Goal: Task Accomplishment & Management: Manage account settings

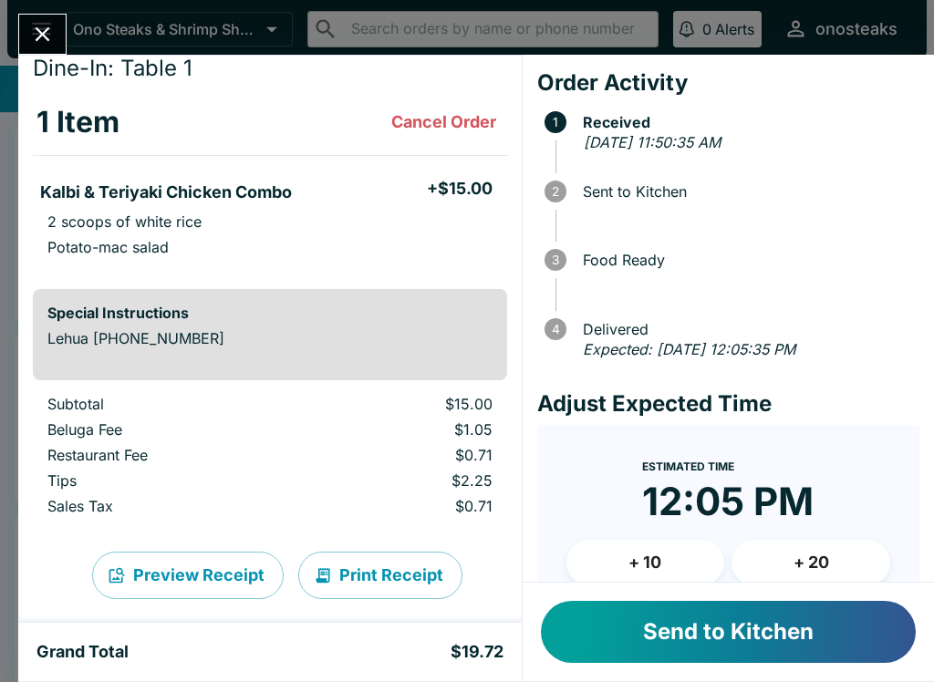
scroll to position [58, 0]
click at [710, 618] on button "Send to Kitchen" at bounding box center [728, 632] width 375 height 62
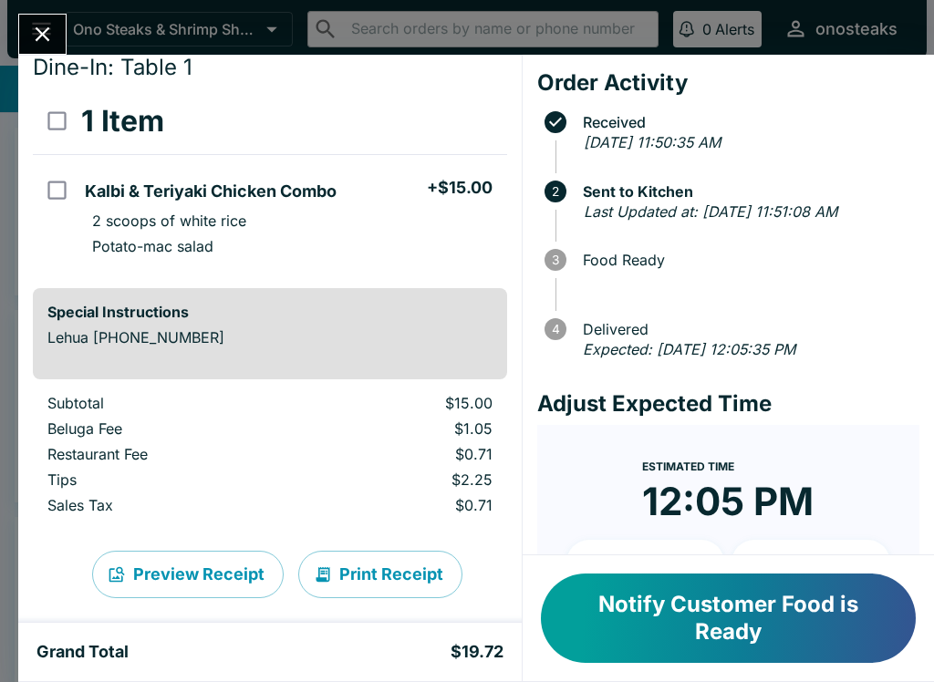
click at [38, 16] on button "Close" at bounding box center [42, 34] width 47 height 39
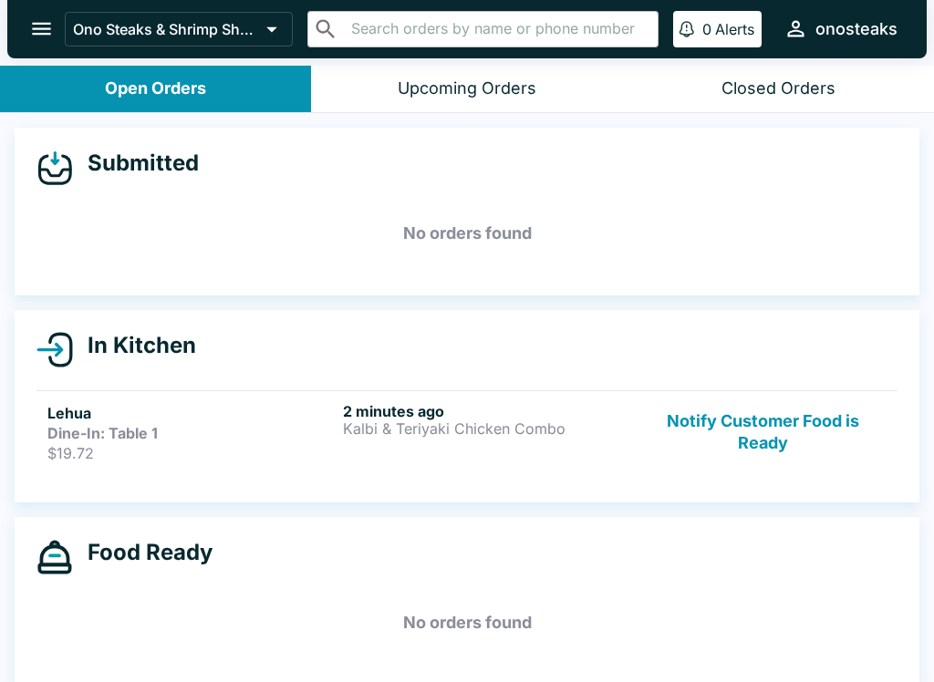
click at [451, 409] on h6 "2 minutes ago" at bounding box center [487, 411] width 288 height 18
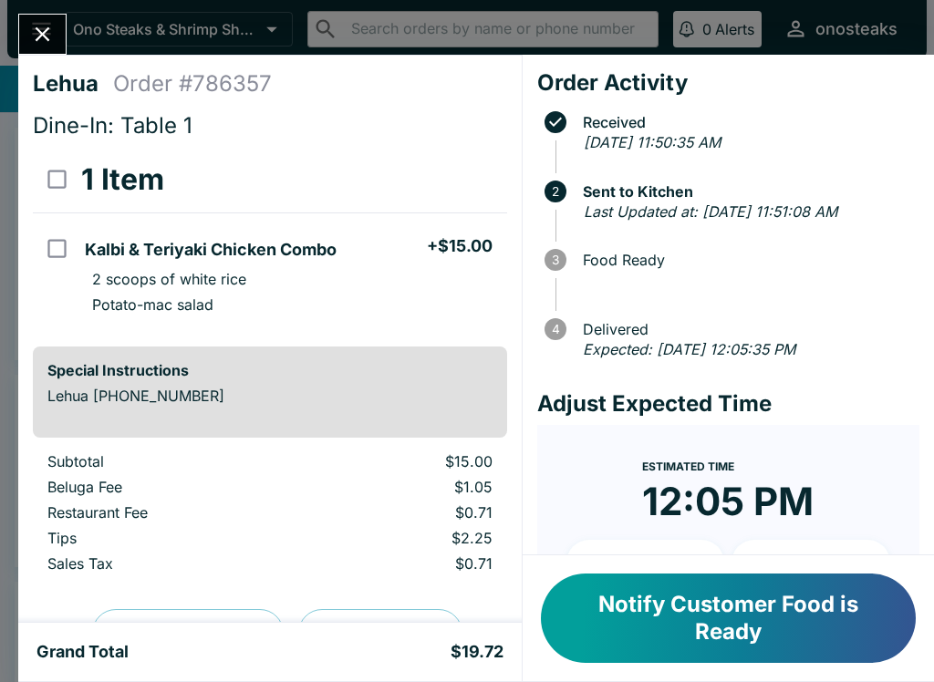
click at [57, 193] on input "select all" at bounding box center [56, 179] width 41 height 41
checkbox input "true"
click at [454, 172] on button "Refund" at bounding box center [457, 180] width 94 height 46
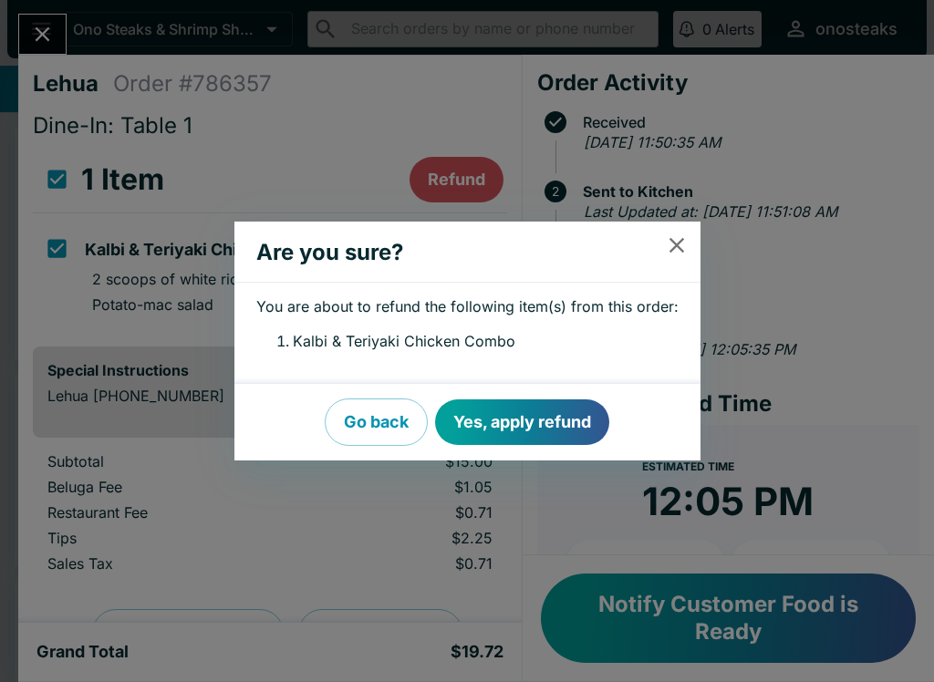
click at [498, 416] on button "Yes, apply refund" at bounding box center [522, 422] width 174 height 46
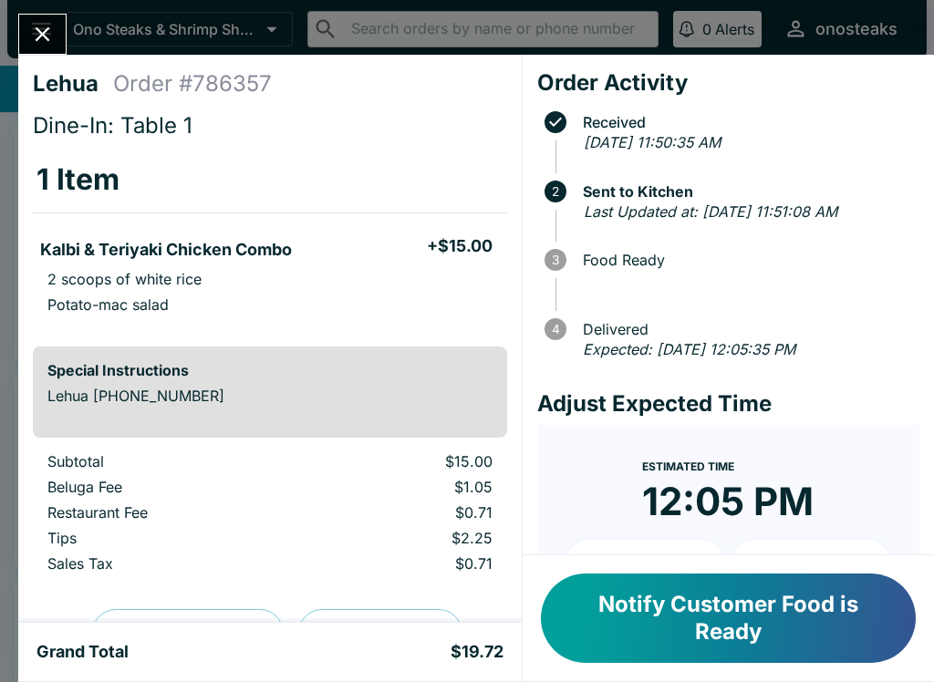
click at [36, 31] on icon "Close" at bounding box center [42, 34] width 25 height 25
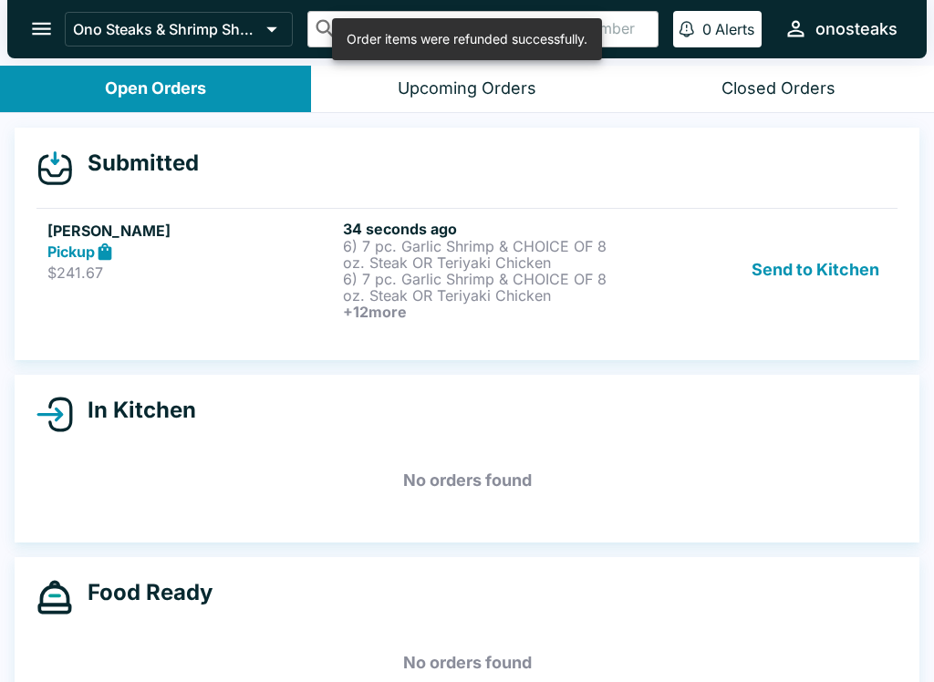
click at [590, 262] on p "6) 7 pc. Garlic Shrimp & CHOICE OF 8 oz. Steak OR Teriyaki Chicken" at bounding box center [487, 254] width 288 height 33
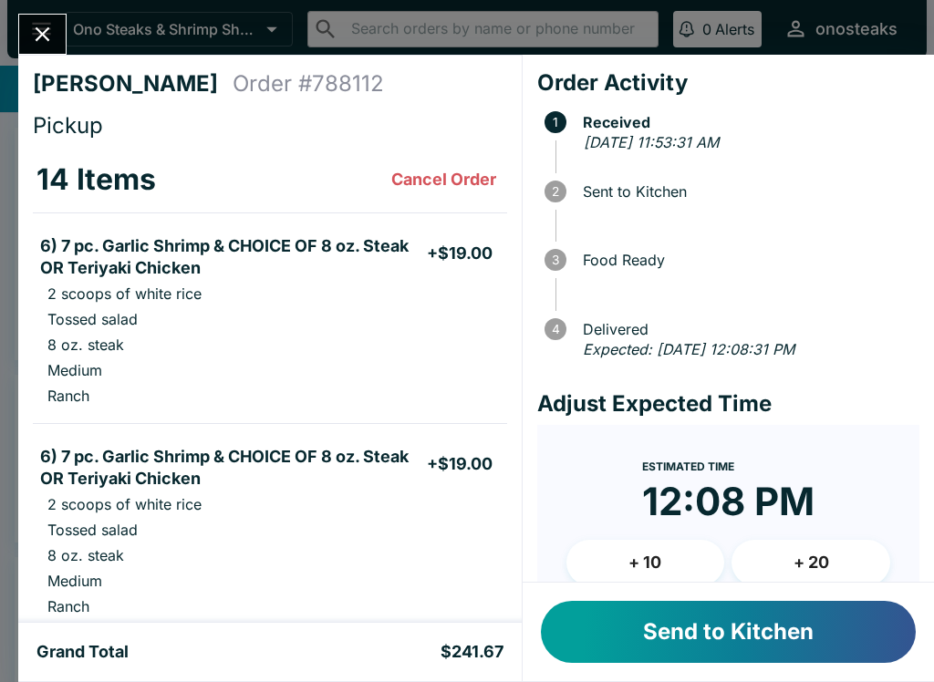
click at [729, 654] on button "Send to Kitchen" at bounding box center [728, 632] width 375 height 62
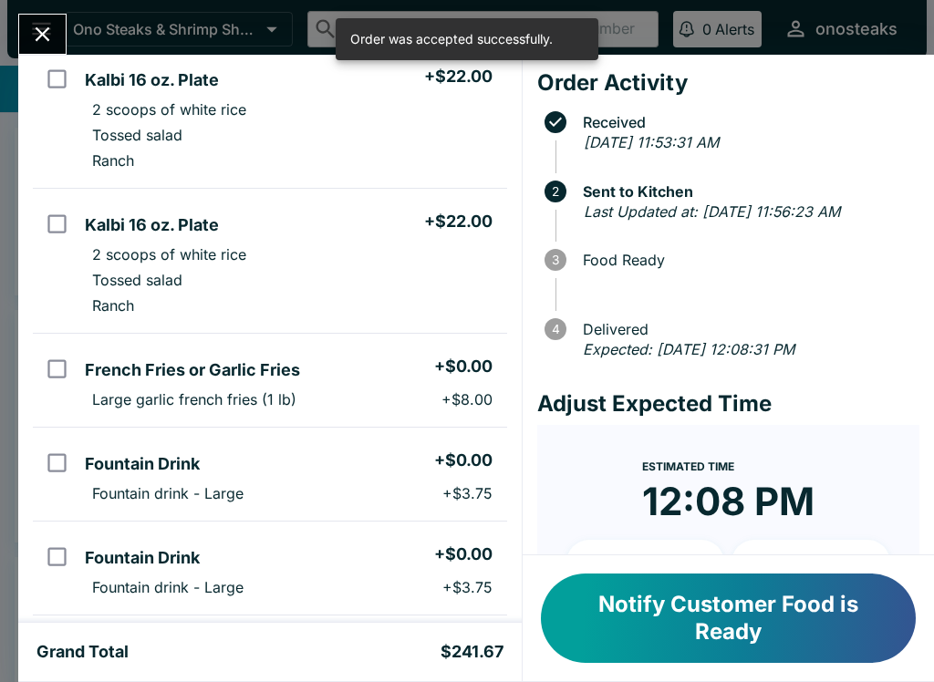
scroll to position [1340, 0]
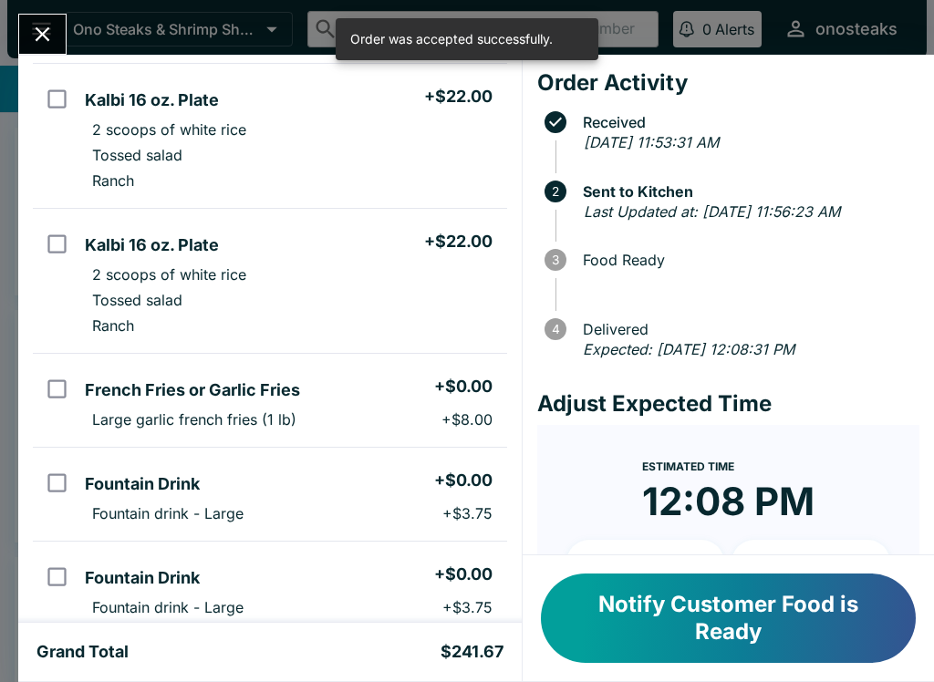
click at [49, 258] on input "orders table" at bounding box center [56, 243] width 41 height 41
checkbox input "true"
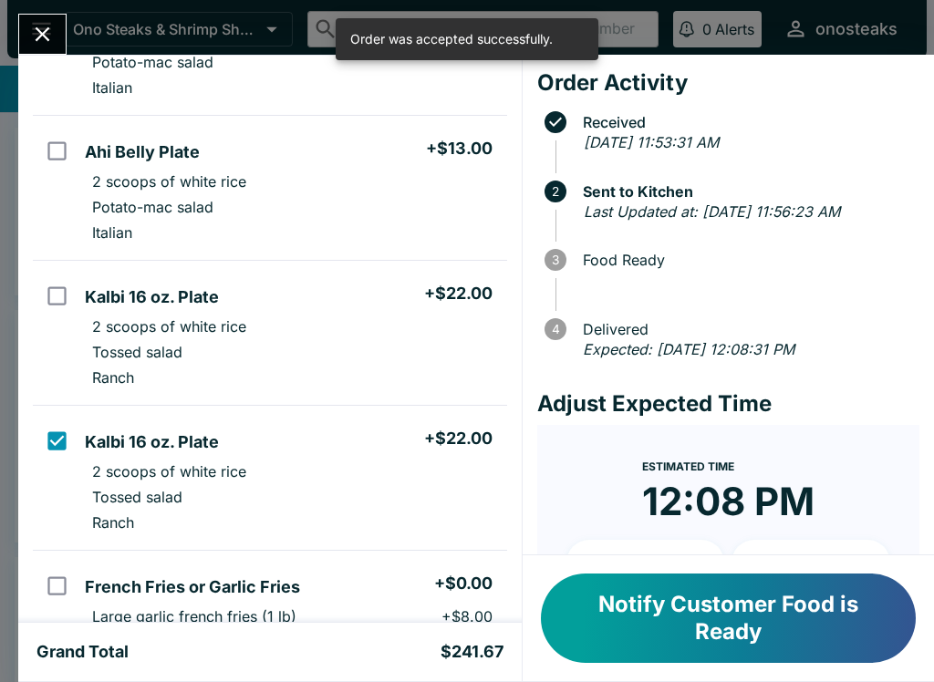
click at [105, 320] on p "2 scoops of white rice" at bounding box center [169, 326] width 154 height 18
checkbox input "true"
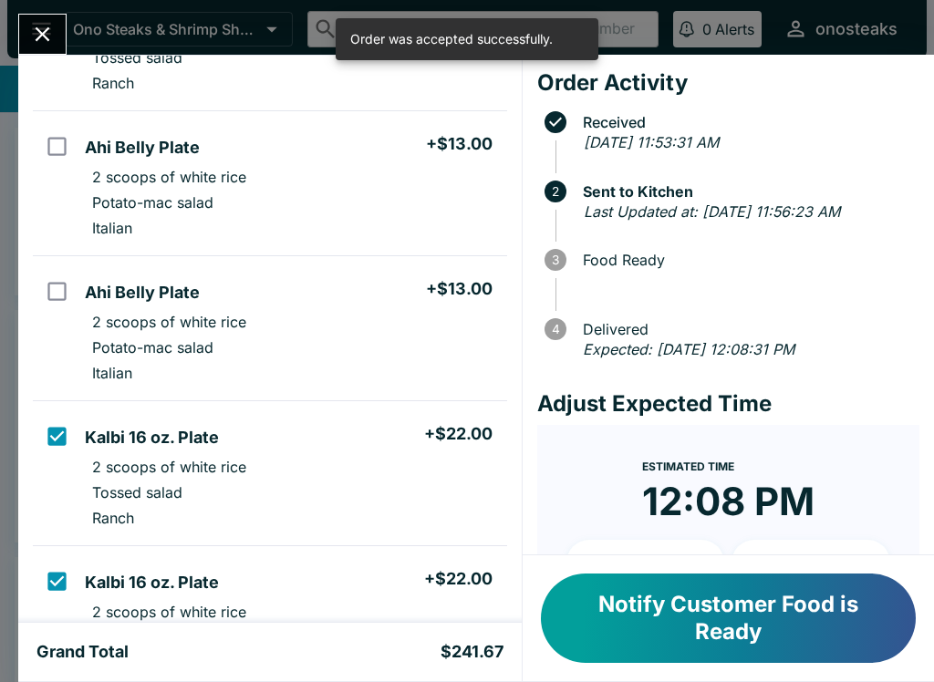
click at [90, 293] on h5 "Ahi Belly Plate" at bounding box center [142, 293] width 115 height 22
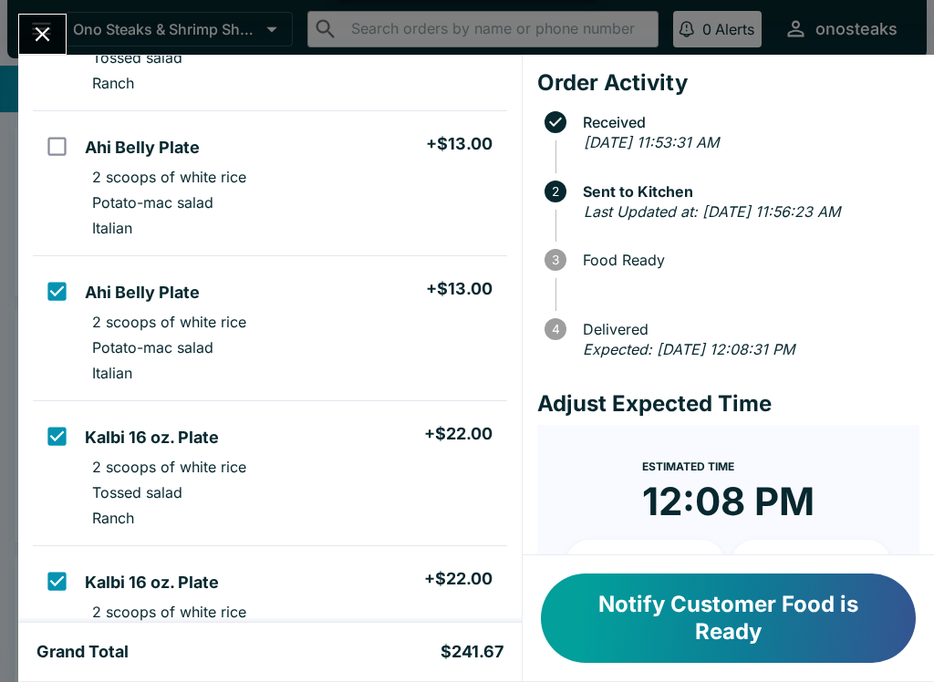
checkbox input "true"
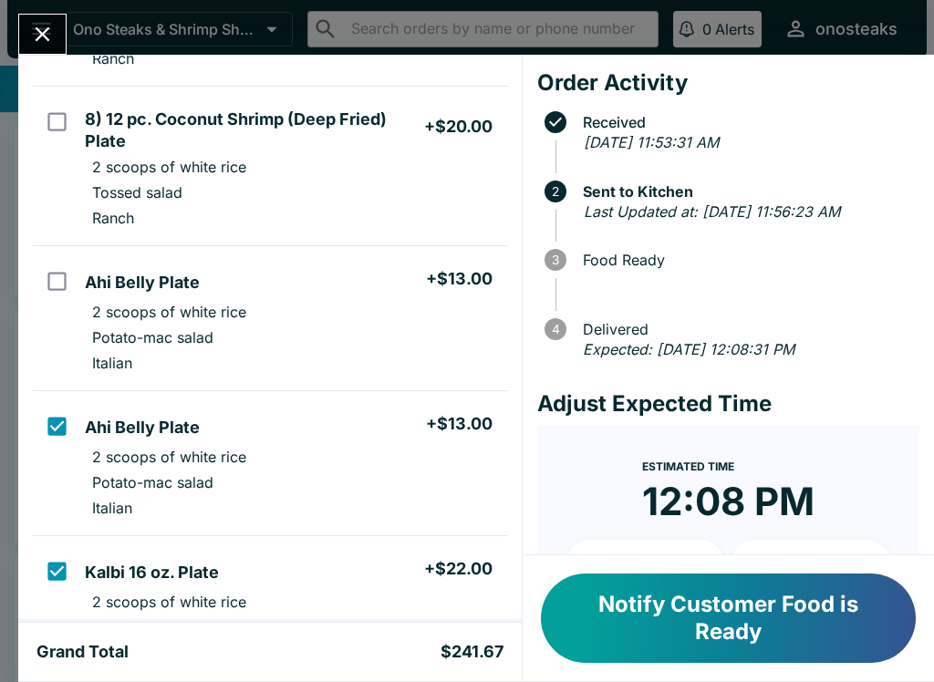
scroll to position [867, 0]
click at [110, 296] on li "Ahi Belly Plate + $13.00" at bounding box center [292, 280] width 429 height 38
click at [67, 277] on input "orders table" at bounding box center [56, 281] width 41 height 41
checkbox input "false"
click at [53, 420] on input "orders table" at bounding box center [56, 426] width 41 height 41
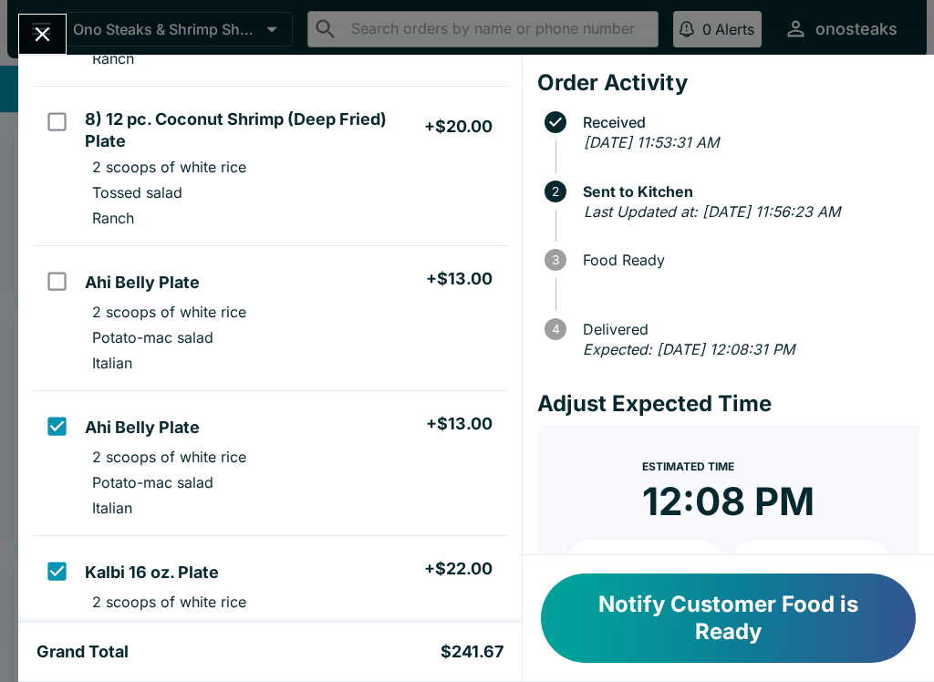
checkbox input "false"
click at [54, 566] on input "orders table" at bounding box center [56, 571] width 41 height 41
checkbox input "false"
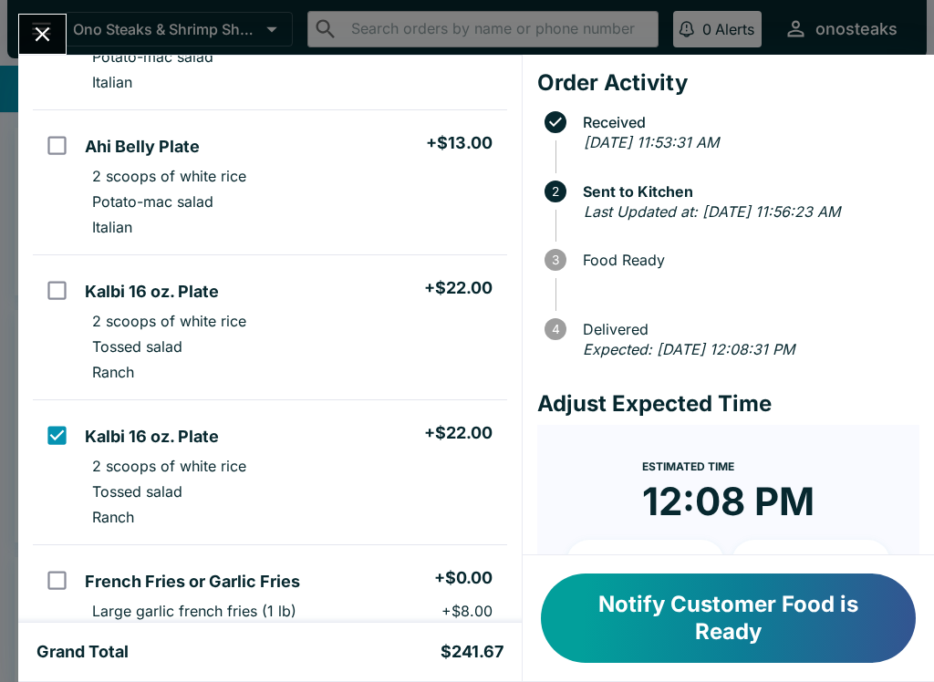
scroll to position [1161, 0]
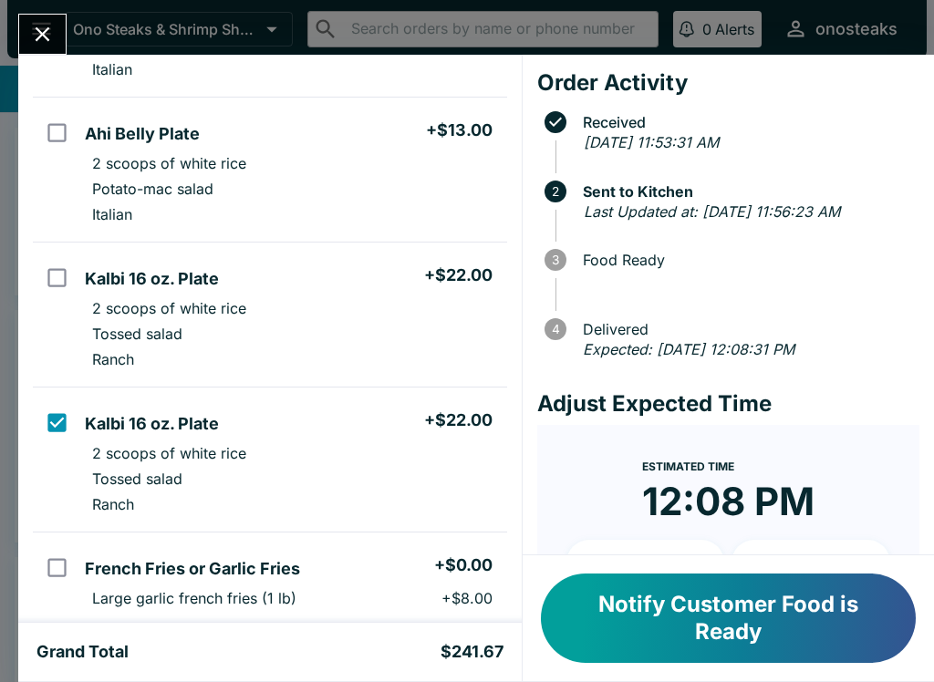
click at [61, 429] on input "orders table" at bounding box center [56, 422] width 41 height 41
checkbox input "false"
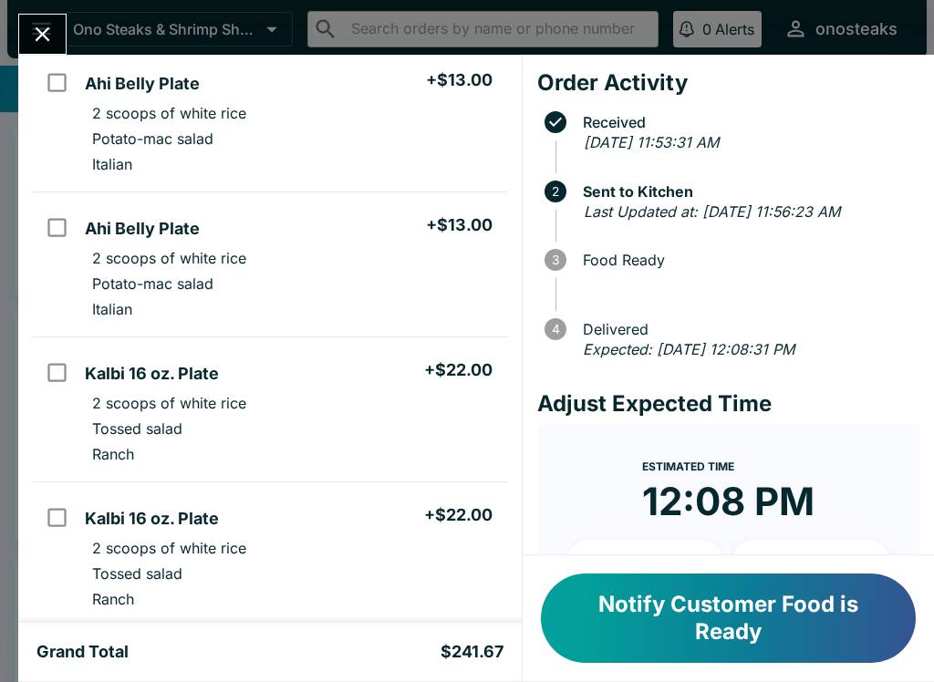
scroll to position [1035, 0]
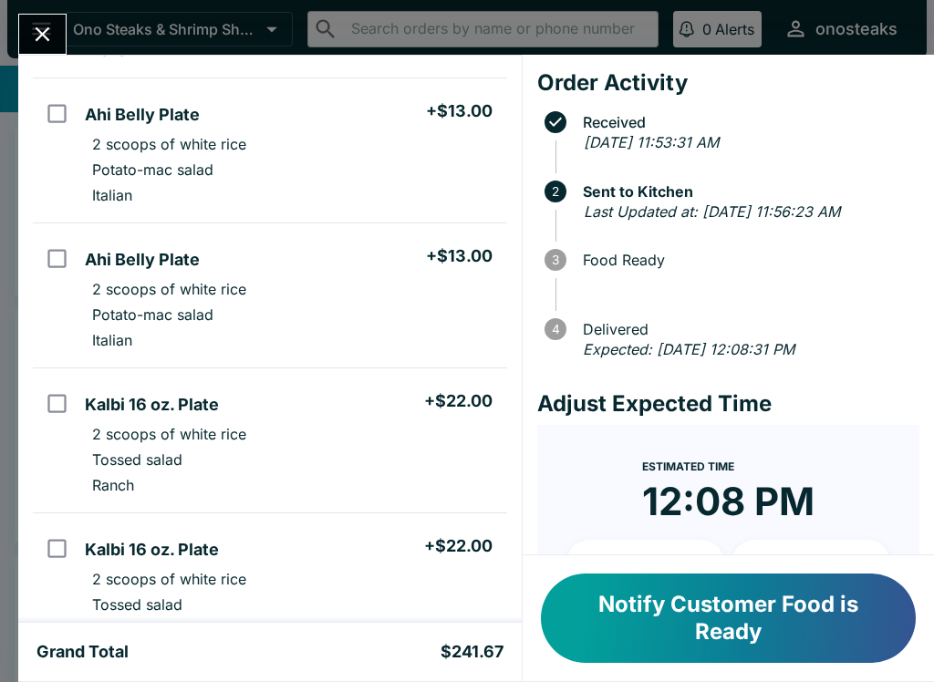
click at [148, 259] on h5 "Ahi Belly Plate" at bounding box center [142, 260] width 115 height 22
checkbox input "true"
click at [102, 118] on h5 "Ahi Belly Plate" at bounding box center [142, 115] width 115 height 22
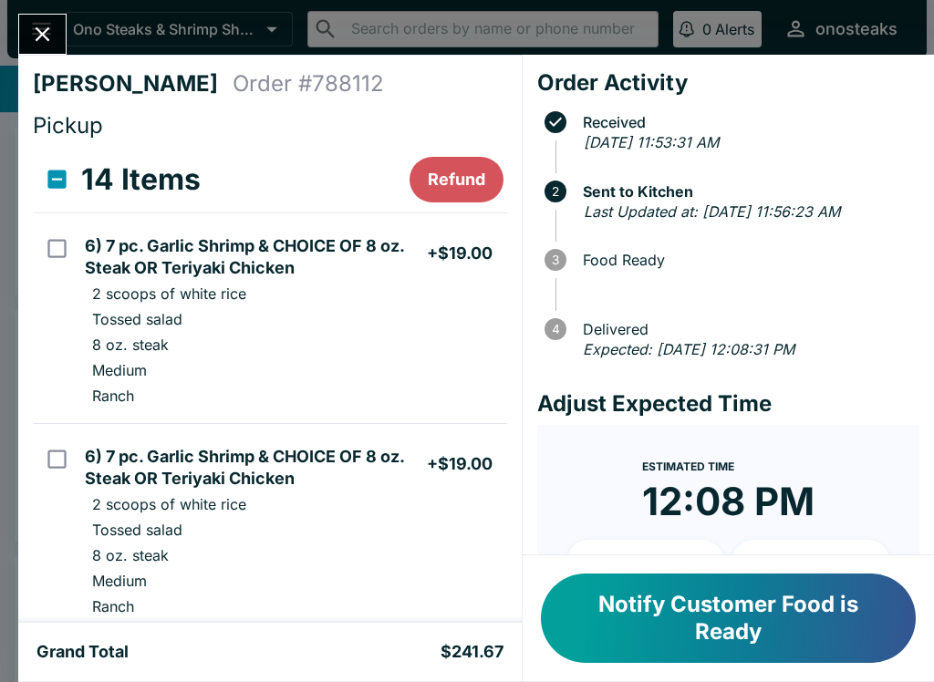
scroll to position [0, 0]
click at [464, 182] on button "Refund" at bounding box center [457, 180] width 94 height 46
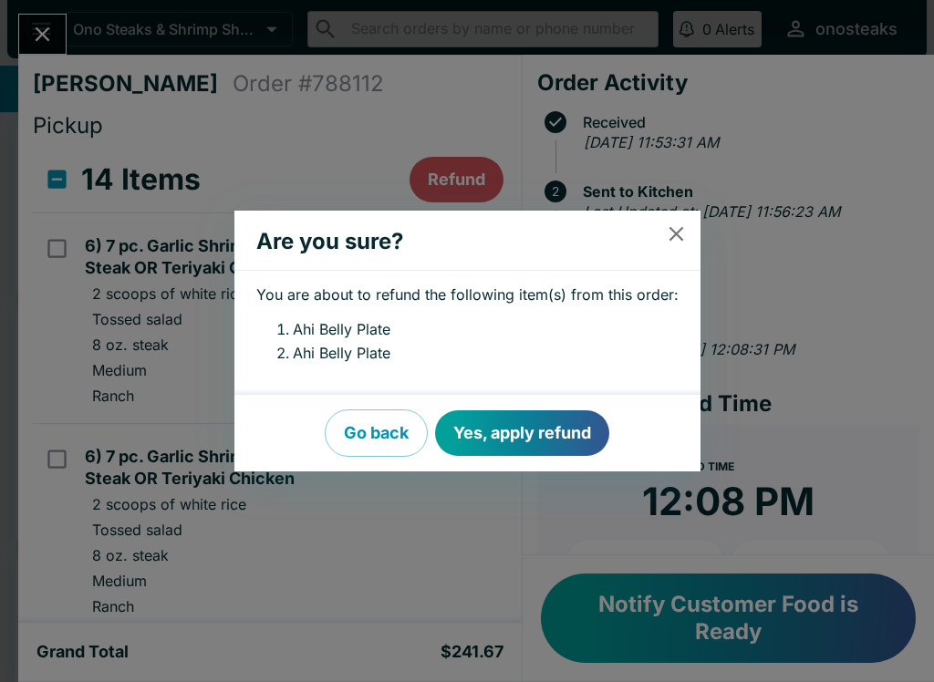
click at [534, 430] on button "Yes, apply refund" at bounding box center [522, 433] width 174 height 46
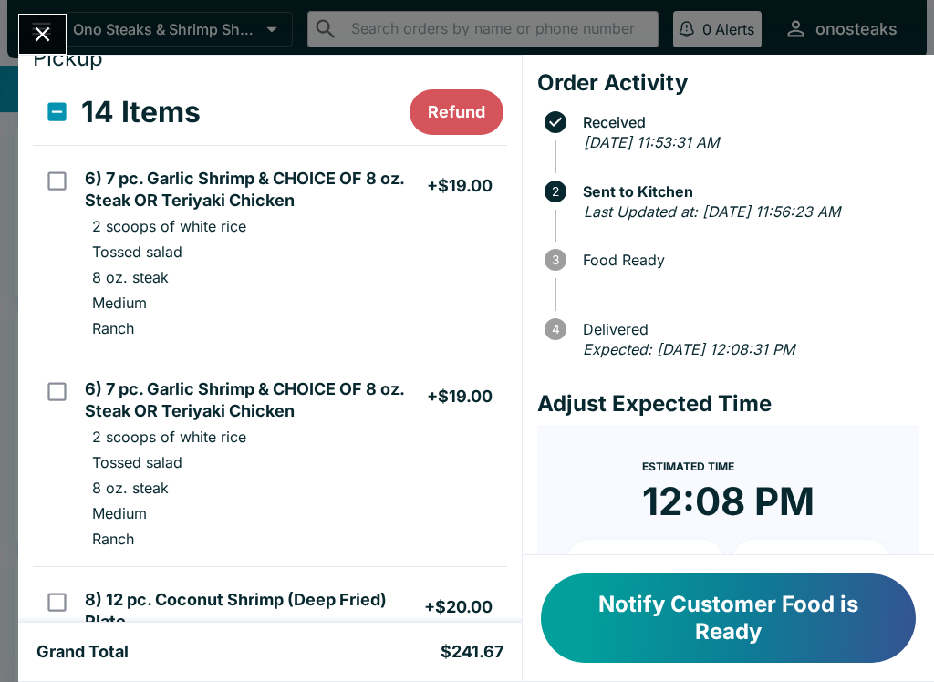
scroll to position [139, 0]
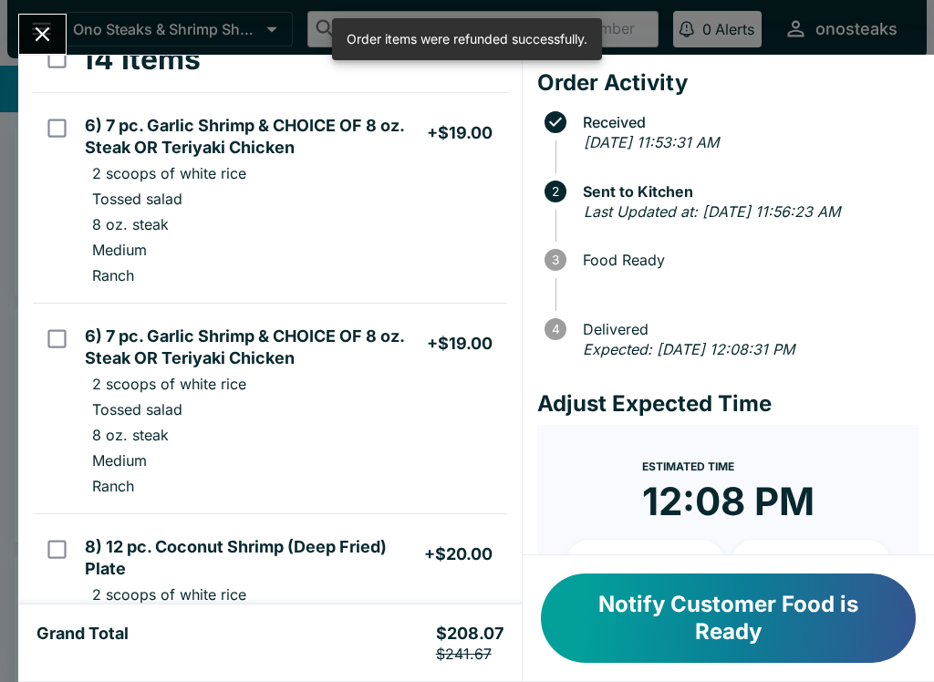
checkbox input "false"
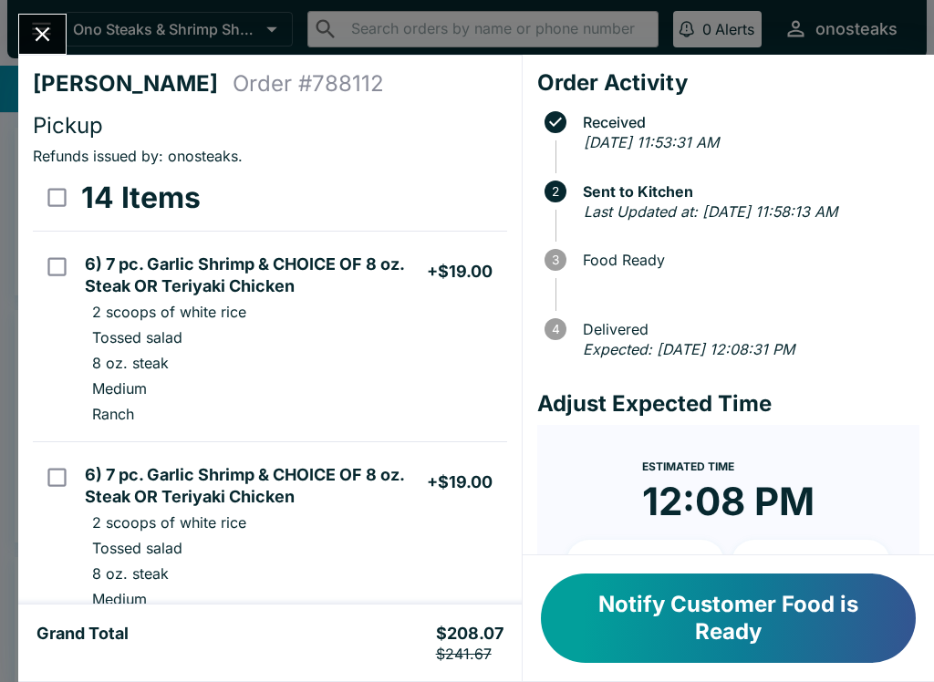
click at [41, 19] on button "Close" at bounding box center [42, 34] width 47 height 39
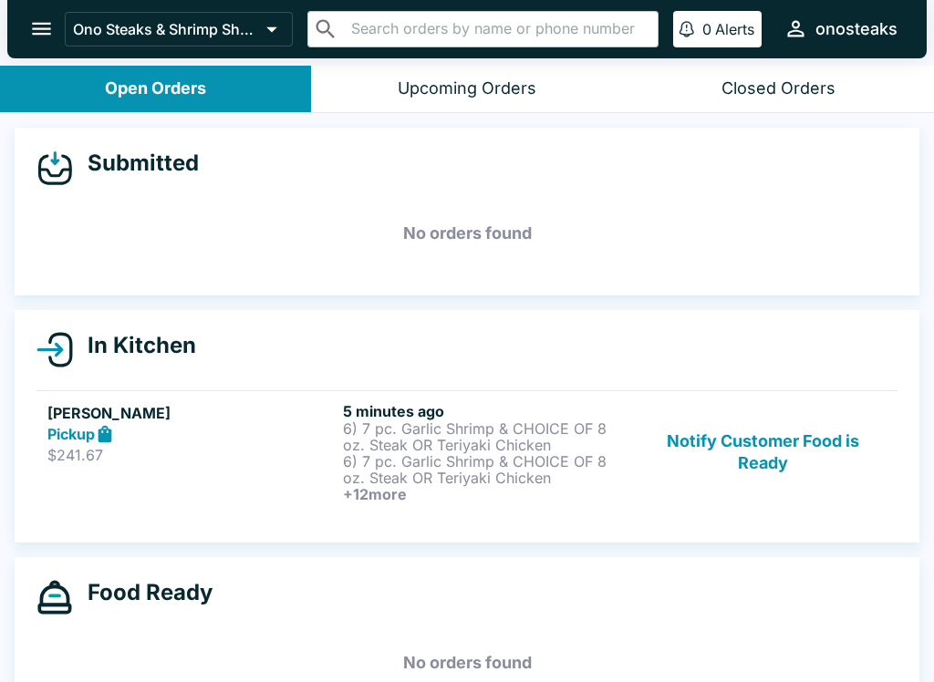
click at [32, 17] on icon "open drawer" at bounding box center [41, 28] width 25 height 25
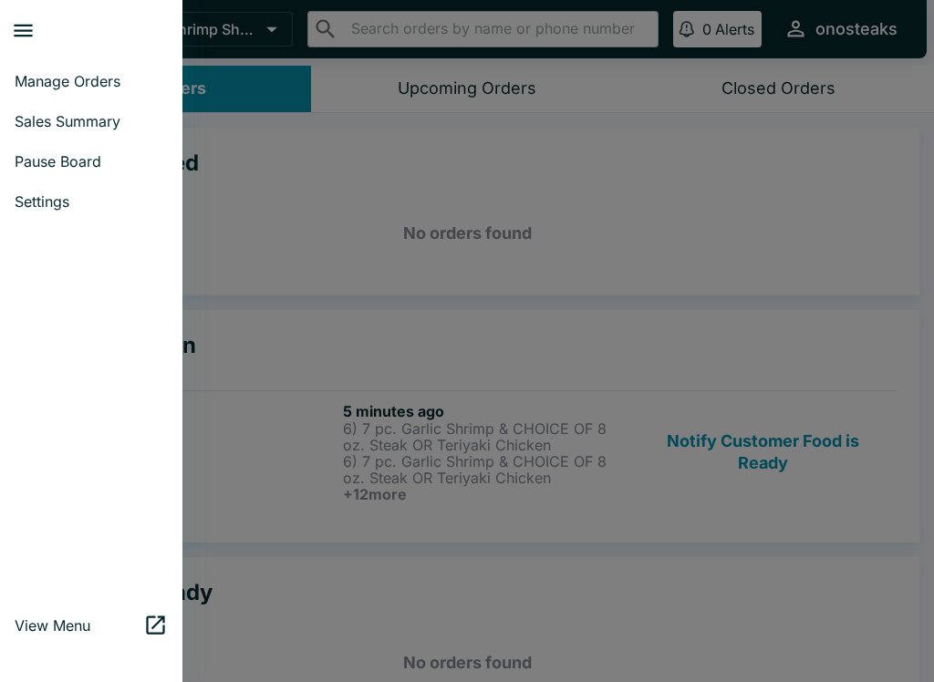
click at [108, 156] on span "Pause Board" at bounding box center [91, 161] width 153 height 18
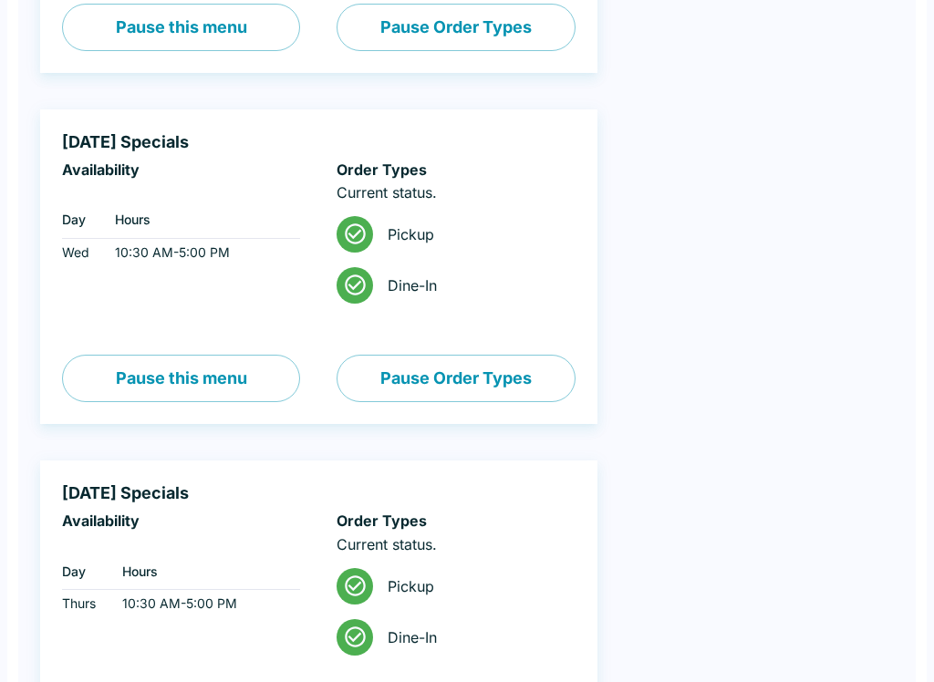
scroll to position [443, 0]
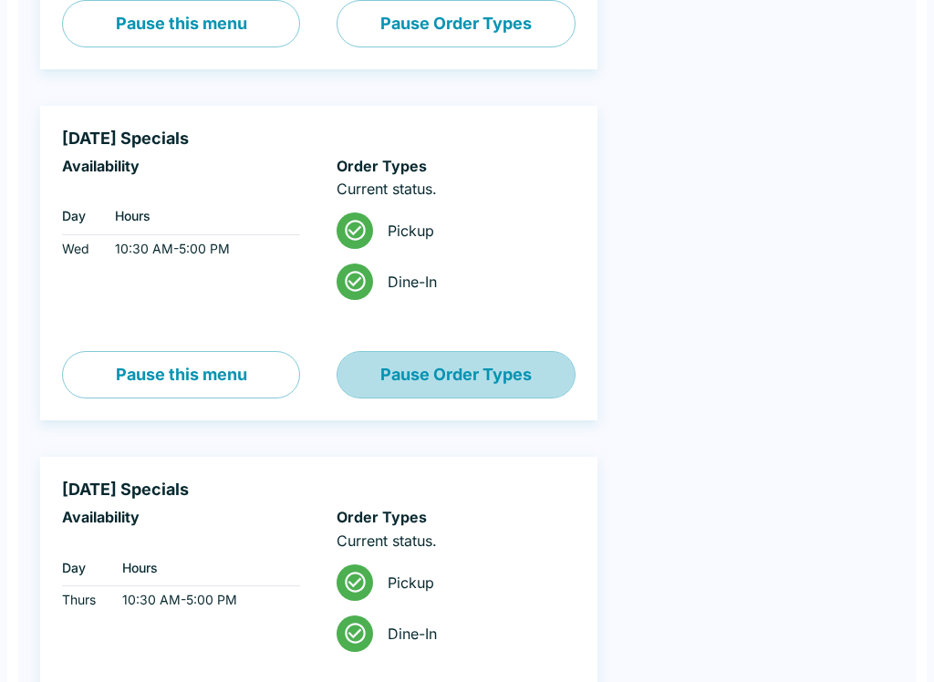
click at [481, 362] on button "Pause Order Types" at bounding box center [456, 374] width 238 height 47
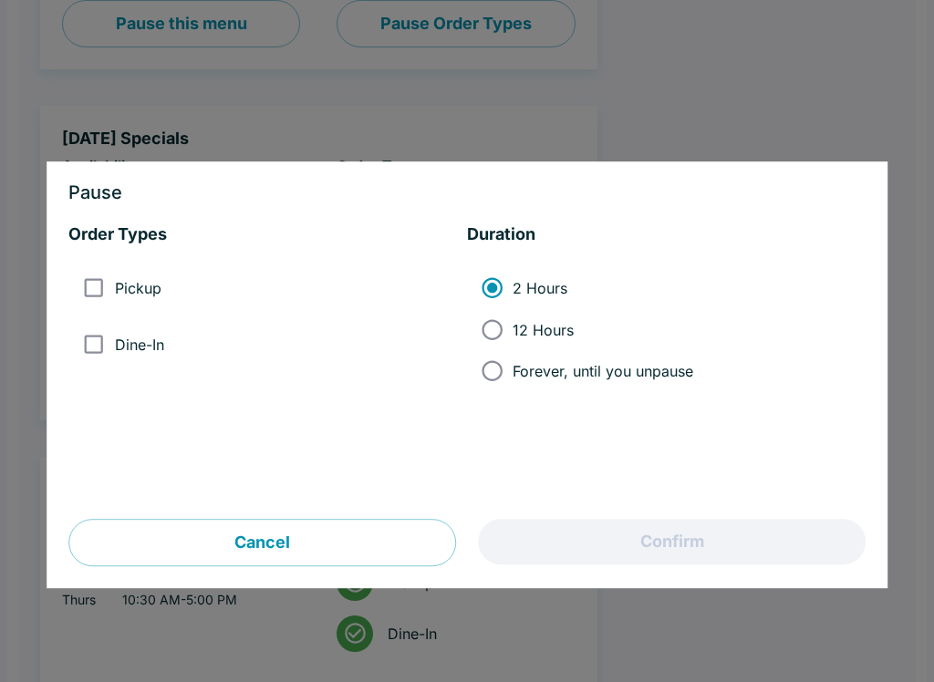
click at [292, 544] on button "Cancel" at bounding box center [262, 543] width 388 height 47
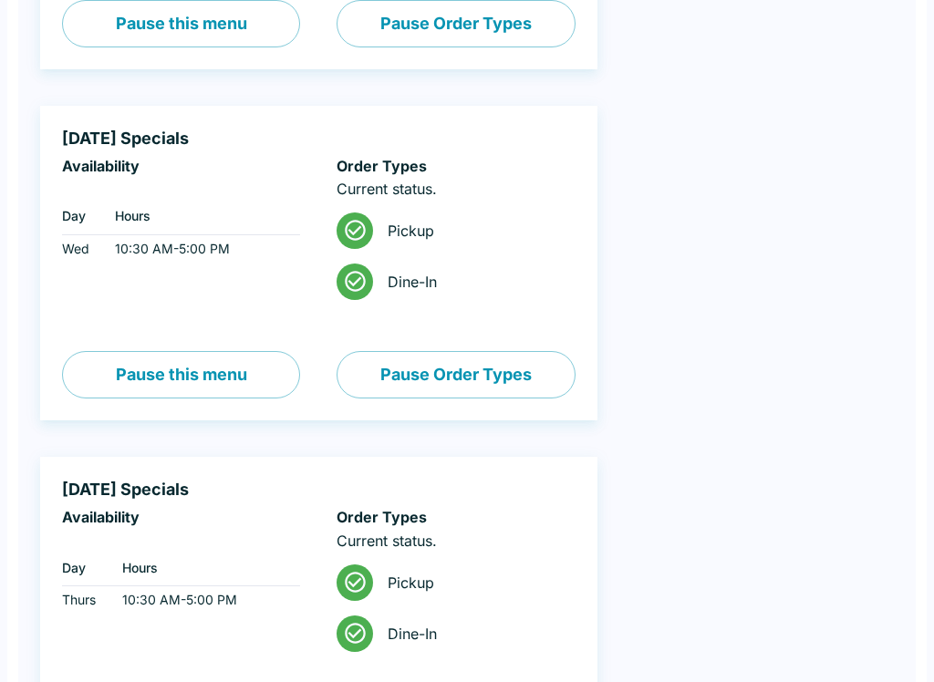
click at [220, 361] on button "Pause this menu" at bounding box center [181, 374] width 238 height 47
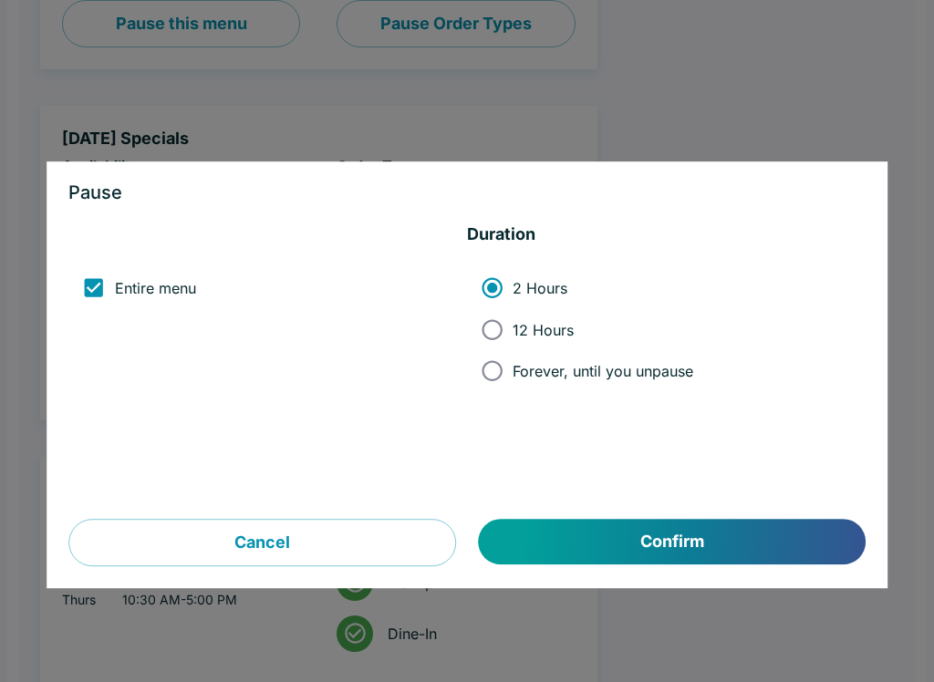
click at [293, 534] on button "Cancel" at bounding box center [262, 543] width 388 height 47
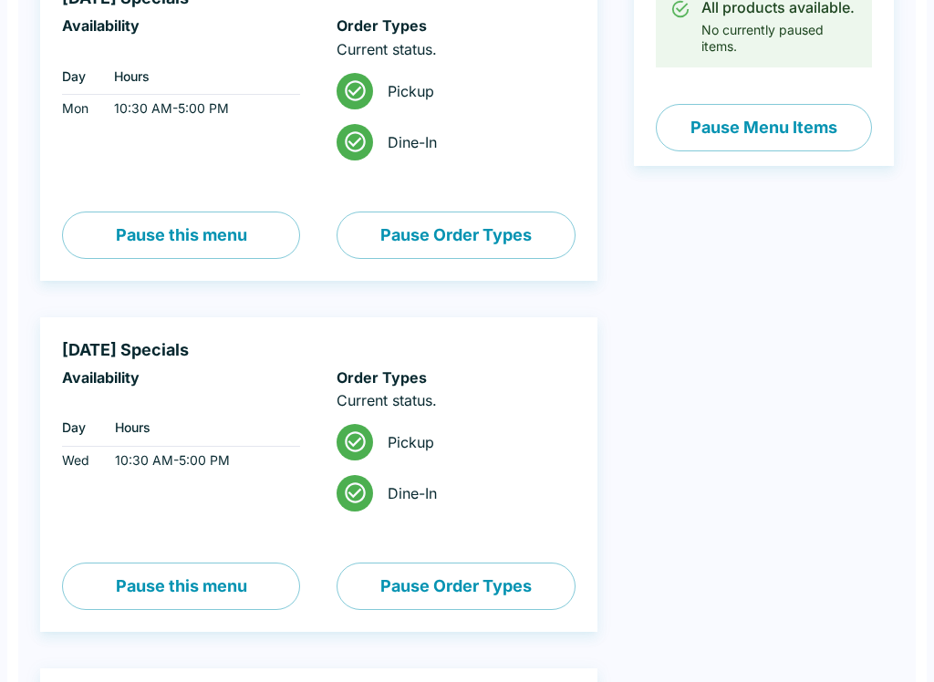
scroll to position [0, 0]
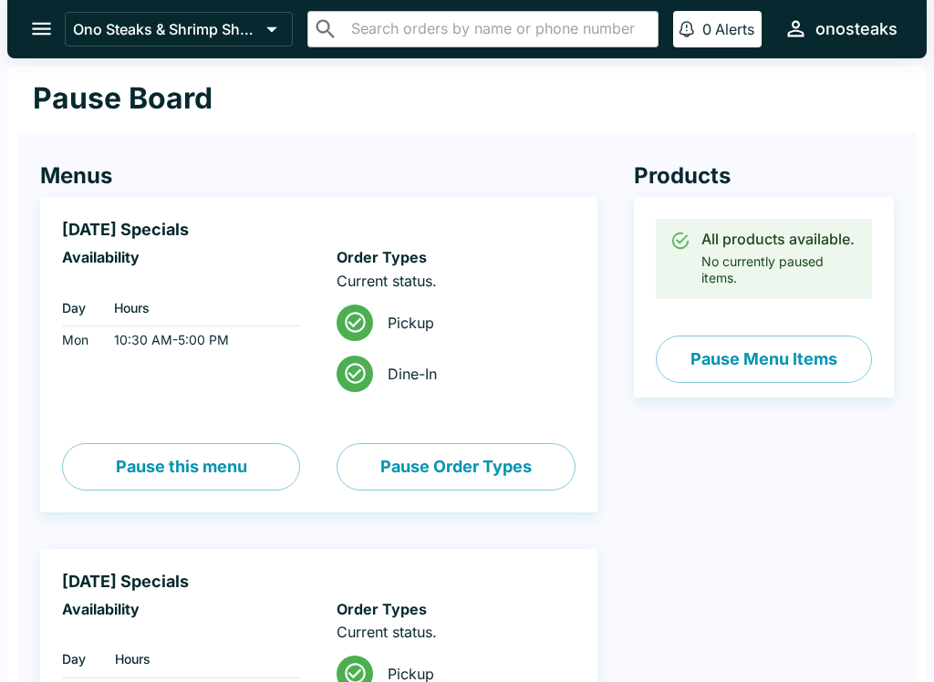
click at [771, 371] on button "Pause Menu Items" at bounding box center [764, 359] width 216 height 47
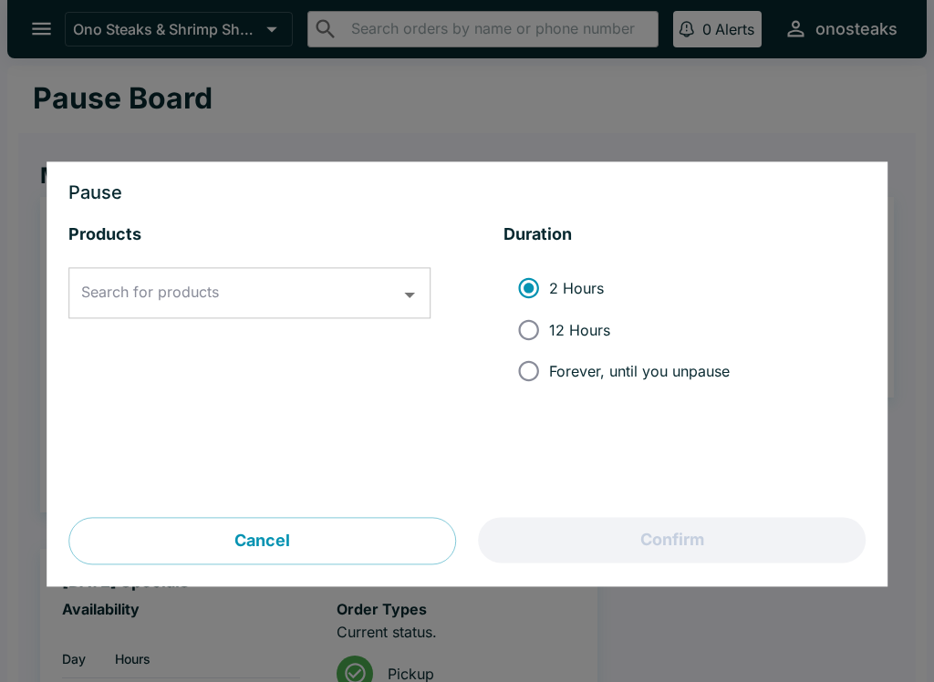
click at [263, 288] on input "Search for products" at bounding box center [236, 293] width 318 height 35
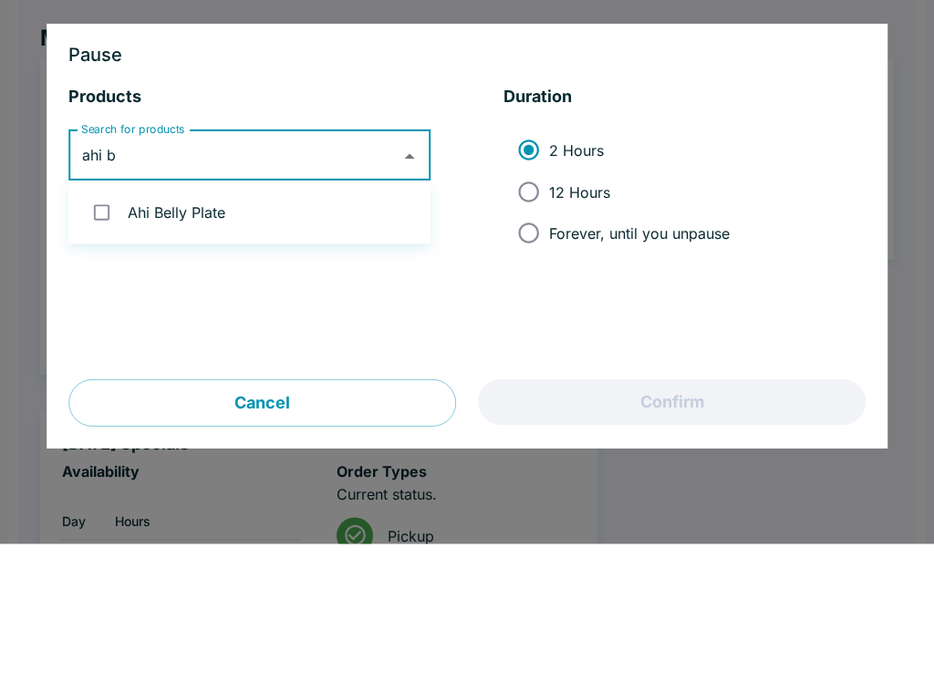
type input "ahi be"
click at [305, 327] on li "Ahi Belly Plate" at bounding box center [249, 351] width 362 height 48
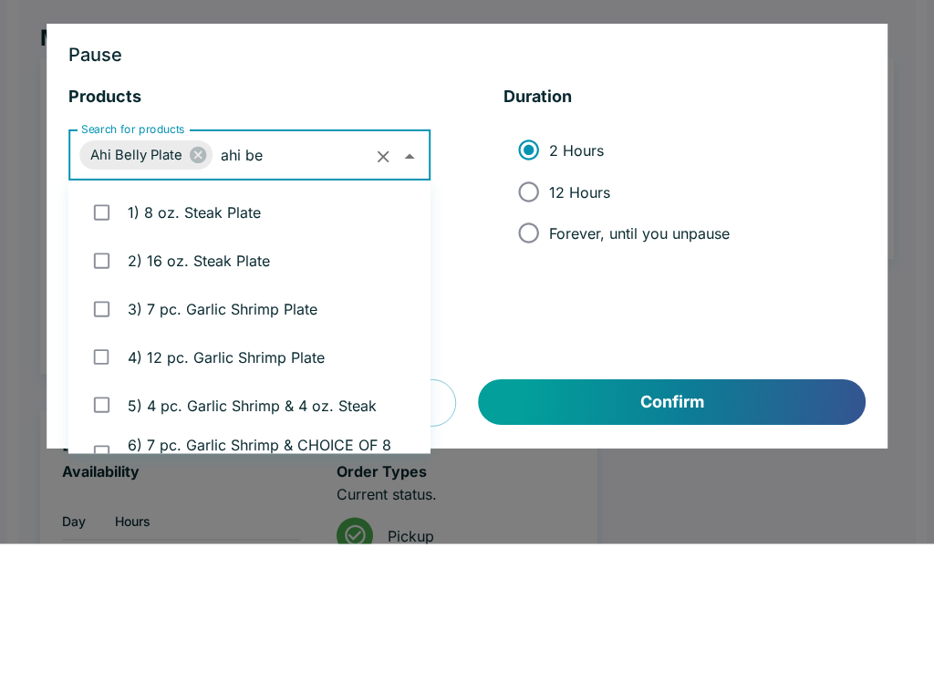
checkbox input "true"
type input "kal"
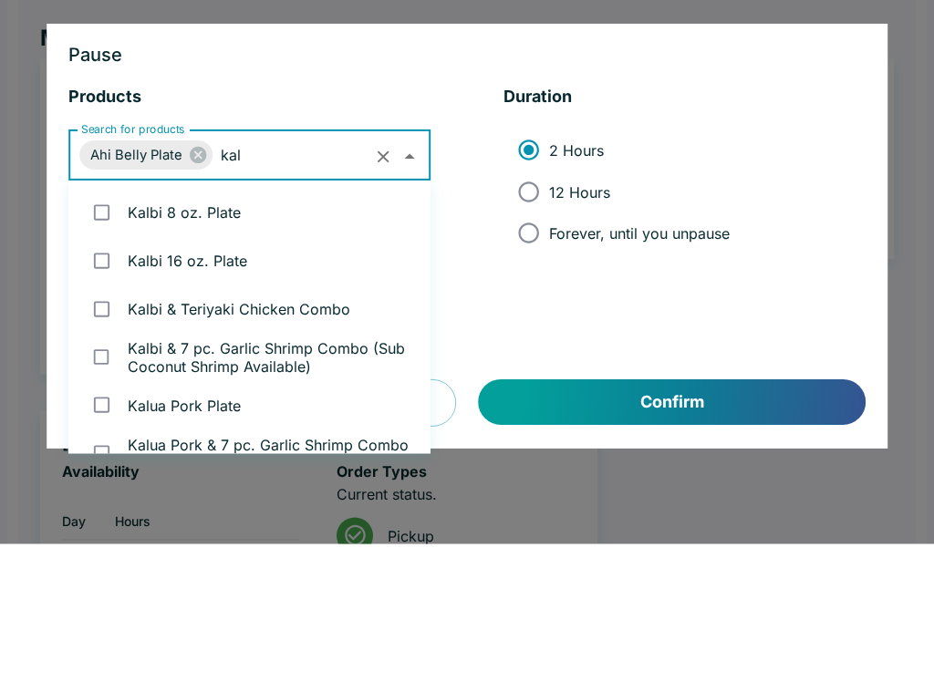
click at [302, 327] on li "Kalbi 8 oz. Plate" at bounding box center [249, 351] width 362 height 48
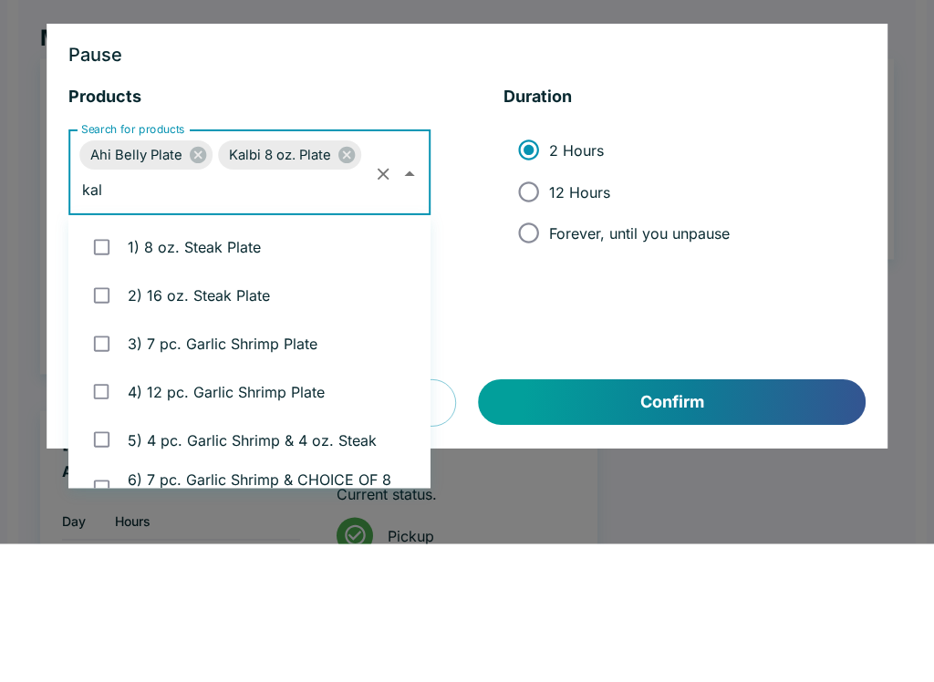
checkbox input "true"
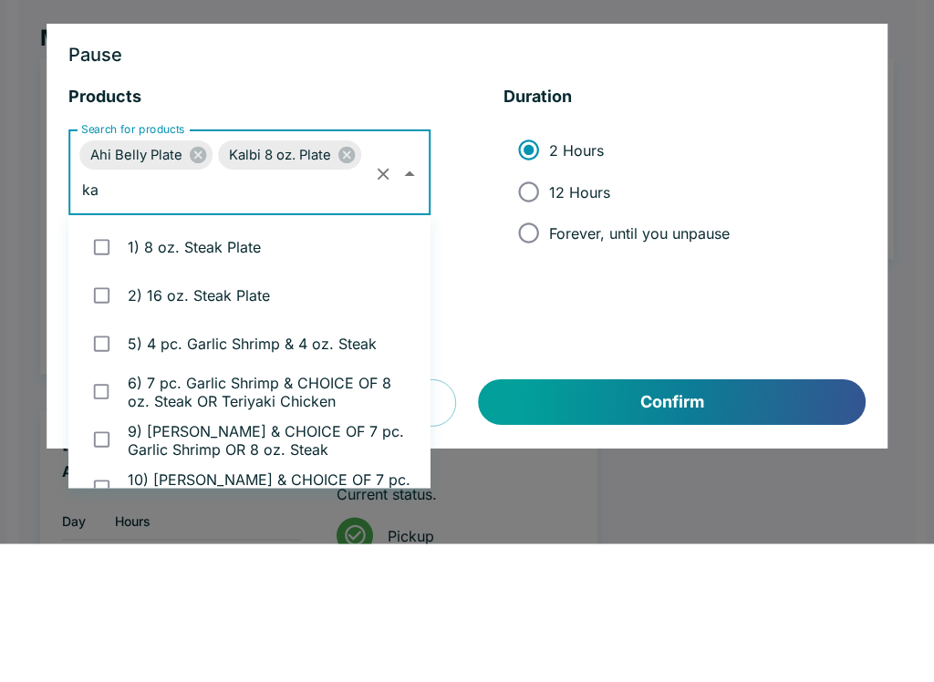
type input "kal"
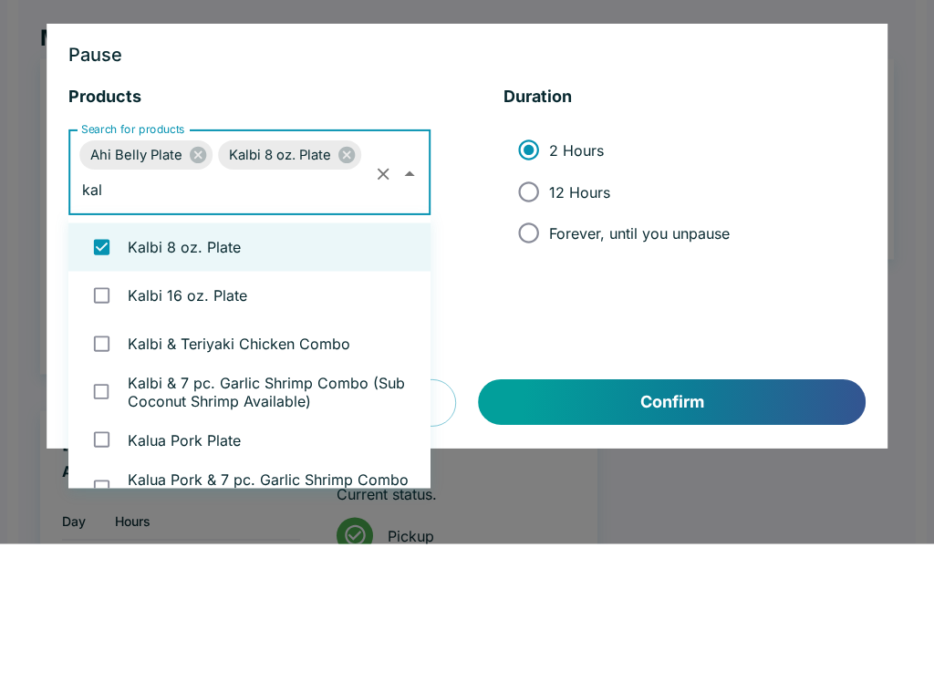
click at [308, 410] on li "Kalbi 16 oz. Plate" at bounding box center [249, 434] width 362 height 48
checkbox input "true"
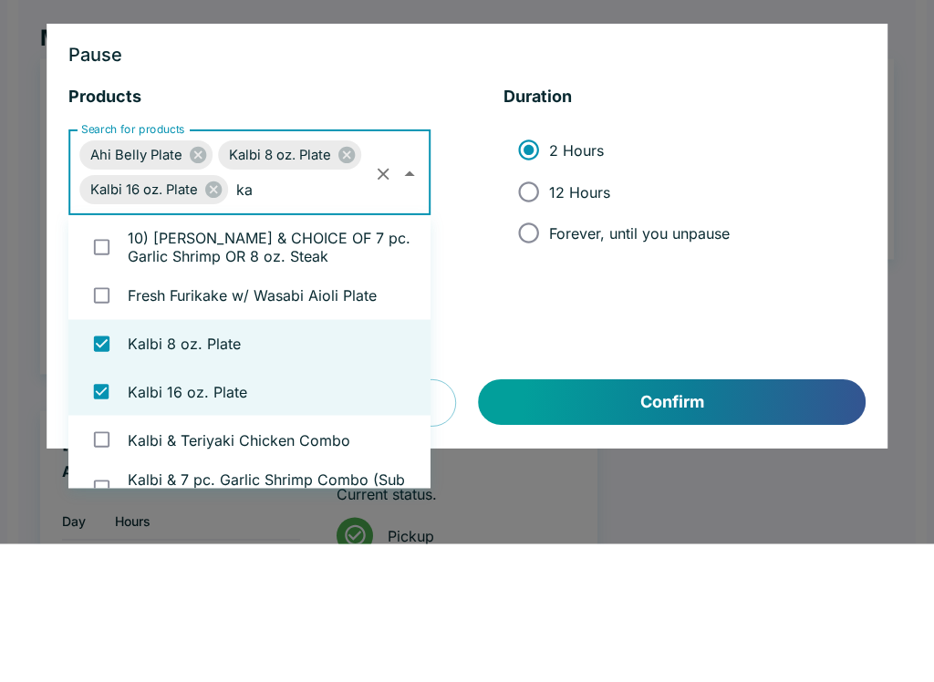
type input "kal"
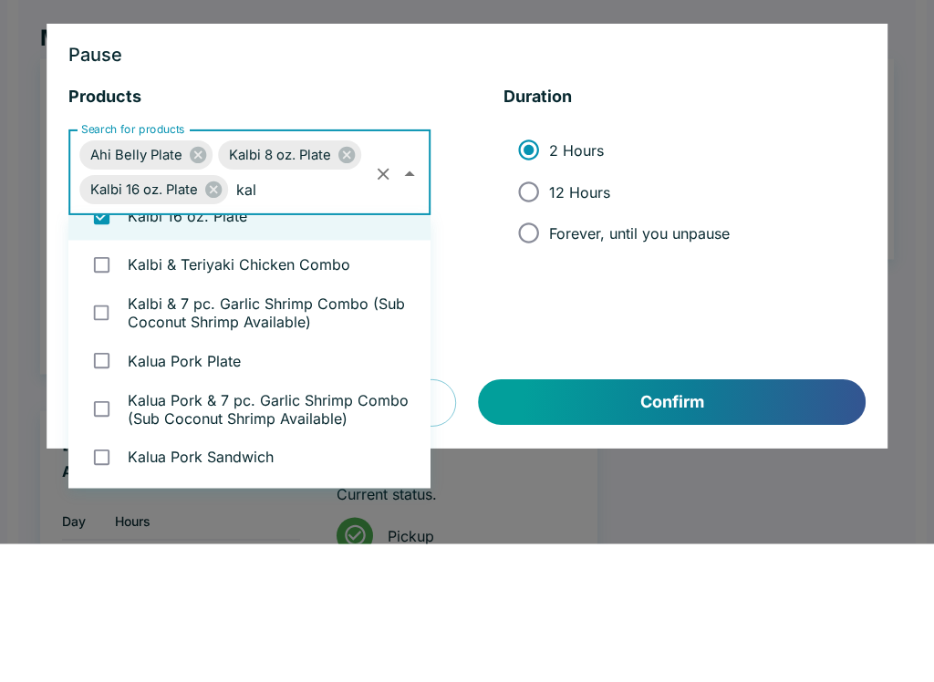
click at [255, 379] on li "Kalbi & Teriyaki Chicken Combo" at bounding box center [249, 403] width 362 height 48
checkbox input "true"
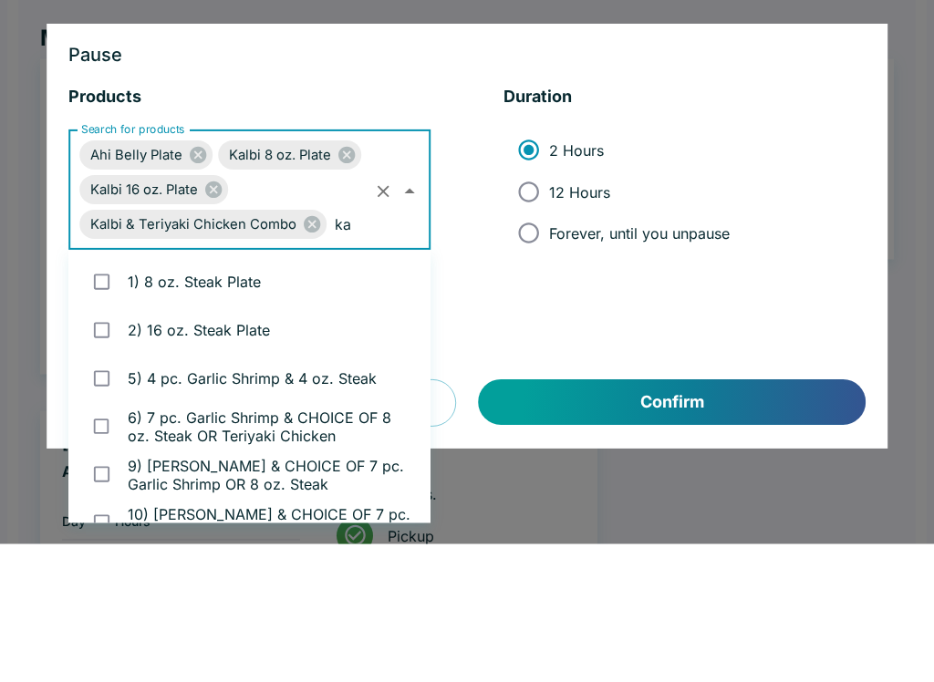
type input "kal"
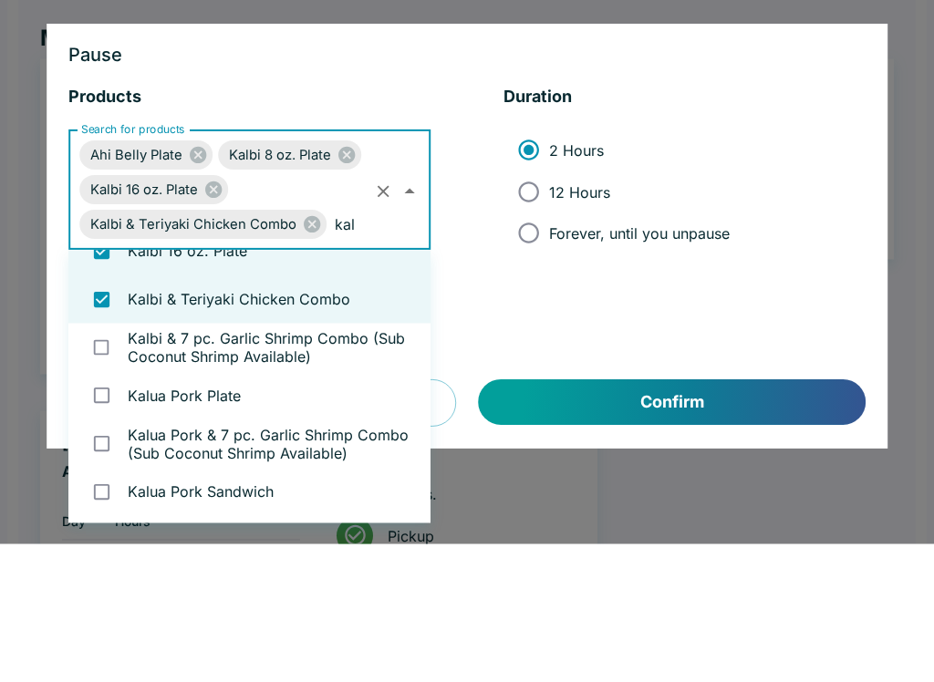
scroll to position [79, 0]
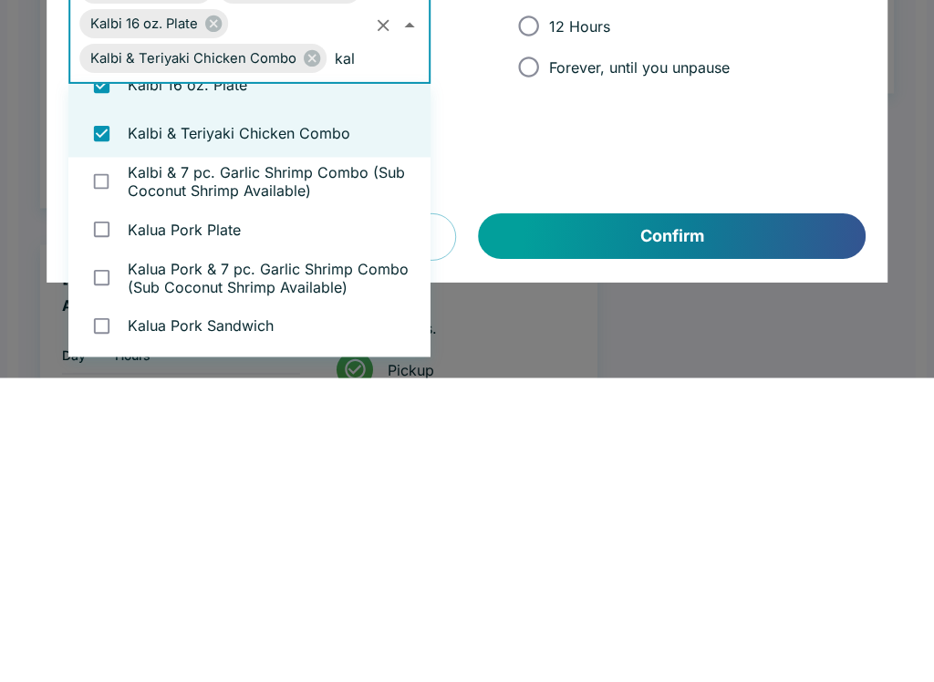
click at [289, 462] on li "Kalbi & 7 pc. Garlic Shrimp Combo (Sub Coconut Shrimp Available)" at bounding box center [249, 486] width 362 height 48
checkbox input "true"
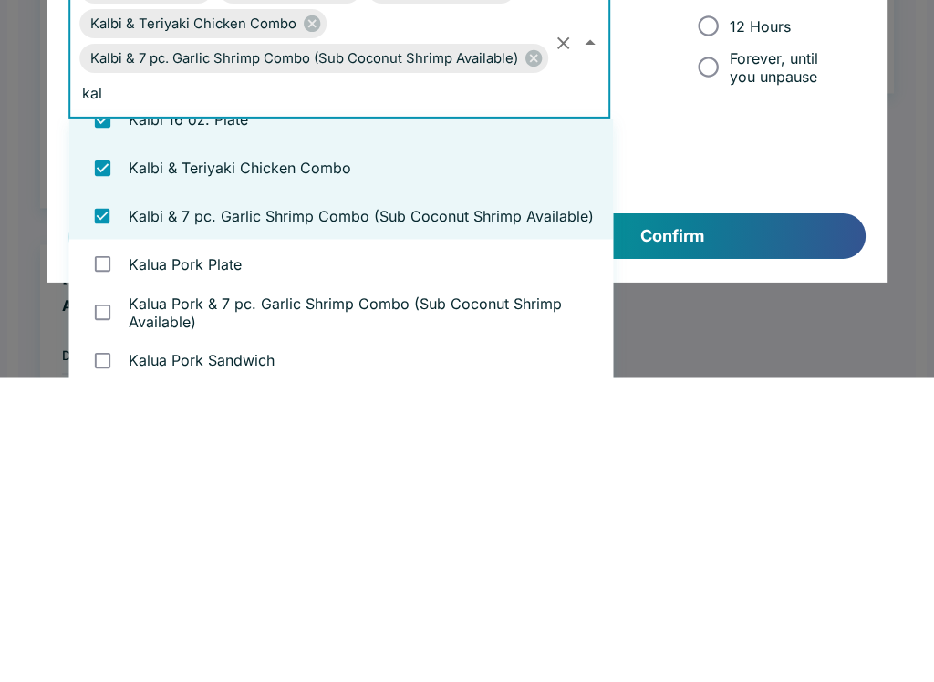
type input "kal"
click at [742, 518] on button "Confirm" at bounding box center [672, 541] width 387 height 46
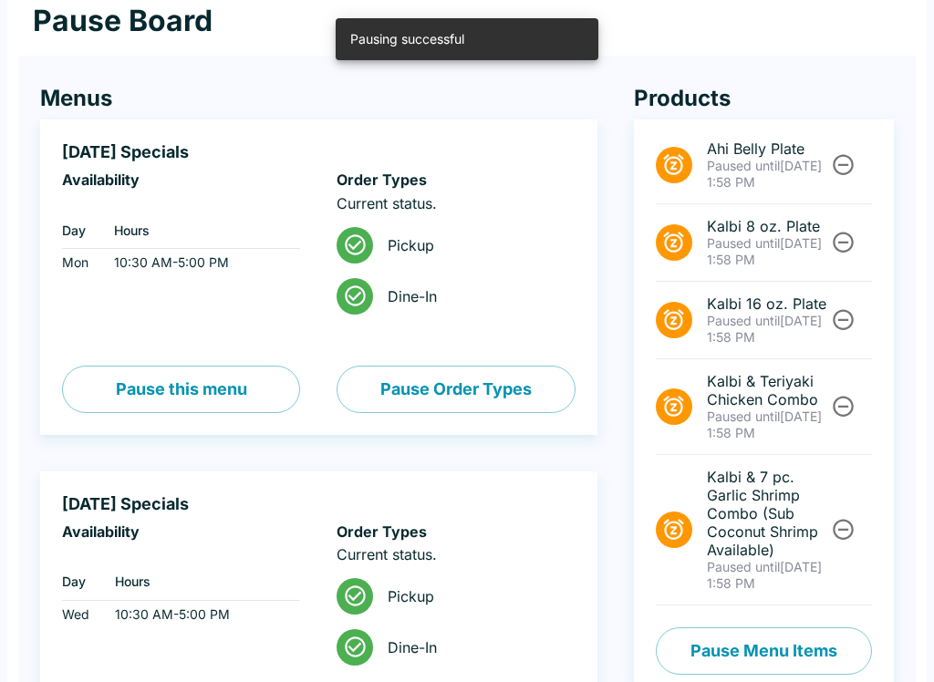
scroll to position [0, 0]
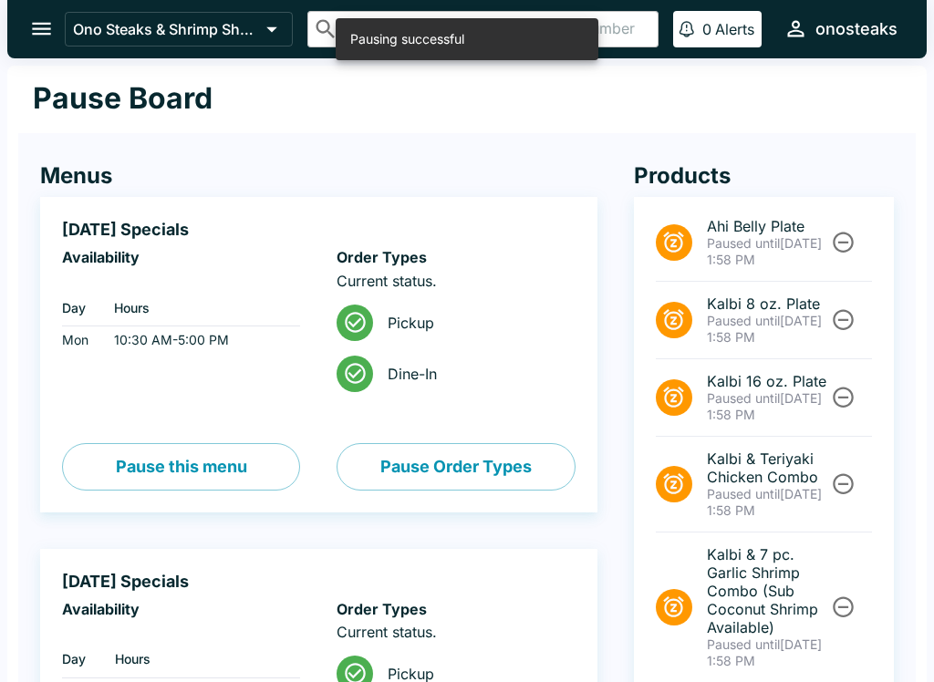
click at [33, 16] on icon "open drawer" at bounding box center [41, 28] width 25 height 25
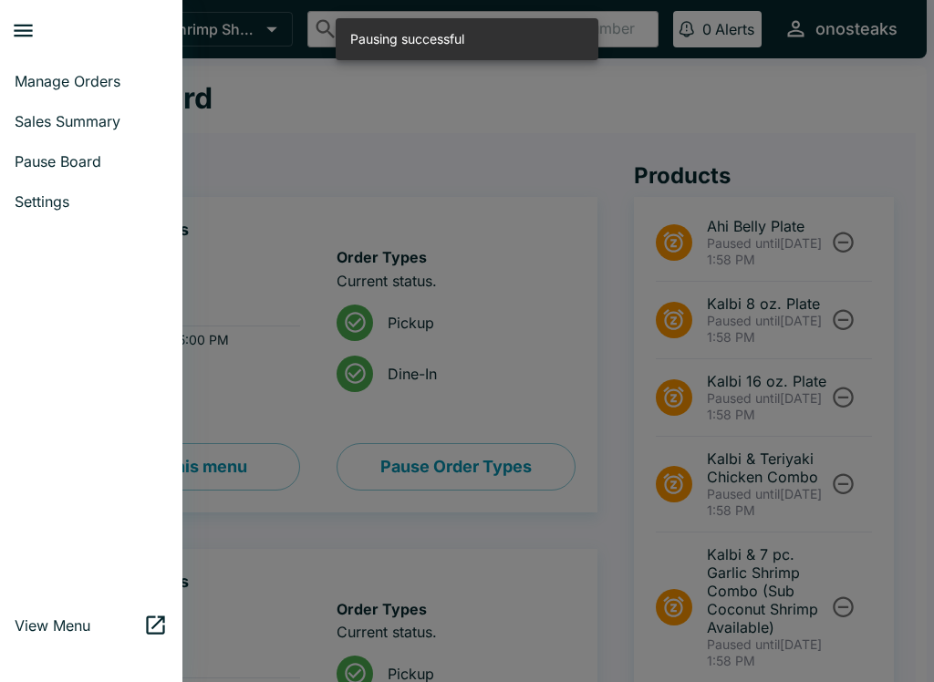
click at [564, 621] on div at bounding box center [467, 341] width 934 height 682
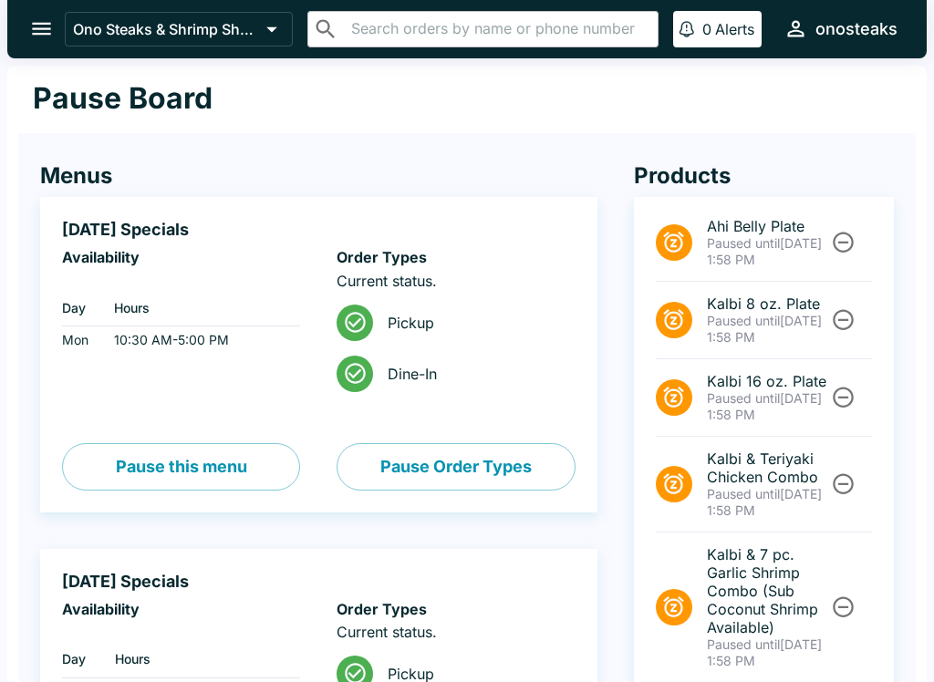
click at [726, 242] on span "Paused until" at bounding box center [743, 243] width 73 height 16
click at [742, 244] on span "Paused until" at bounding box center [743, 243] width 73 height 16
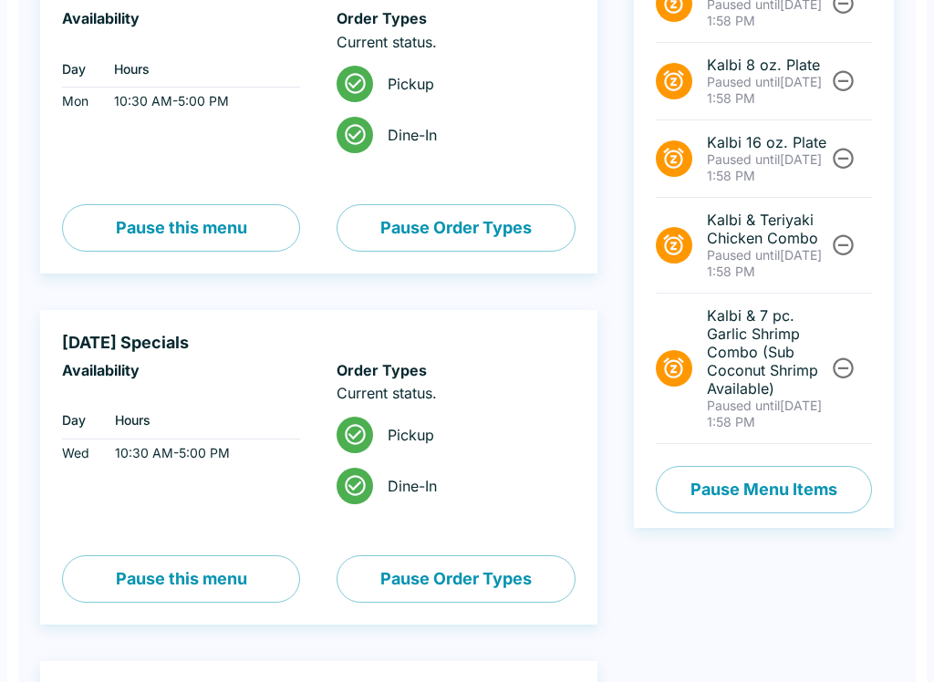
click at [760, 493] on button "Pause Menu Items" at bounding box center [764, 490] width 216 height 47
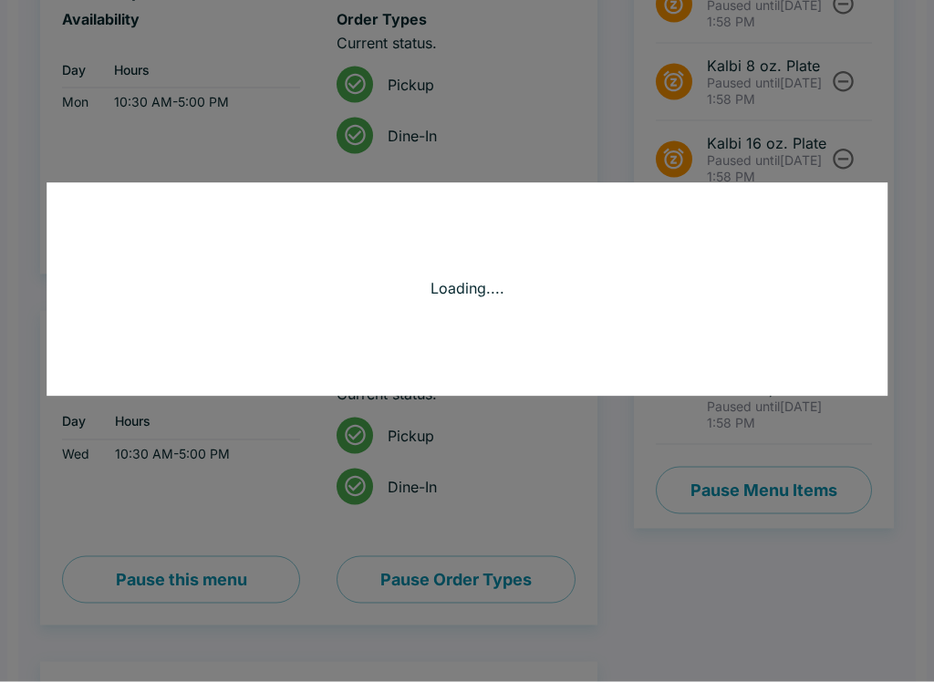
scroll to position [239, 0]
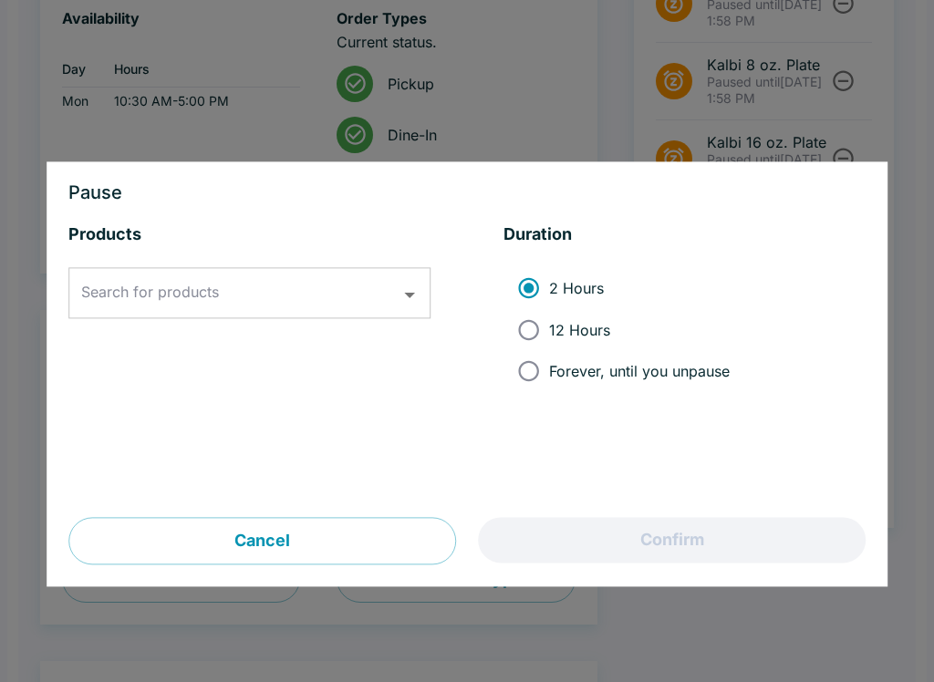
click at [563, 331] on span "12 Hours" at bounding box center [579, 330] width 61 height 18
click at [549, 331] on input "12 Hours" at bounding box center [528, 329] width 41 height 41
radio input "true"
click at [627, 361] on label "Forever, until you unpause" at bounding box center [619, 371] width 222 height 41
click at [549, 361] on input "Forever, until you unpause" at bounding box center [528, 371] width 41 height 41
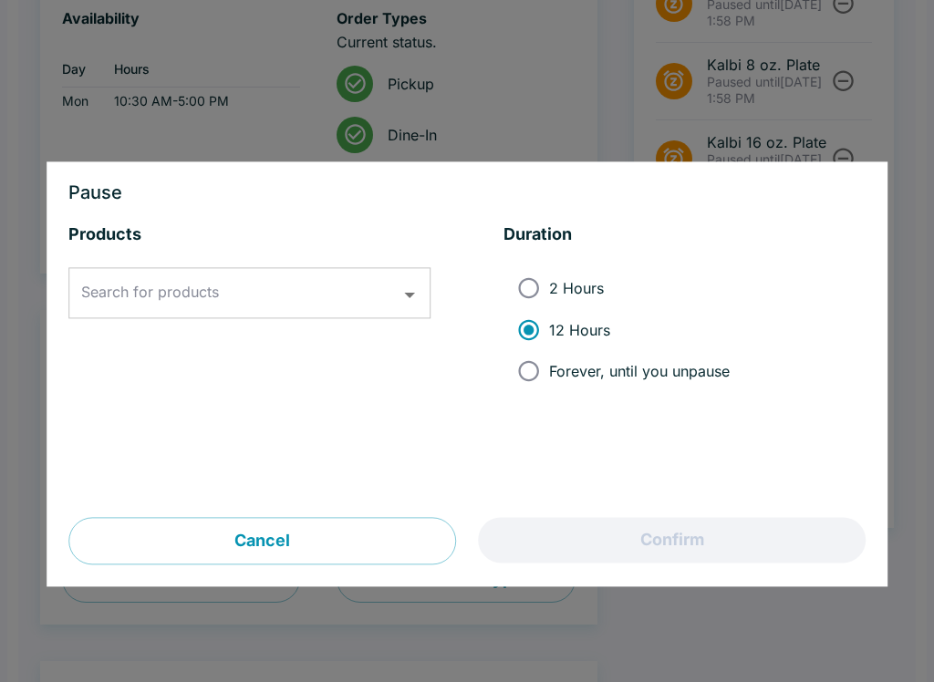
radio input "true"
click at [725, 124] on div at bounding box center [467, 341] width 934 height 682
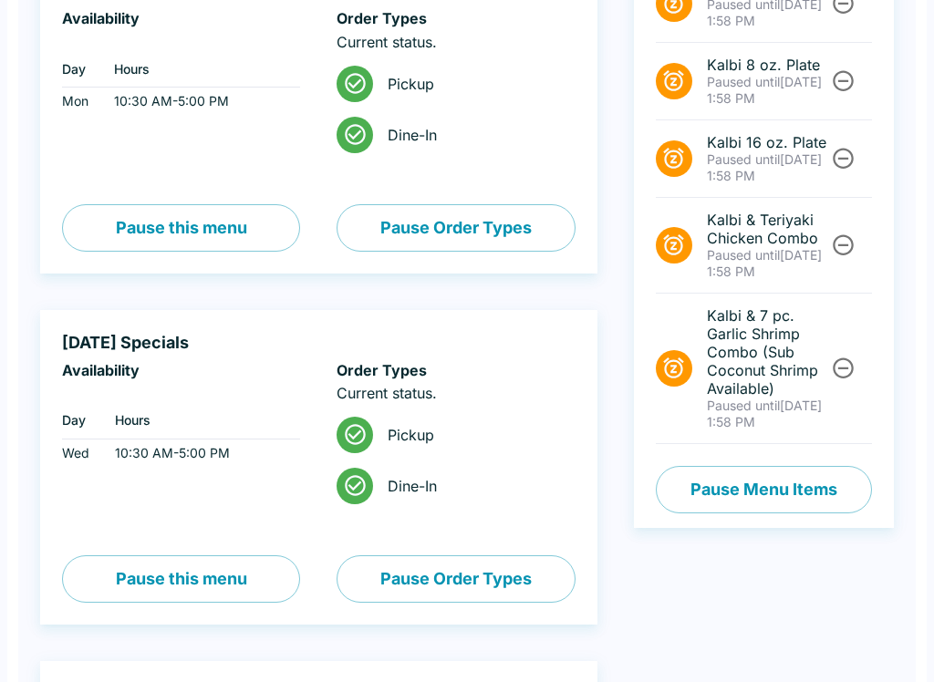
click at [711, 90] on p "Paused until [DATE] 1:58 PM" at bounding box center [767, 90] width 121 height 33
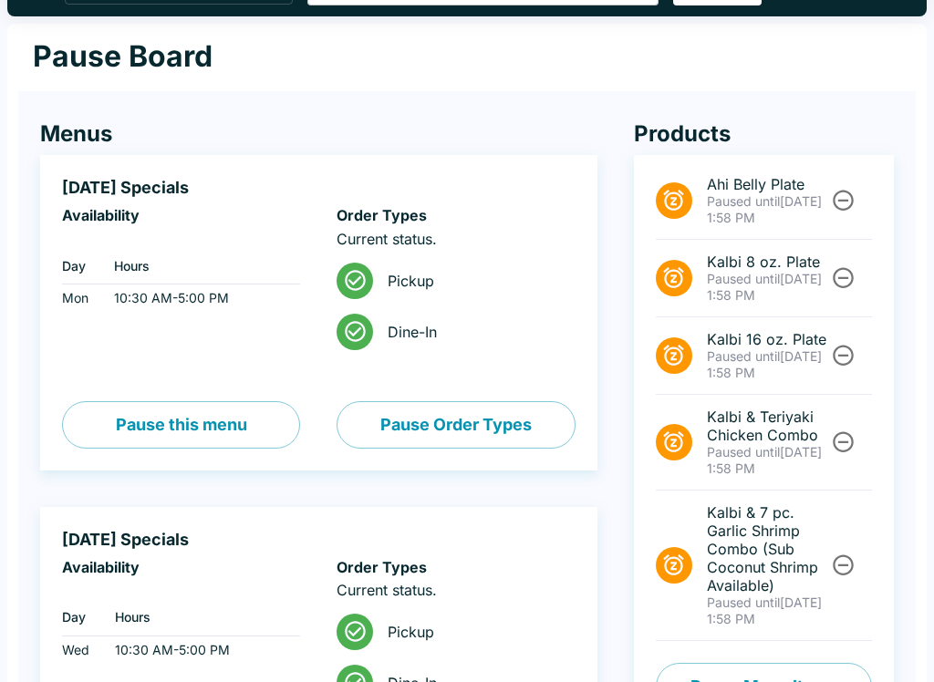
scroll to position [0, 0]
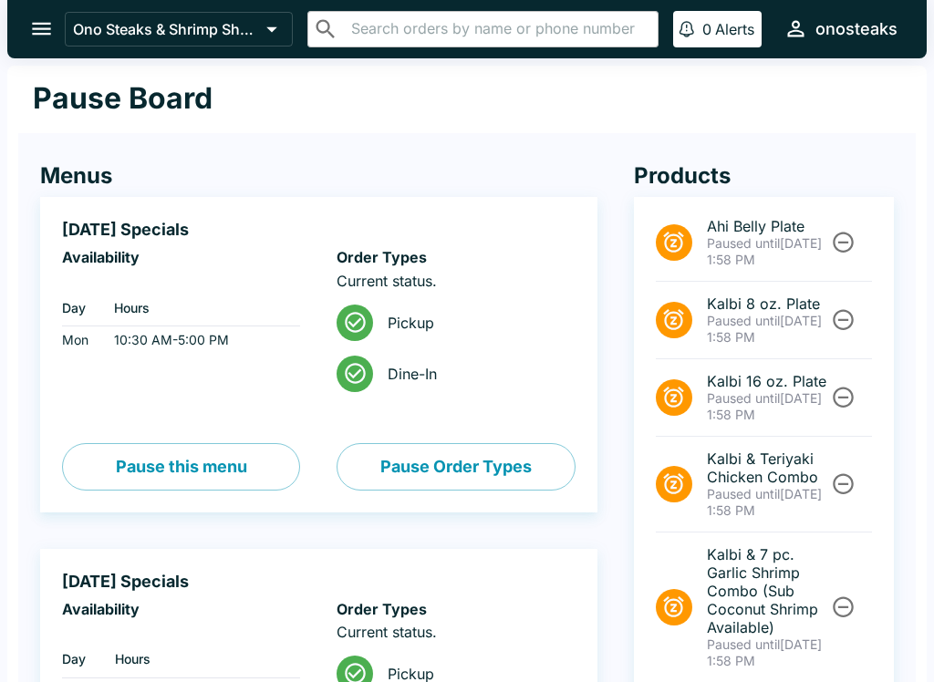
click at [26, 29] on button "open drawer" at bounding box center [41, 28] width 47 height 47
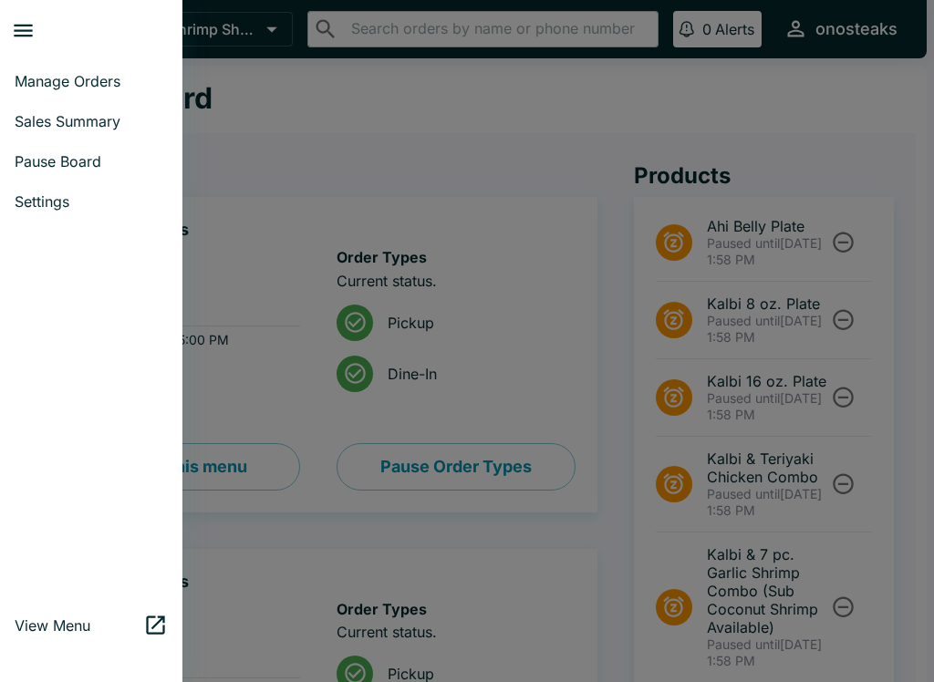
click at [112, 76] on span "Manage Orders" at bounding box center [91, 81] width 153 height 18
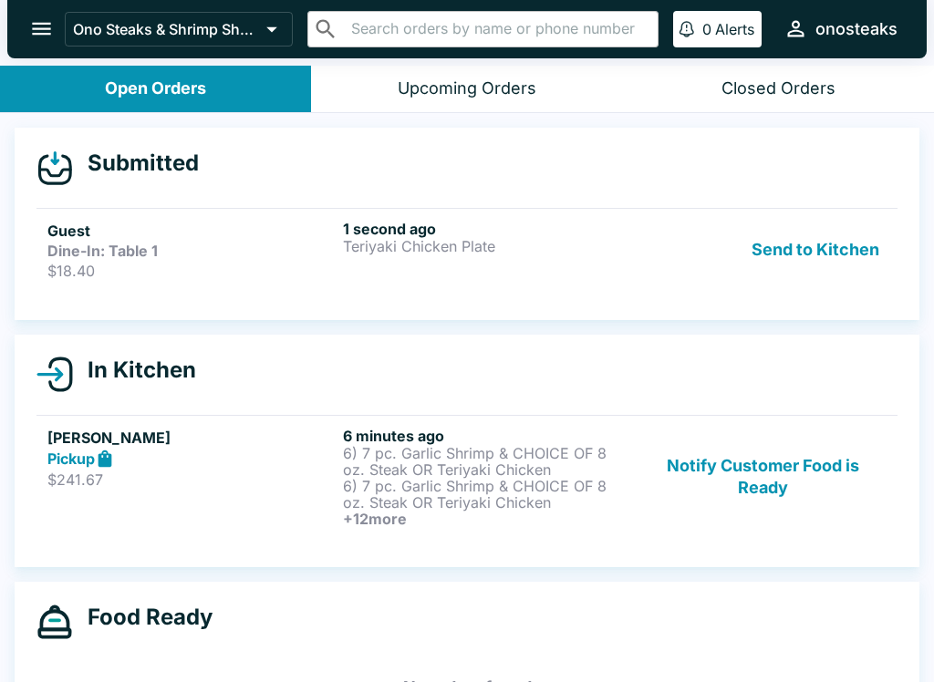
click at [482, 253] on p "Teriyaki Chicken Plate" at bounding box center [487, 246] width 288 height 16
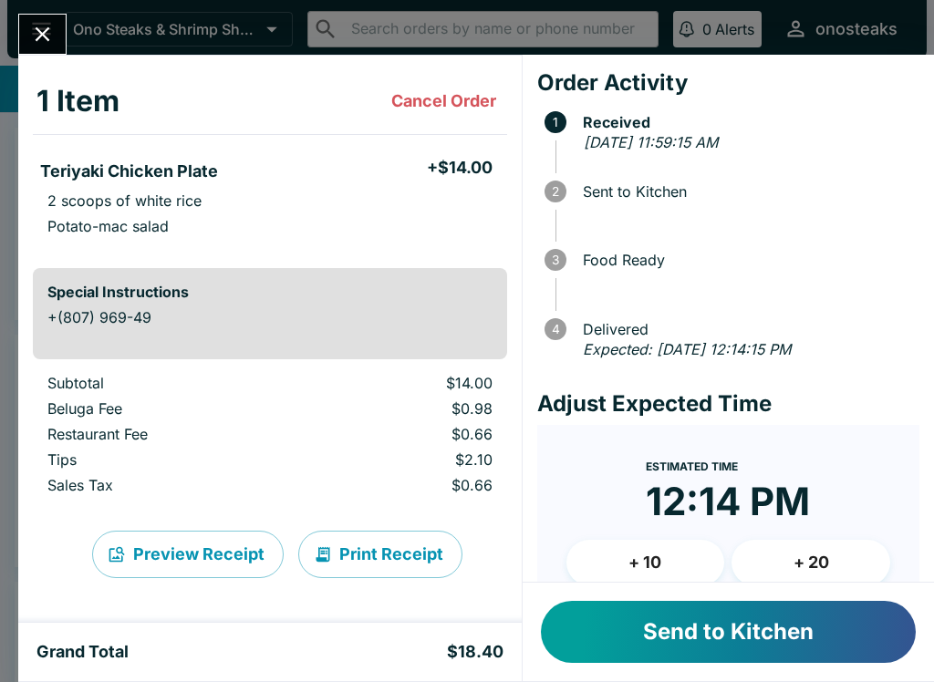
scroll to position [78, 0]
click at [710, 641] on button "Send to Kitchen" at bounding box center [728, 632] width 375 height 62
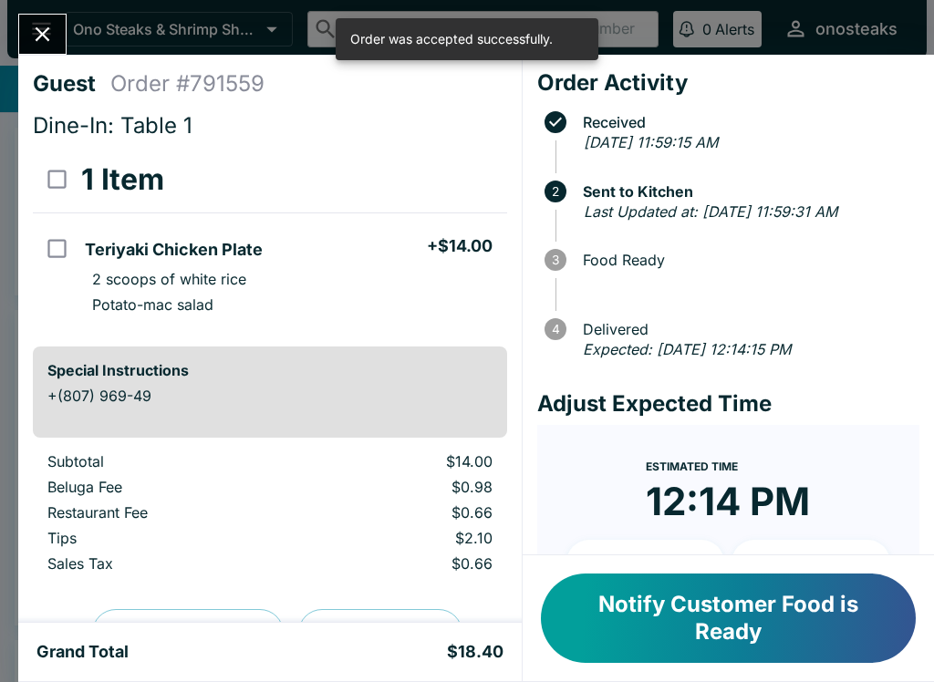
scroll to position [-1, 0]
click at [65, 28] on button "Close" at bounding box center [42, 34] width 47 height 39
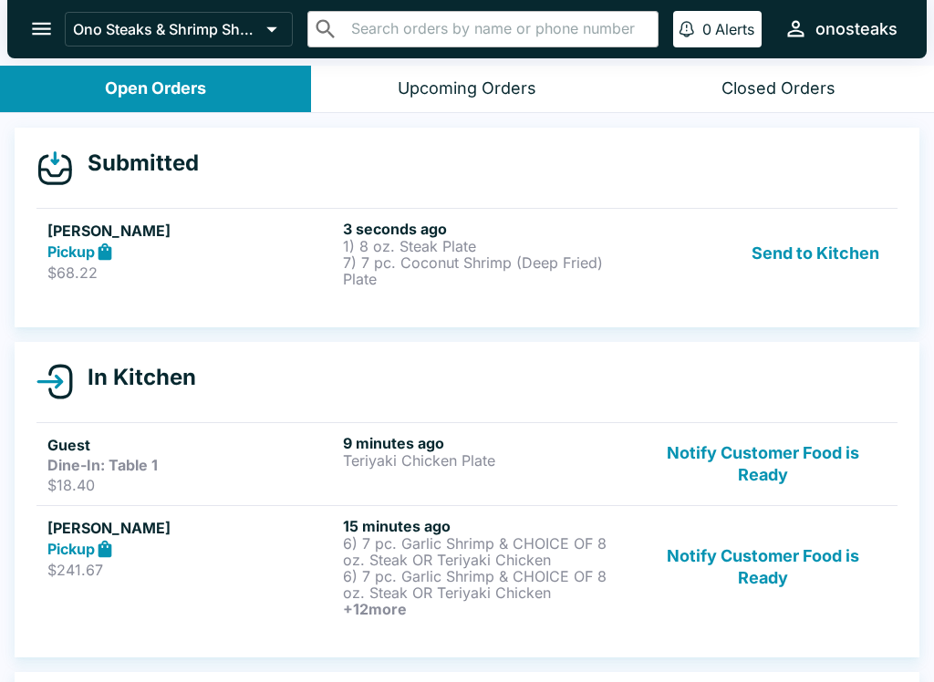
click at [451, 245] on p "1) 8 oz. Steak Plate" at bounding box center [487, 246] width 288 height 16
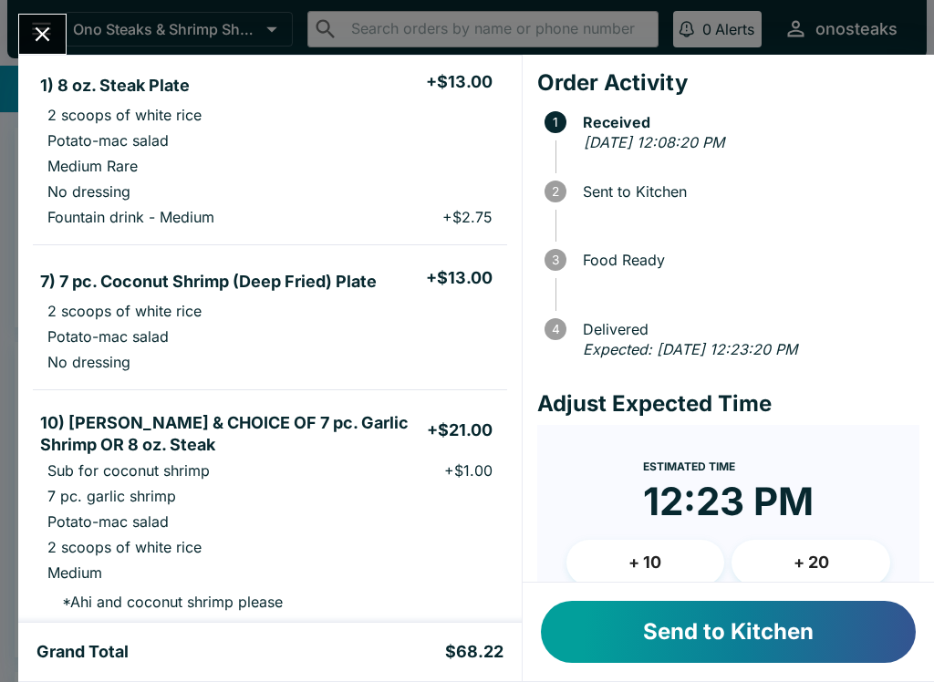
scroll to position [165, 0]
click at [711, 633] on button "Send to Kitchen" at bounding box center [728, 632] width 375 height 62
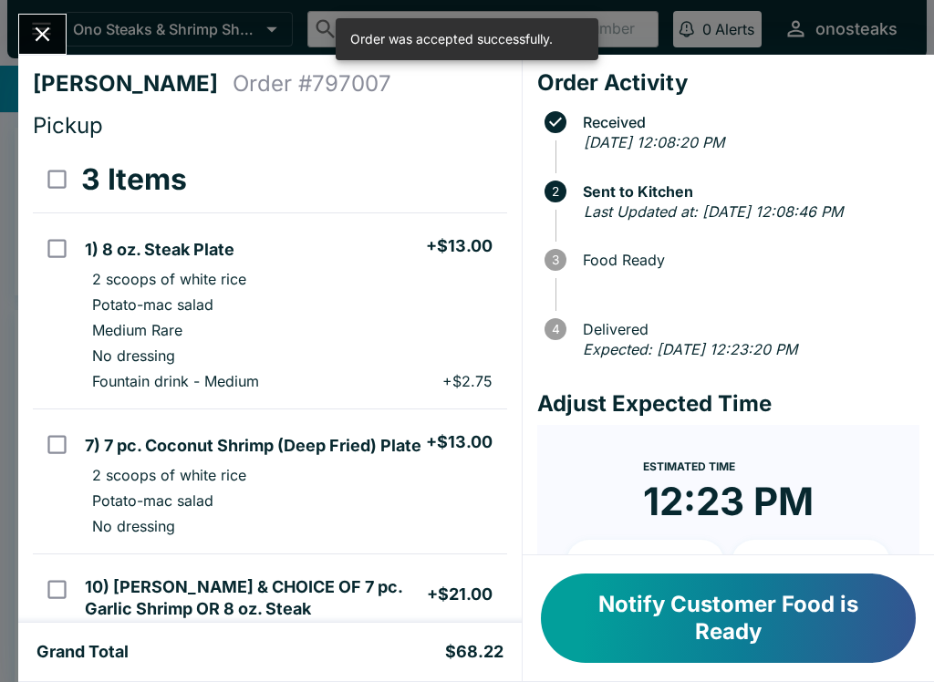
scroll to position [0, 0]
click at [48, 25] on icon "Close" at bounding box center [42, 34] width 25 height 25
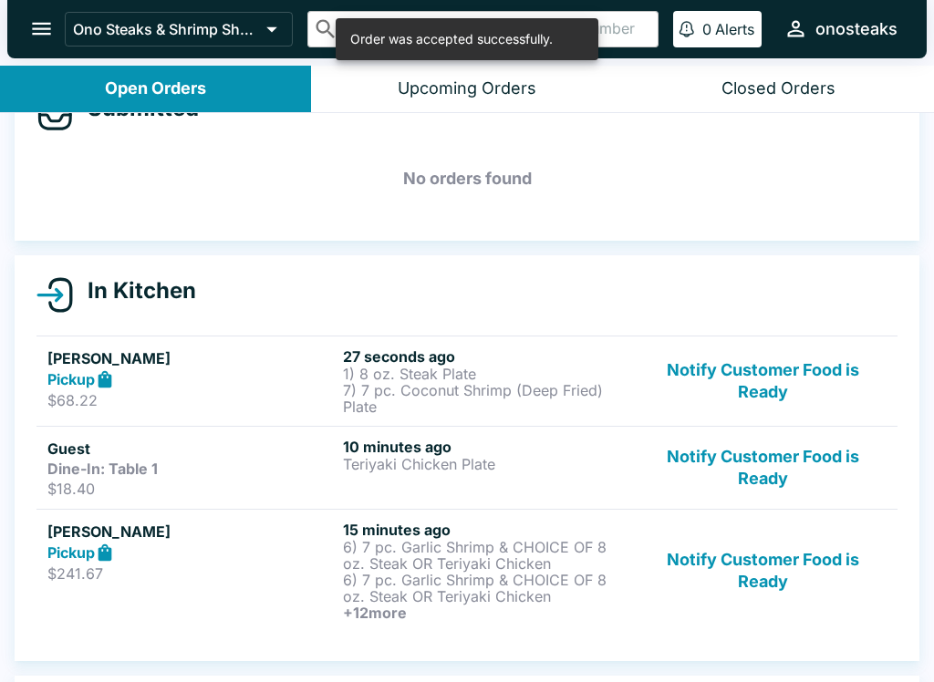
scroll to position [66, 0]
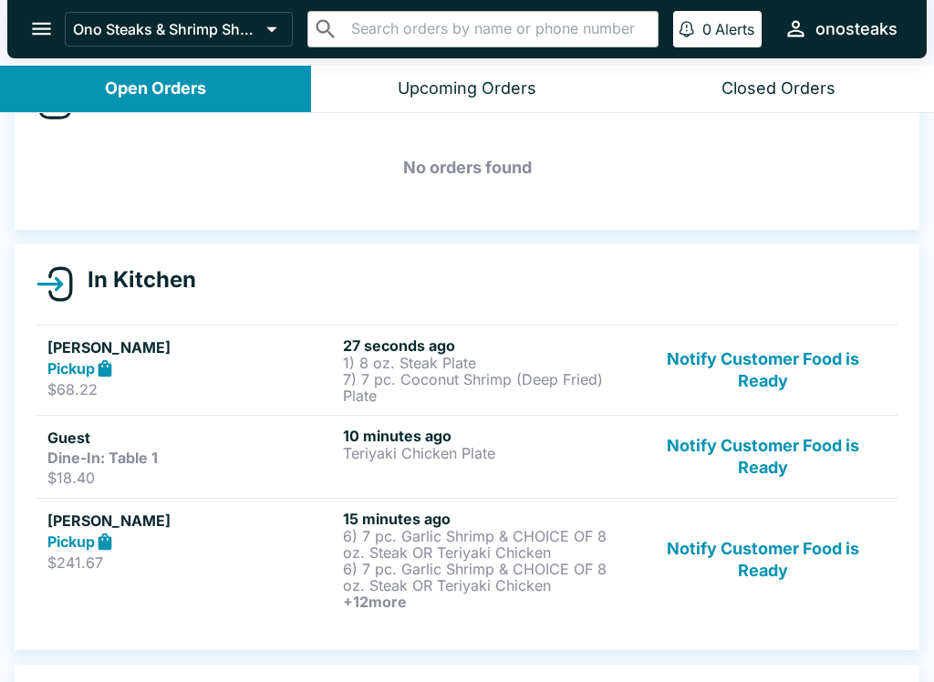
click at [504, 375] on p "7) 7 pc. Coconut Shrimp (Deep Fried) Plate" at bounding box center [487, 387] width 288 height 33
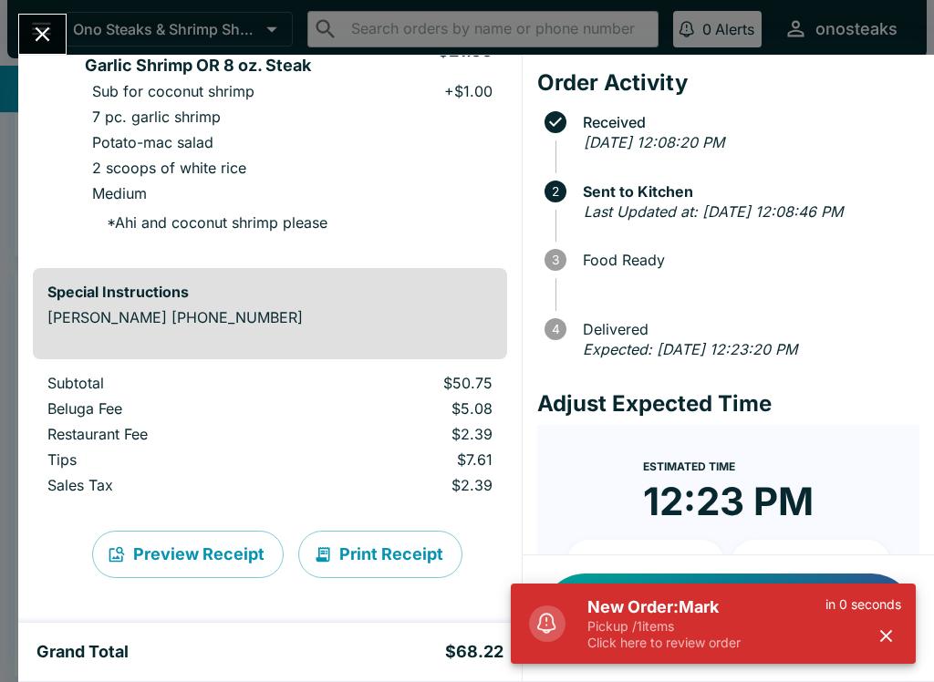
scroll to position [544, 0]
click at [46, 33] on icon "Close" at bounding box center [43, 34] width 15 height 15
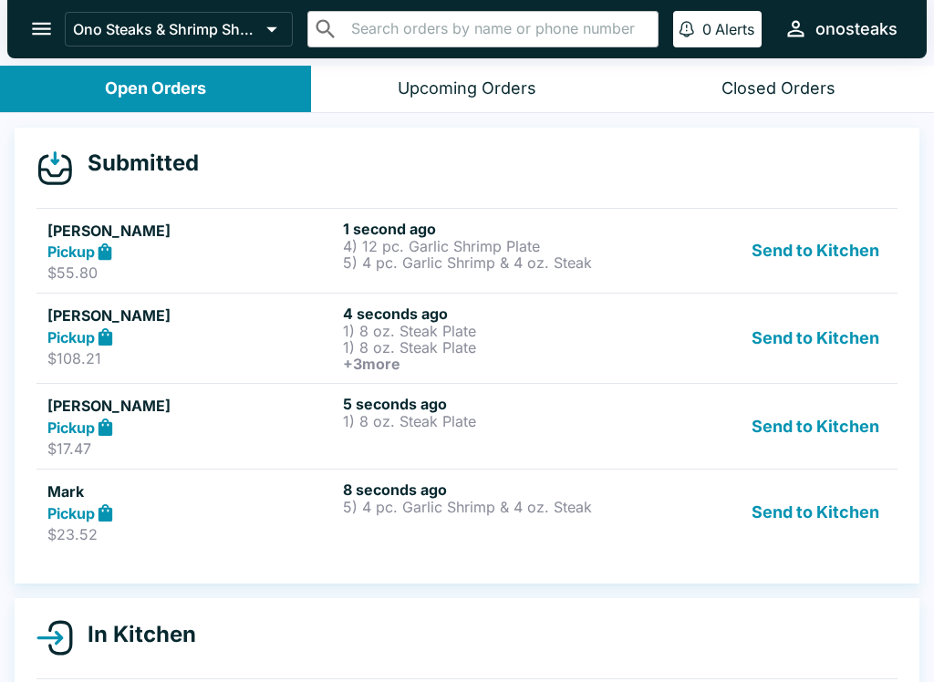
click at [451, 537] on div "8 seconds ago 5) 4 pc. Garlic Shrimp & 4 oz. Steak" at bounding box center [487, 512] width 288 height 63
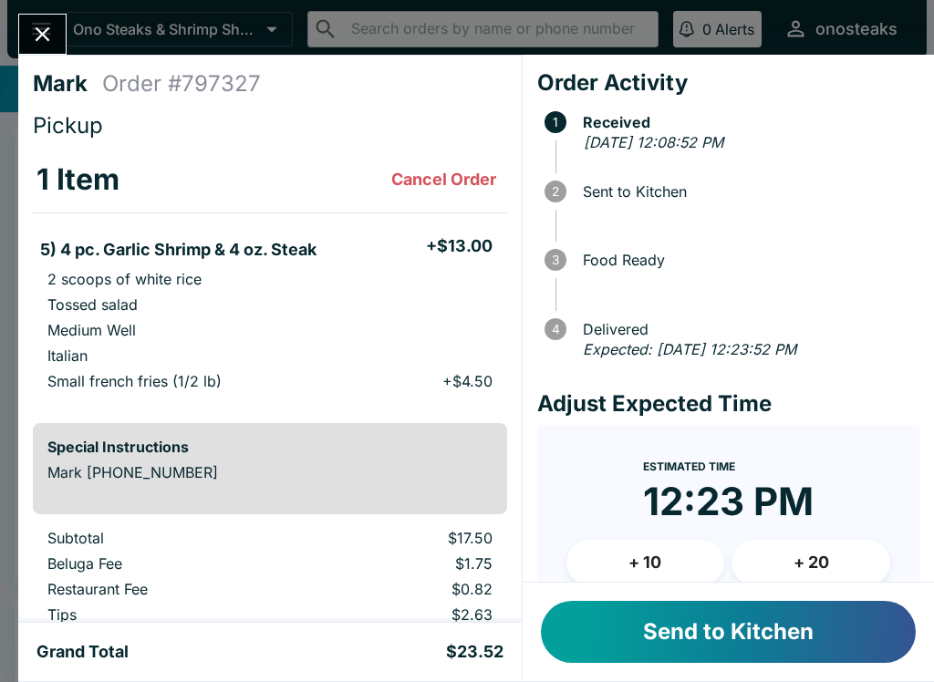
click at [700, 629] on button "Send to Kitchen" at bounding box center [728, 632] width 375 height 62
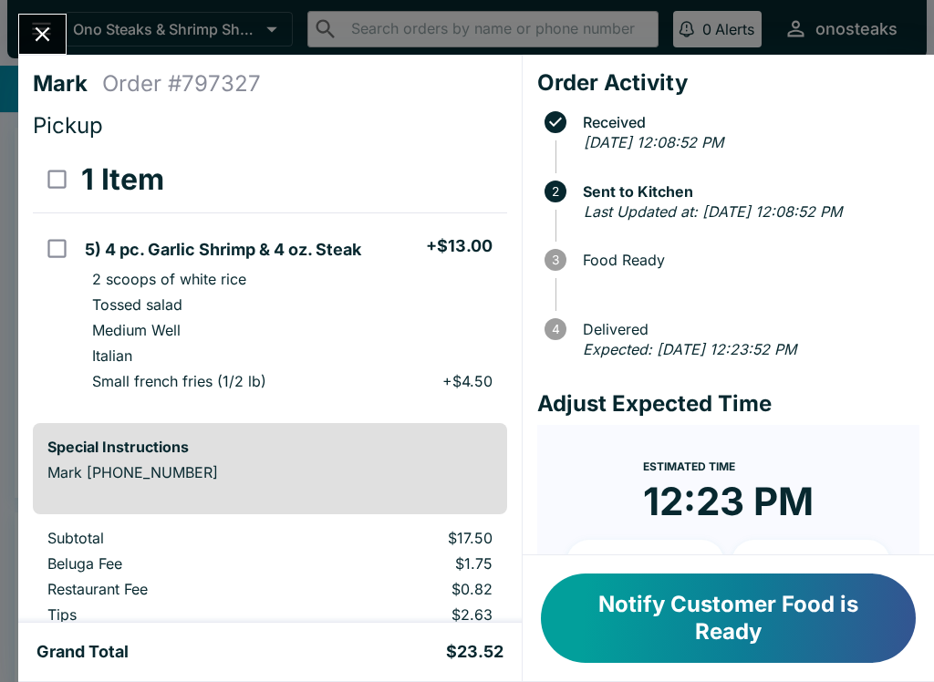
click at [48, 17] on button "Close" at bounding box center [42, 34] width 47 height 39
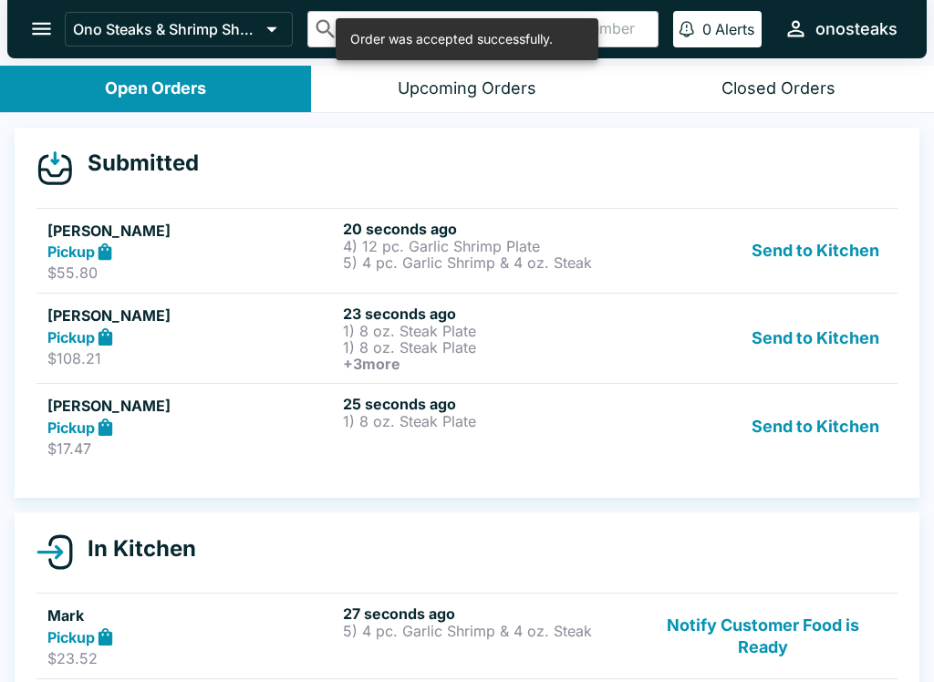
click at [471, 436] on div "25 seconds ago 1) 8 oz. Steak Plate" at bounding box center [487, 426] width 288 height 63
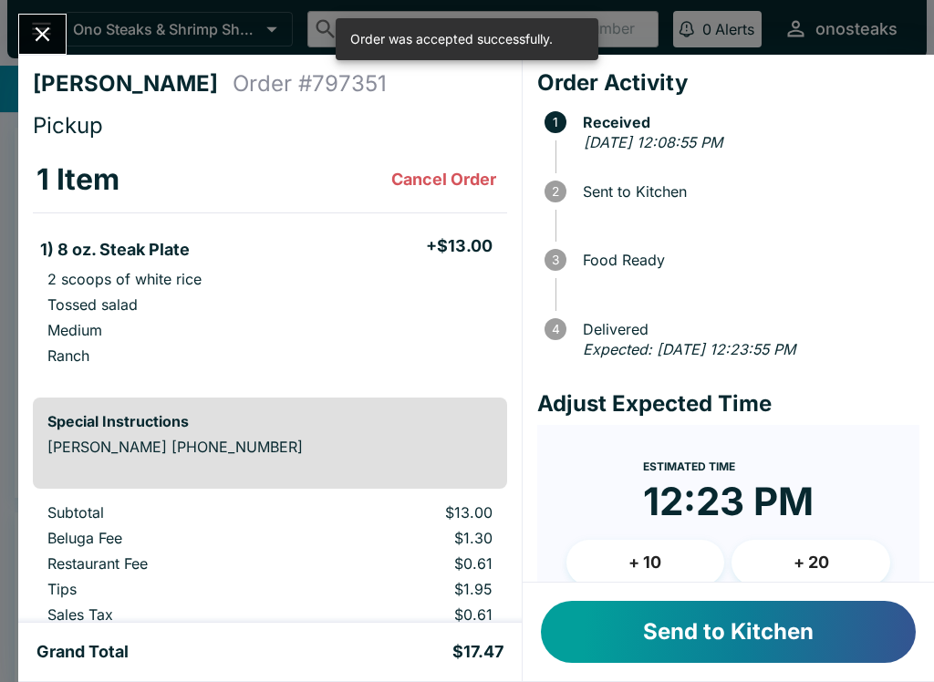
click at [682, 623] on button "Send to Kitchen" at bounding box center [728, 632] width 375 height 62
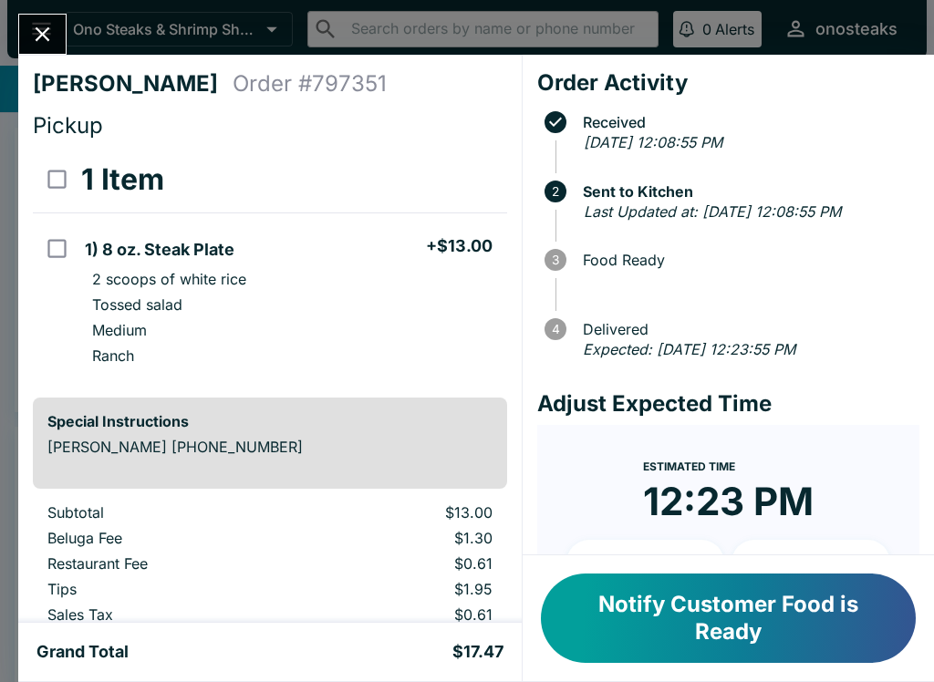
click at [48, 35] on icon "Close" at bounding box center [42, 34] width 25 height 25
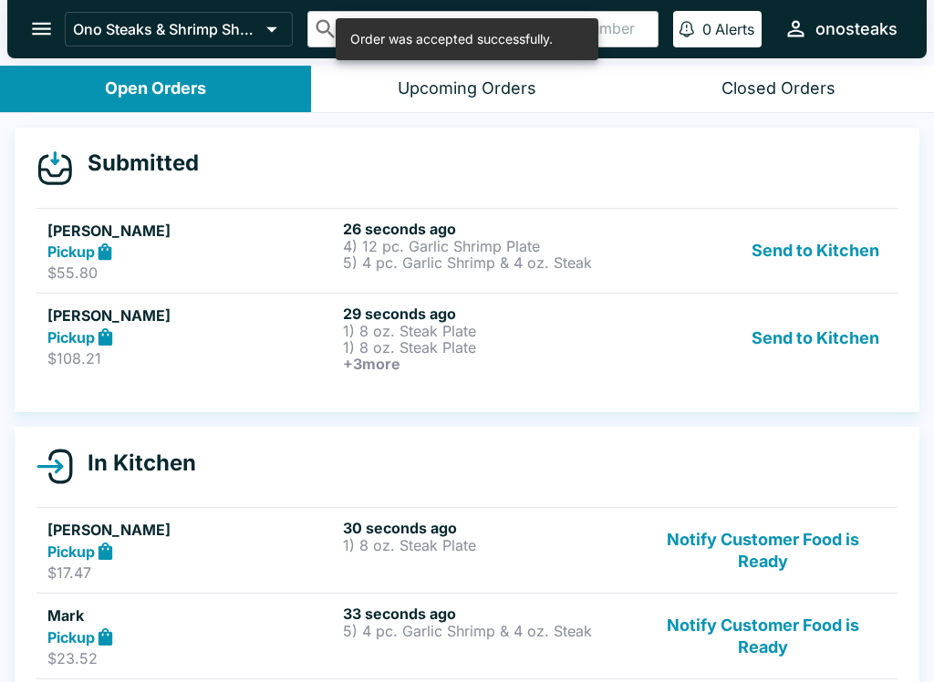
click at [489, 357] on h6 "+ 3 more" at bounding box center [487, 364] width 288 height 16
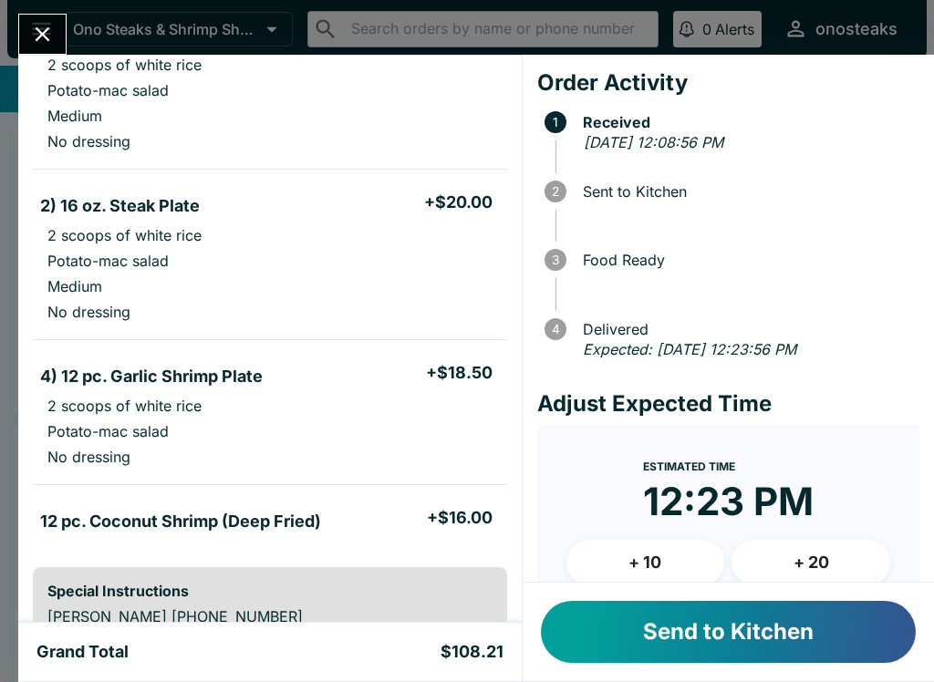
scroll to position [399, 0]
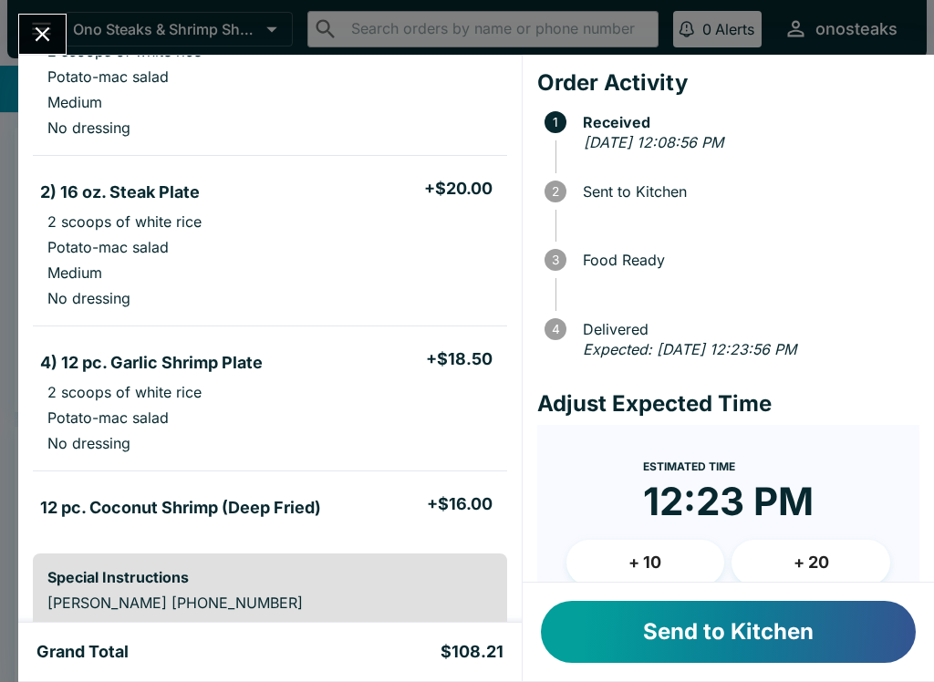
click at [673, 634] on button "Send to Kitchen" at bounding box center [728, 632] width 375 height 62
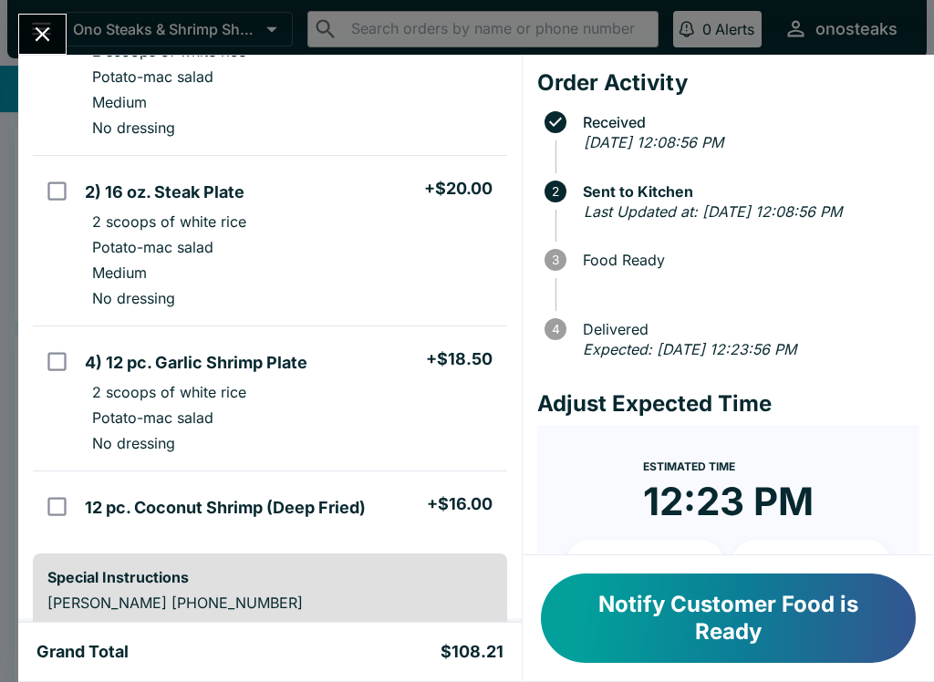
click at [25, 27] on button "Close" at bounding box center [42, 34] width 47 height 39
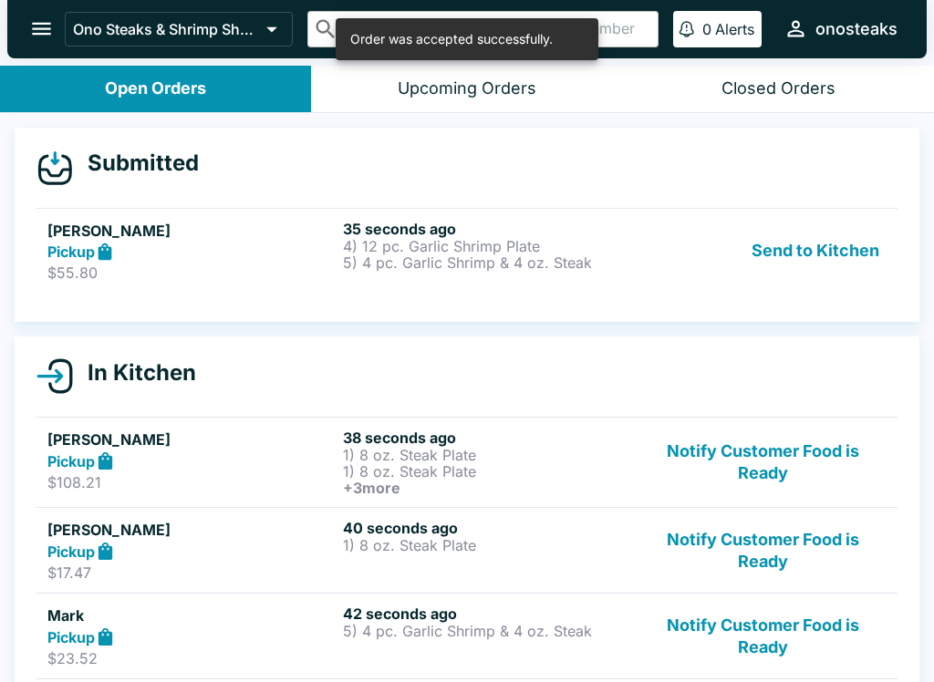
click at [460, 254] on p "5) 4 pc. Garlic Shrimp & 4 oz. Steak" at bounding box center [487, 262] width 288 height 16
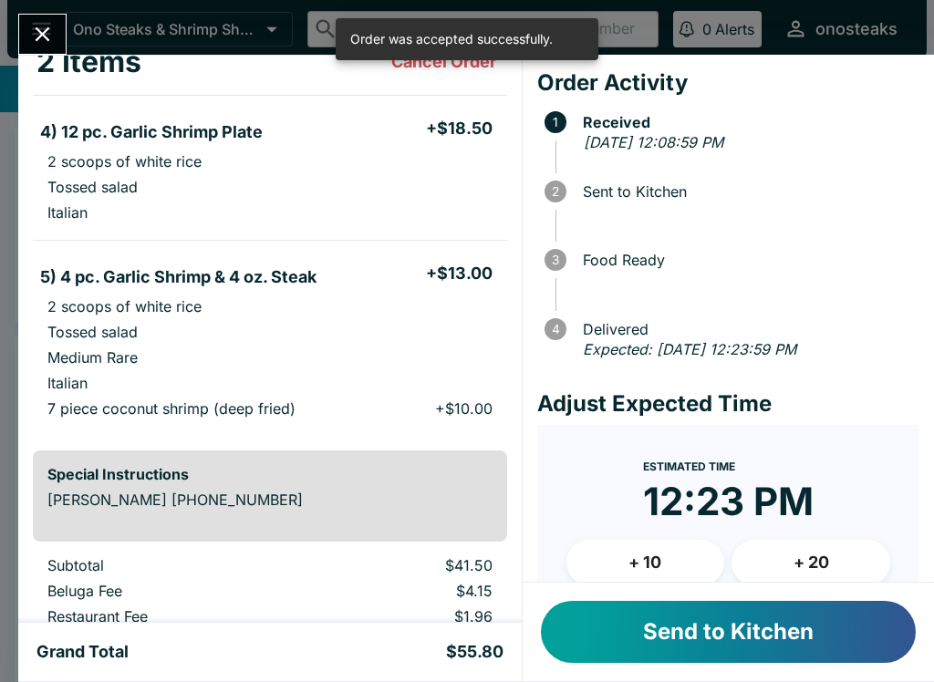
scroll to position [169, 0]
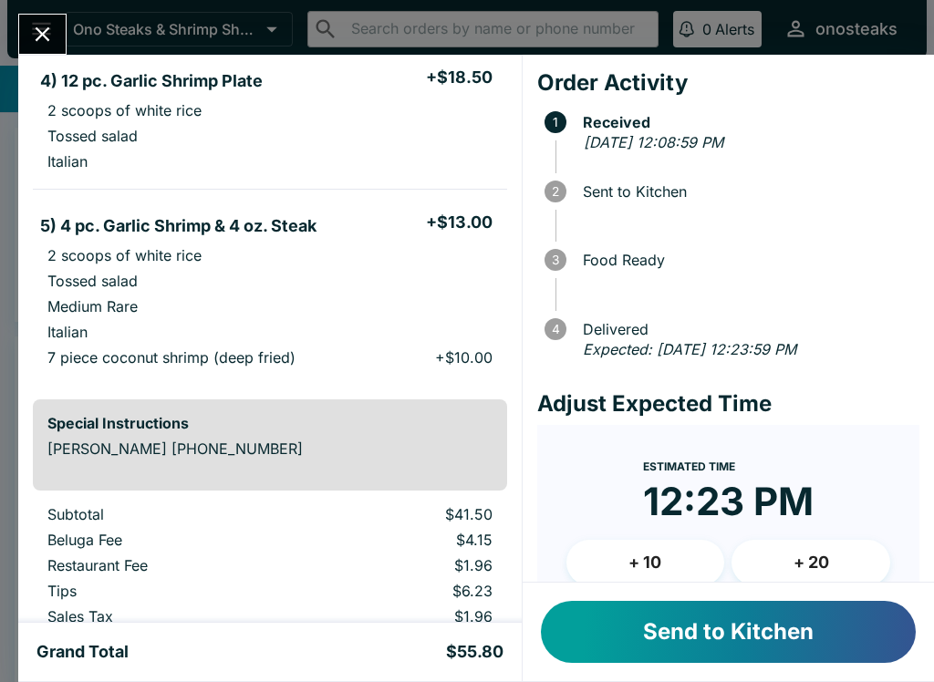
click at [648, 620] on button "Send to Kitchen" at bounding box center [728, 632] width 375 height 62
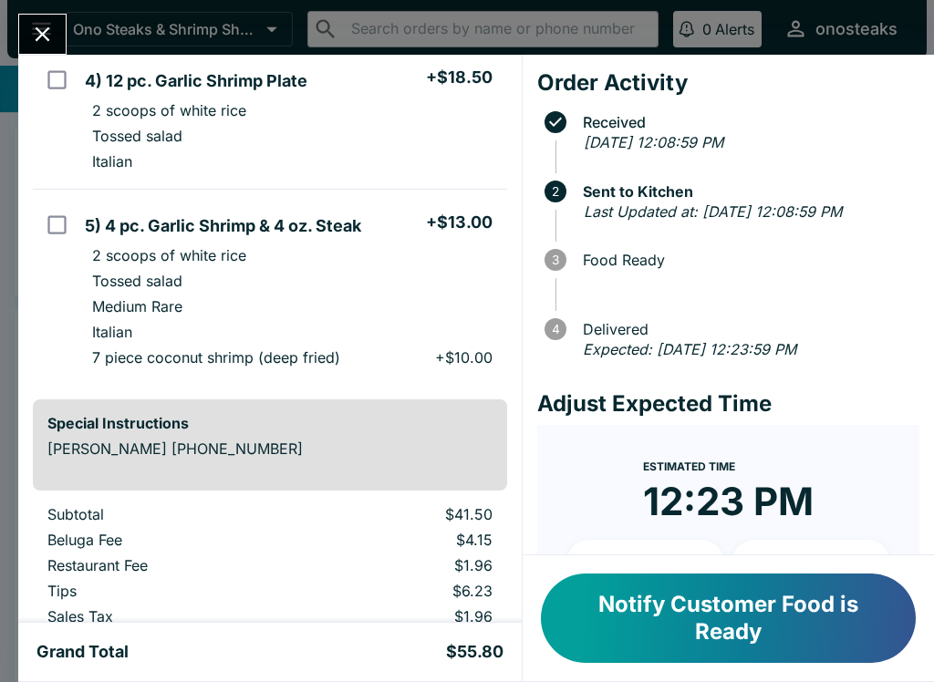
click at [34, 35] on icon "Close" at bounding box center [42, 34] width 25 height 25
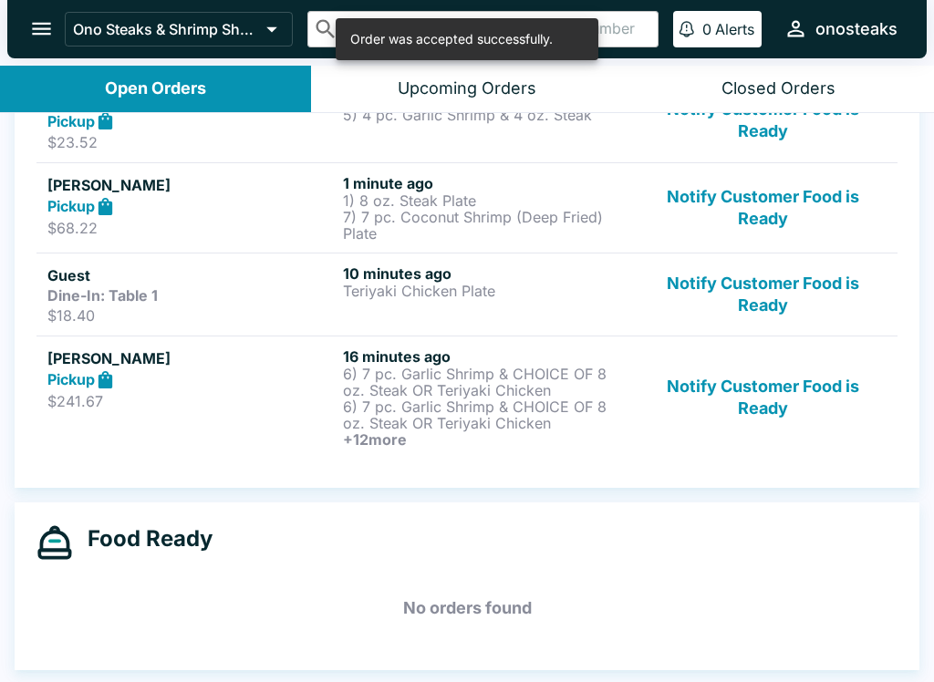
scroll to position [575, 0]
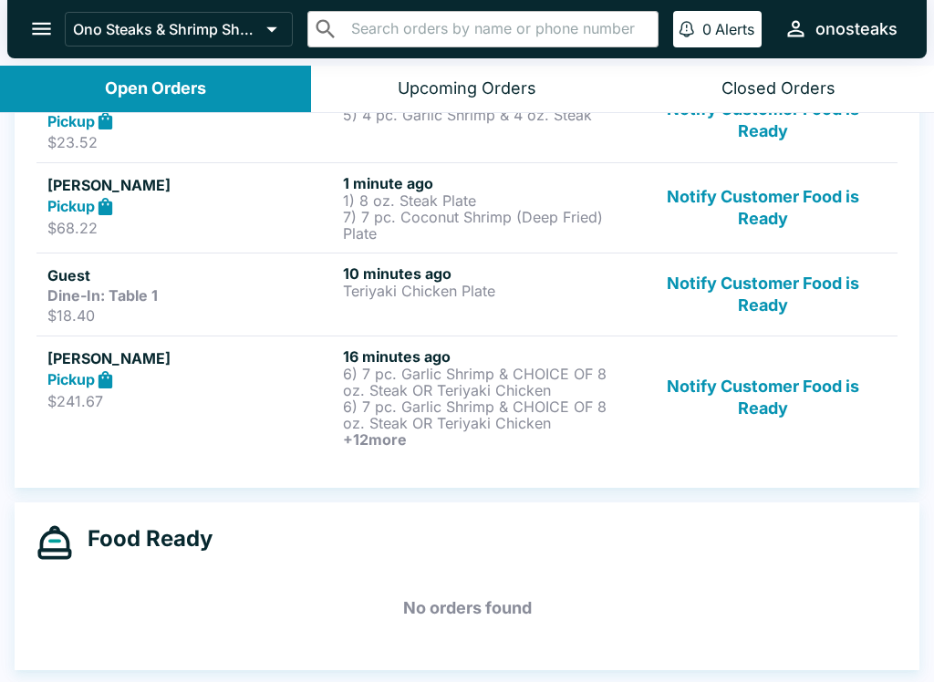
click at [467, 416] on p "6) 7 pc. Garlic Shrimp & CHOICE OF 8 oz. Steak OR Teriyaki Chicken" at bounding box center [487, 415] width 288 height 33
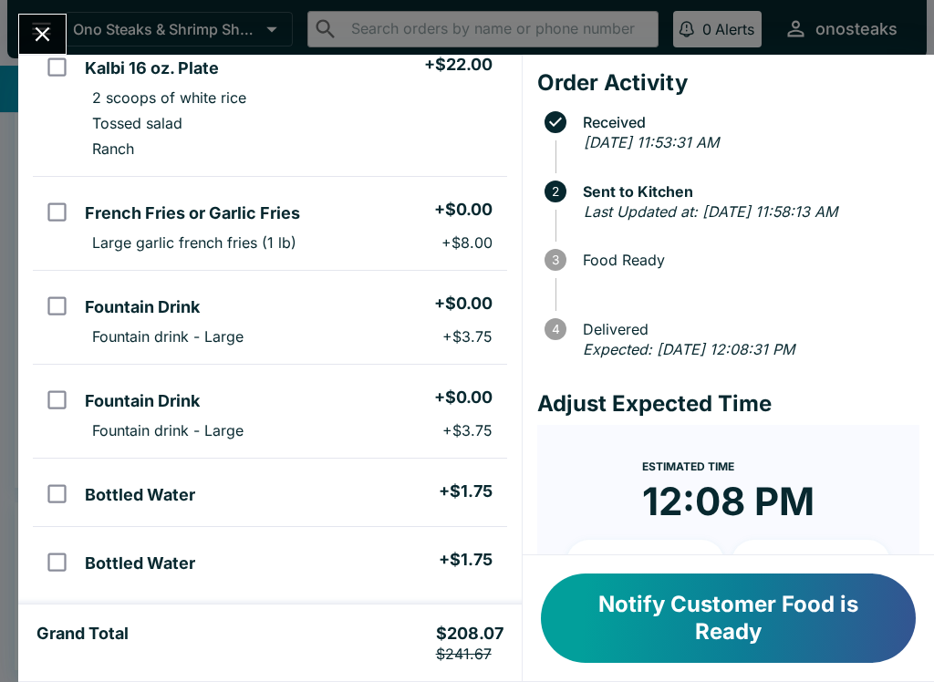
scroll to position [1521, 0]
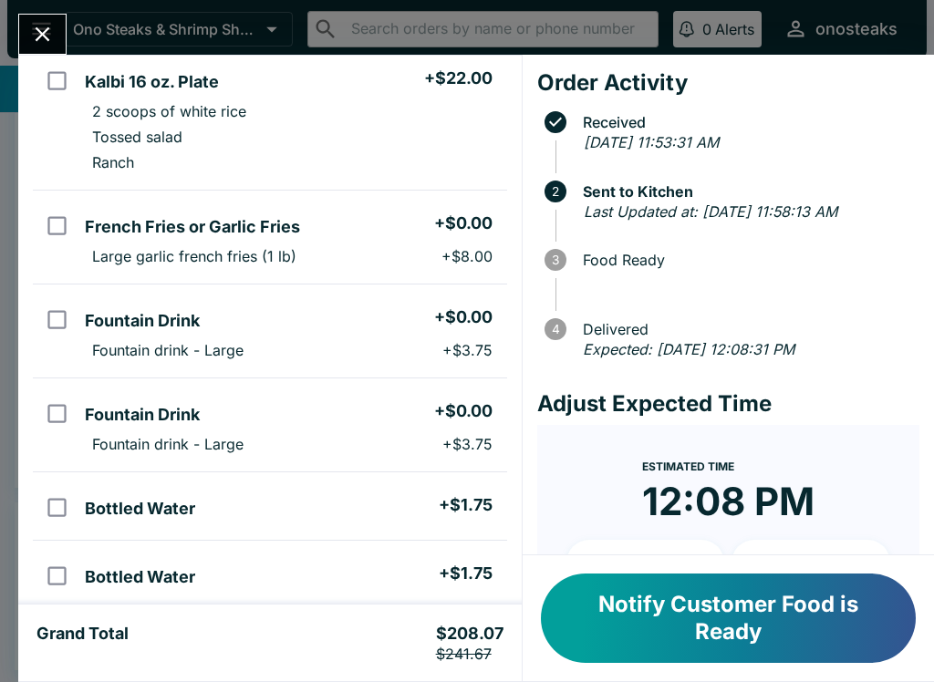
click at [673, 612] on button "Notify Customer Food is Ready" at bounding box center [728, 618] width 375 height 89
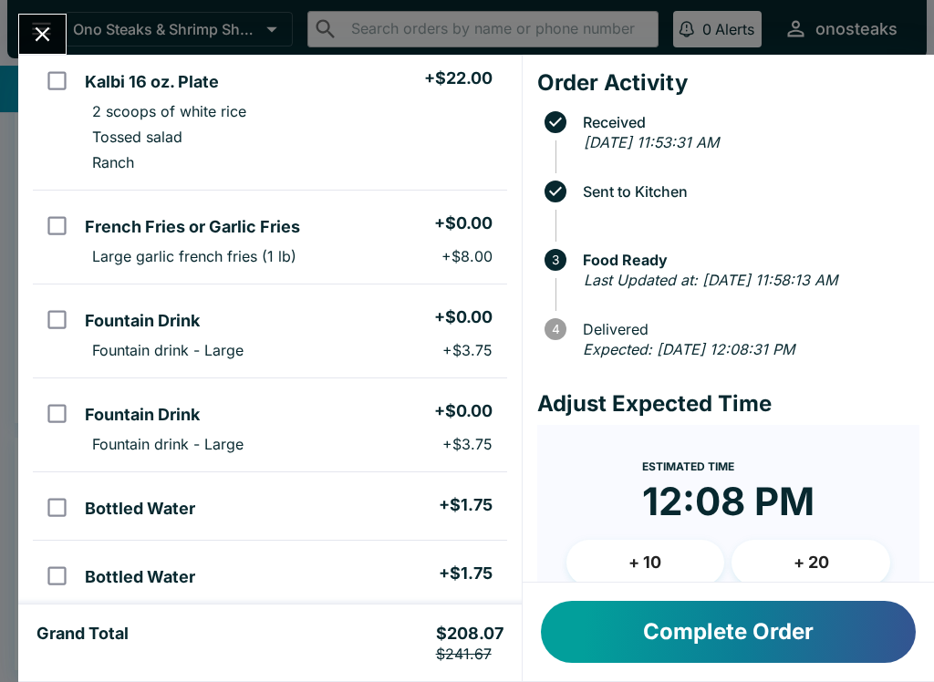
scroll to position [516, 0]
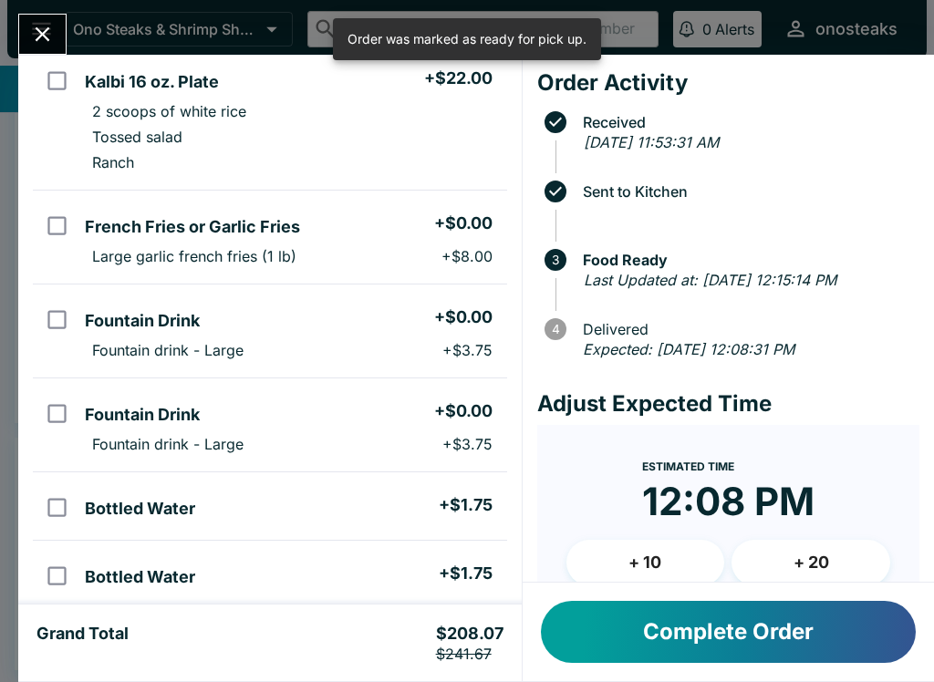
click at [42, 24] on icon "Close" at bounding box center [42, 34] width 25 height 25
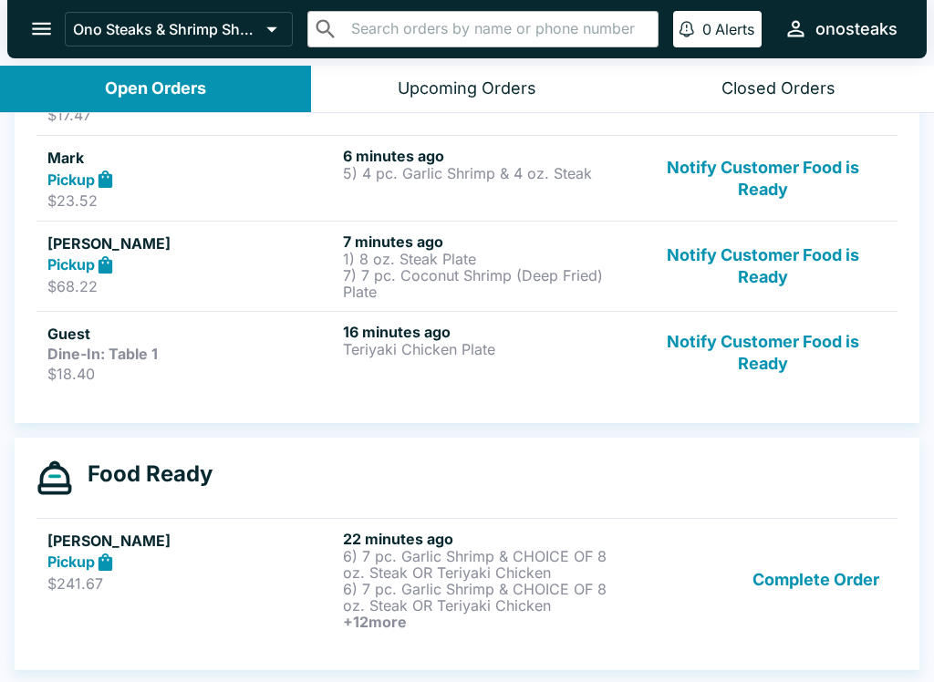
scroll to position [442, 0]
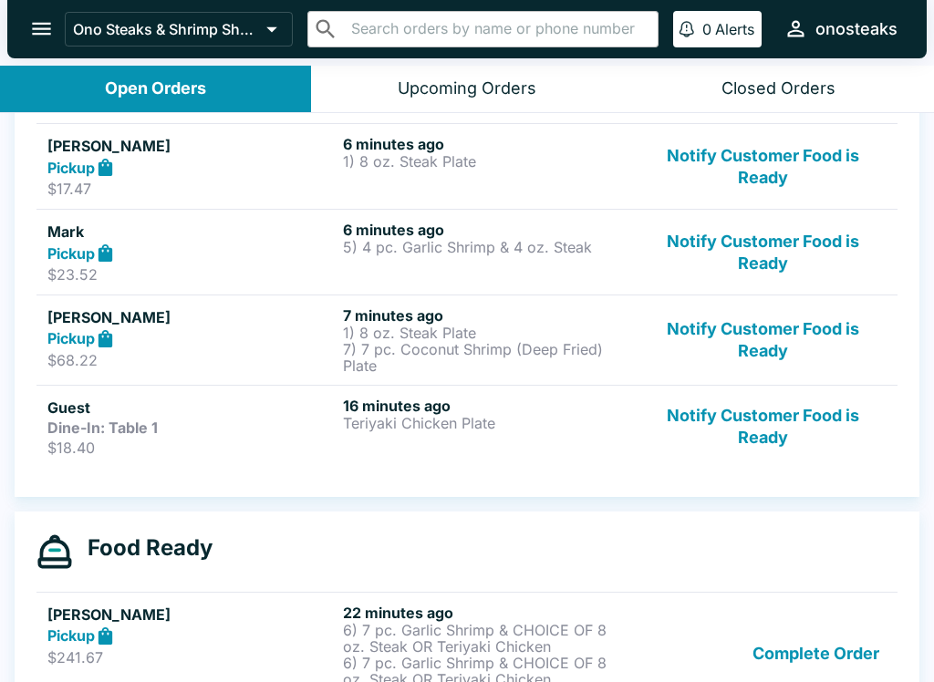
click at [242, 284] on link "[PERSON_NAME] $23.52 6 minutes ago 5) 4 pc. Garlic Shrimp & 4 oz. Steak Notify …" at bounding box center [466, 252] width 861 height 86
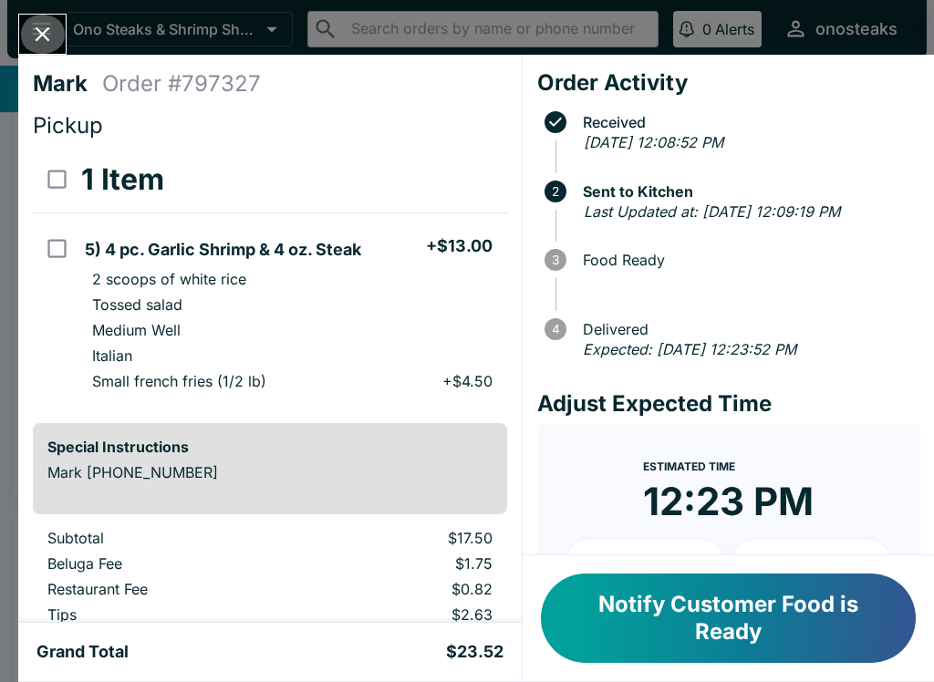
click at [45, 29] on icon "Close" at bounding box center [42, 34] width 25 height 25
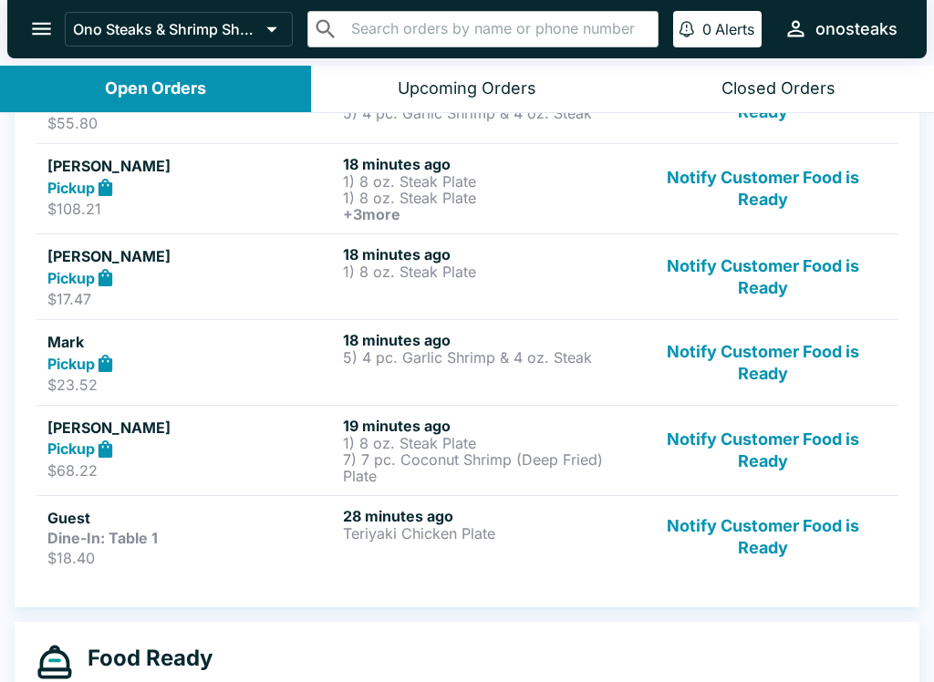
scroll to position [305, 0]
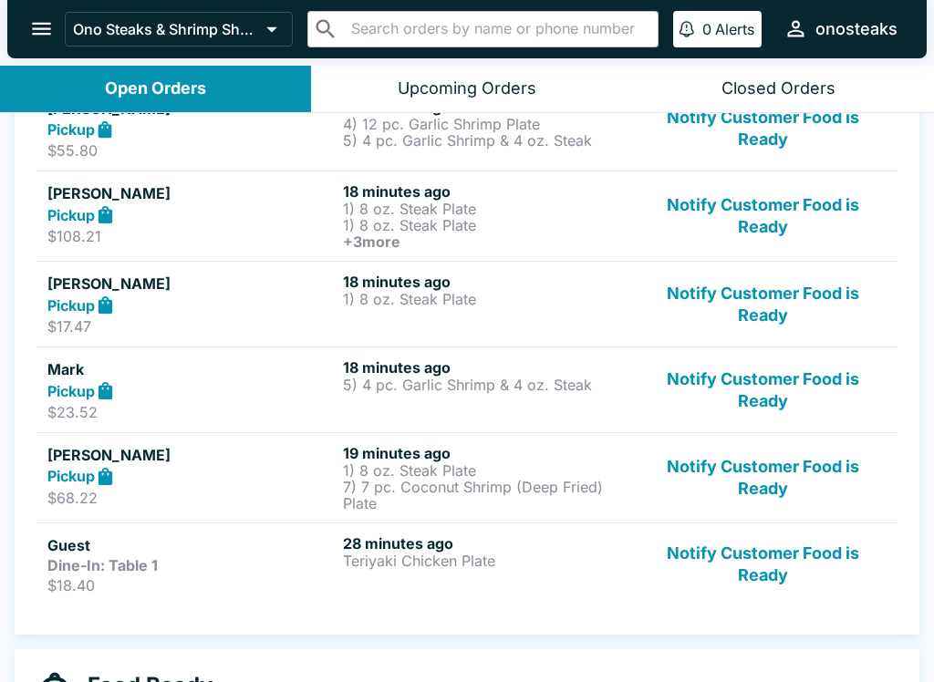
click at [453, 310] on div "18 minutes ago 1) 8 oz. Steak Plate" at bounding box center [487, 304] width 288 height 63
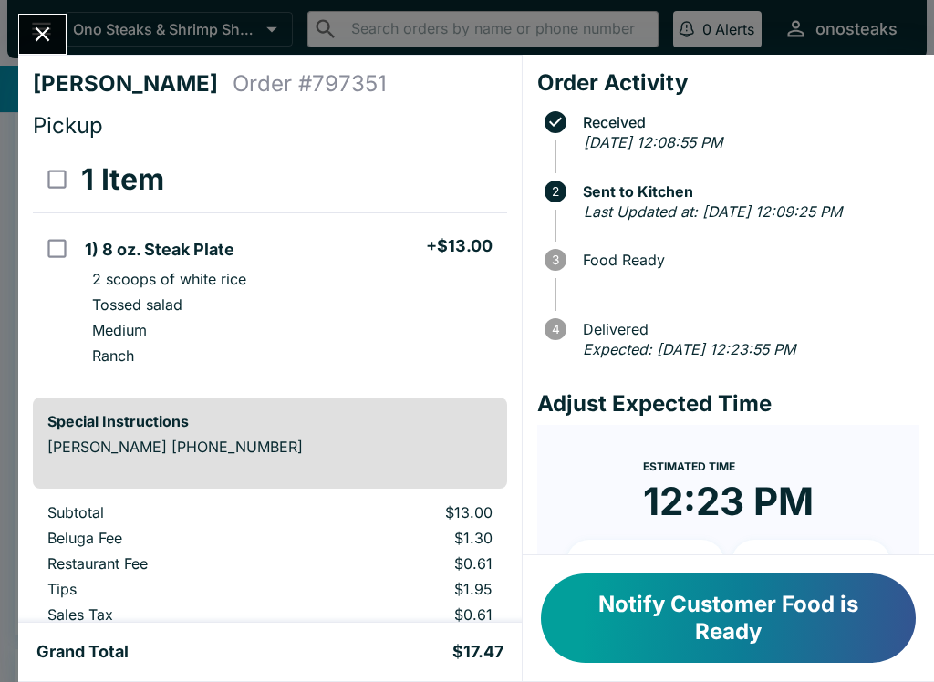
click at [56, 19] on button "Close" at bounding box center [42, 34] width 47 height 39
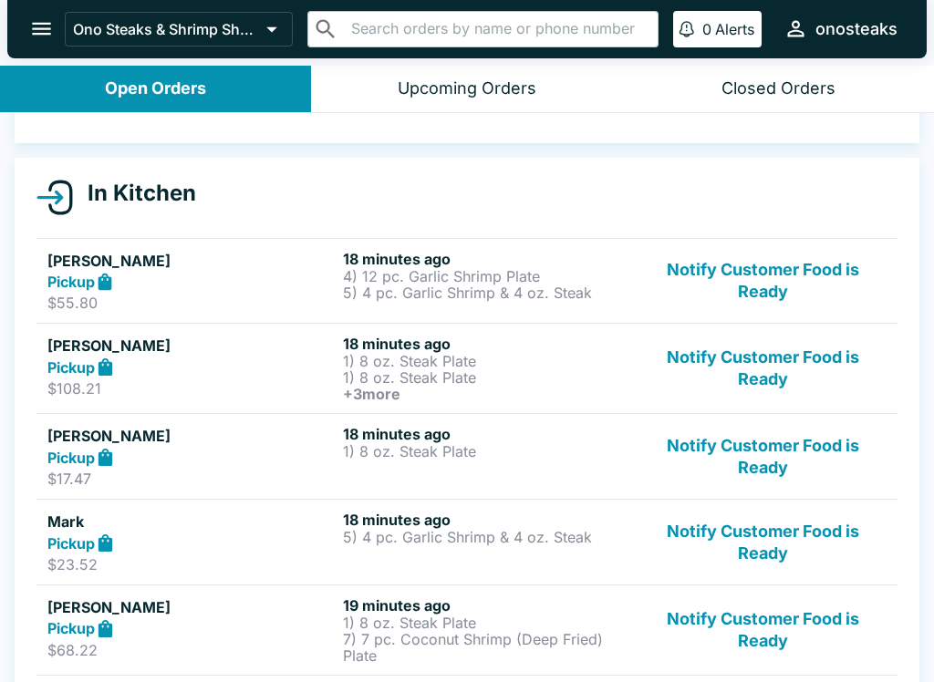
scroll to position [150, 0]
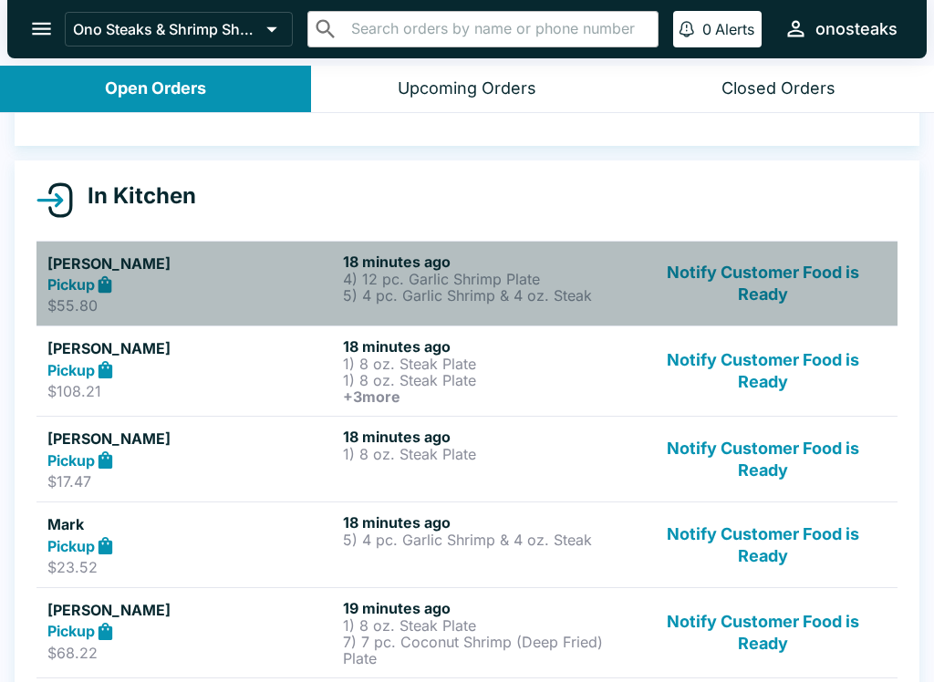
click at [499, 294] on p "5) 4 pc. Garlic Shrimp & 4 oz. Steak" at bounding box center [487, 295] width 288 height 16
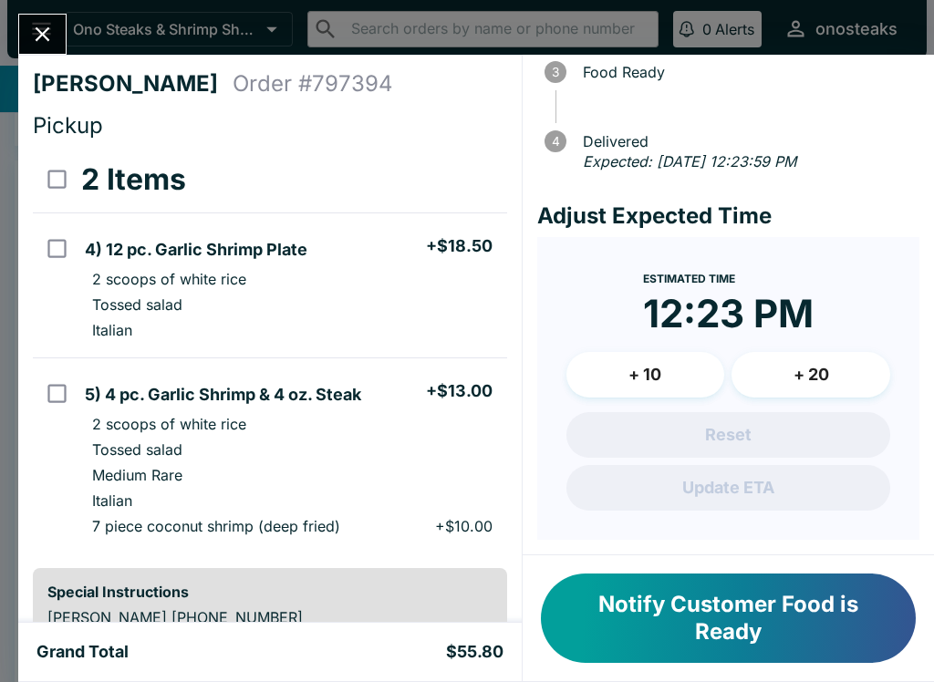
scroll to position [208, 0]
click at [655, 377] on button "+ 10" at bounding box center [645, 375] width 159 height 46
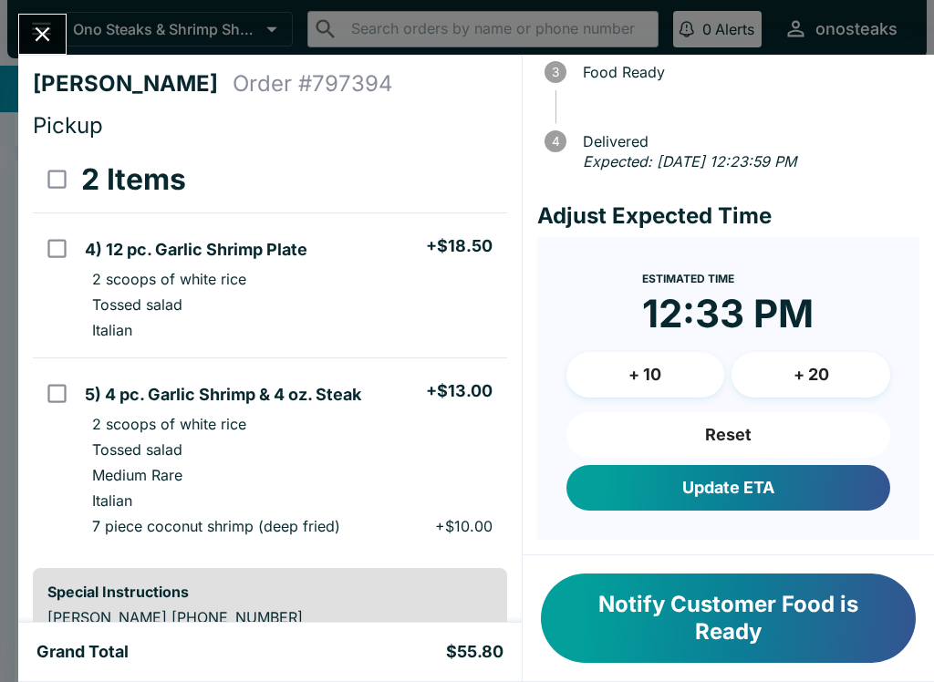
click at [38, 24] on icon "Close" at bounding box center [42, 34] width 25 height 25
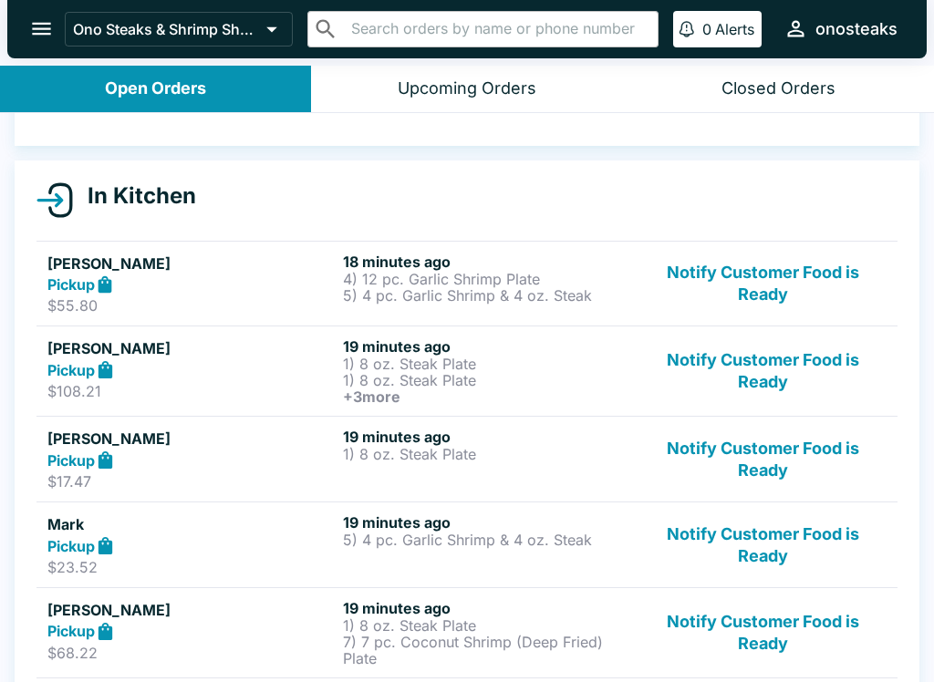
click at [478, 366] on p "1) 8 oz. Steak Plate" at bounding box center [487, 364] width 288 height 16
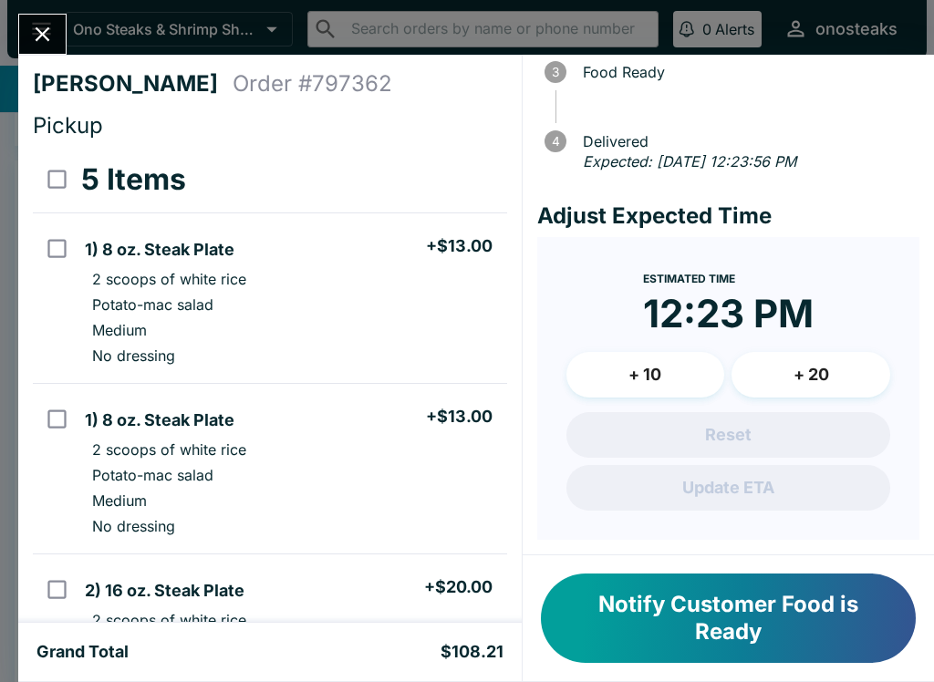
scroll to position [184, 0]
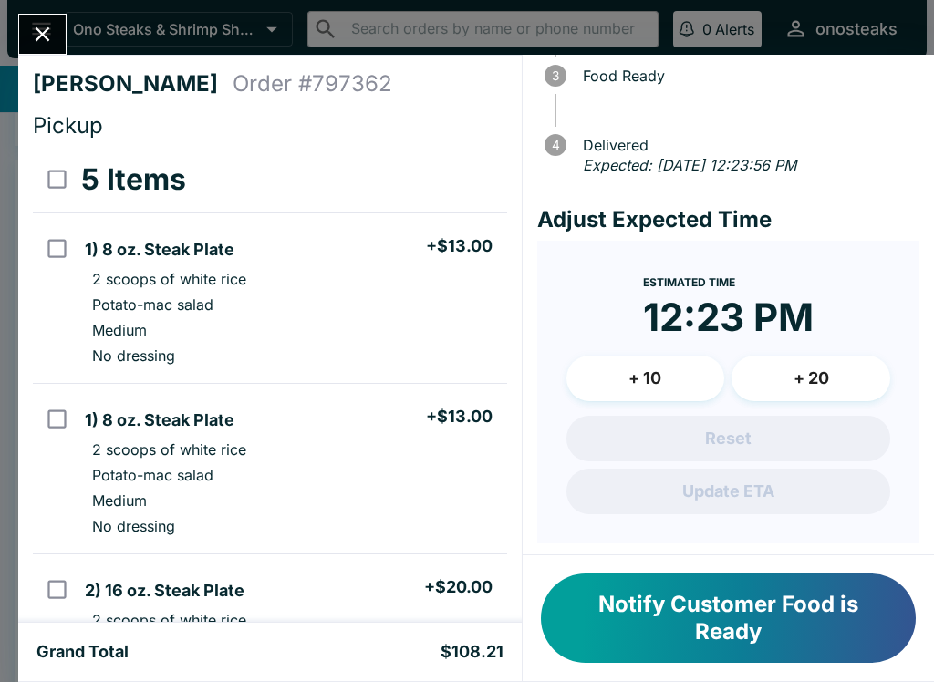
click at [646, 399] on button "+ 10" at bounding box center [645, 379] width 159 height 46
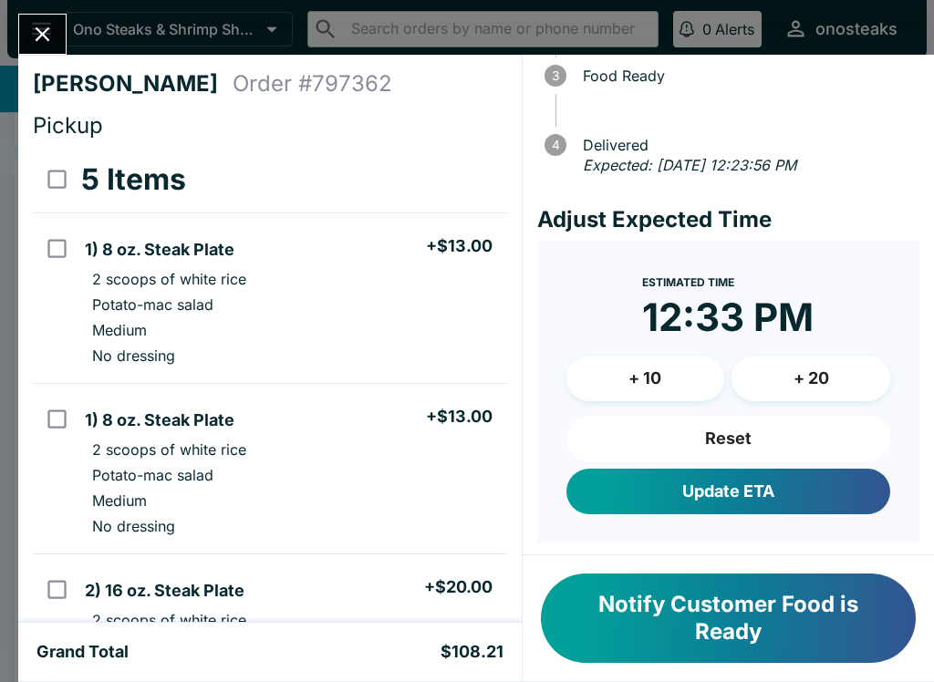
click at [41, 36] on icon "Close" at bounding box center [43, 34] width 15 height 15
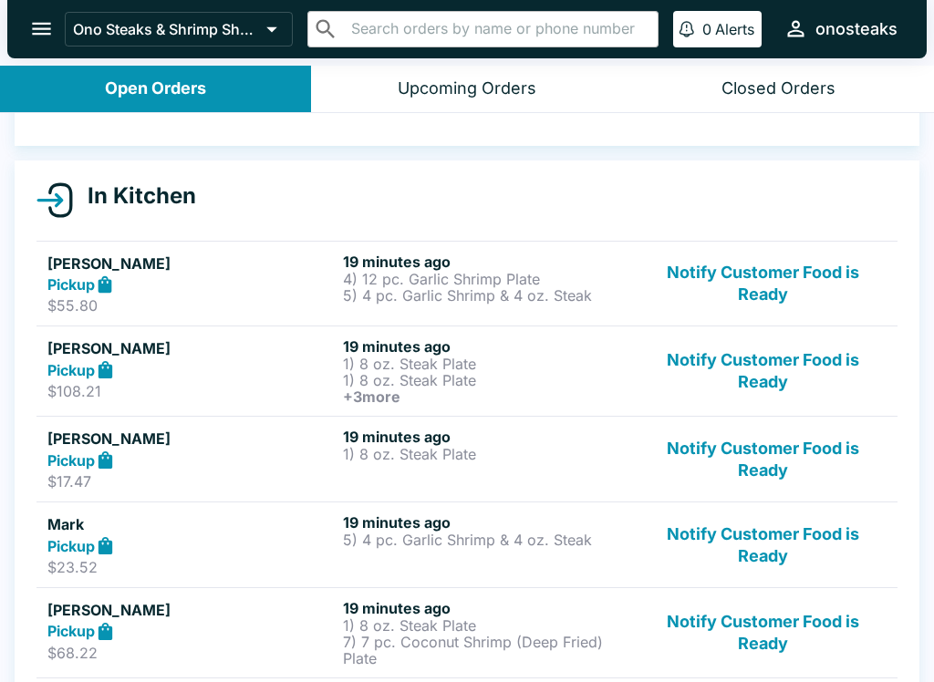
click at [754, 272] on button "Notify Customer Food is Ready" at bounding box center [762, 284] width 247 height 63
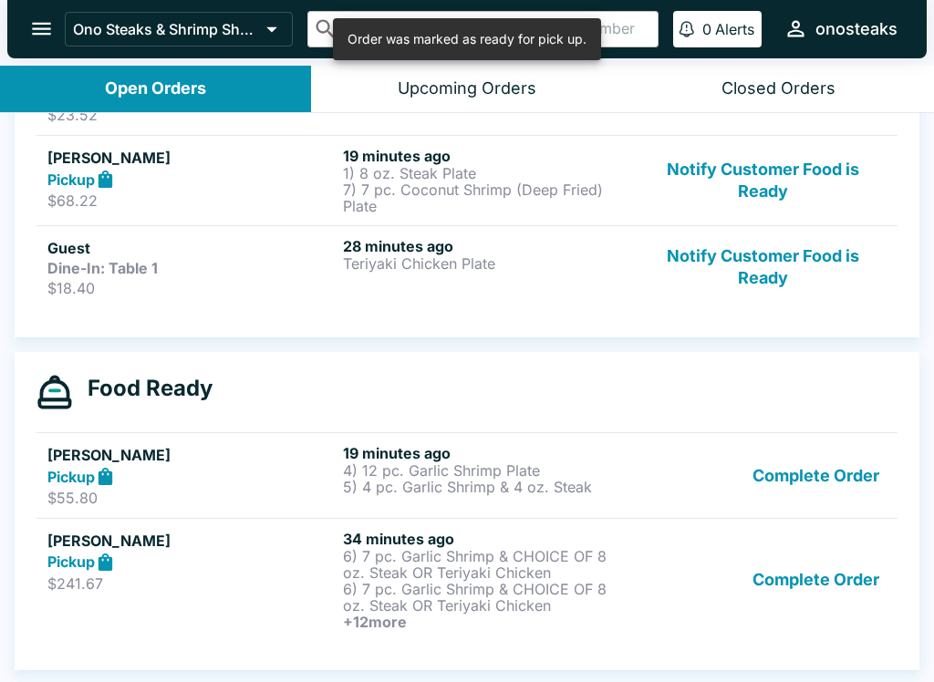
scroll to position [516, 0]
click at [462, 490] on p "5) 4 pc. Garlic Shrimp & 4 oz. Steak" at bounding box center [487, 487] width 288 height 16
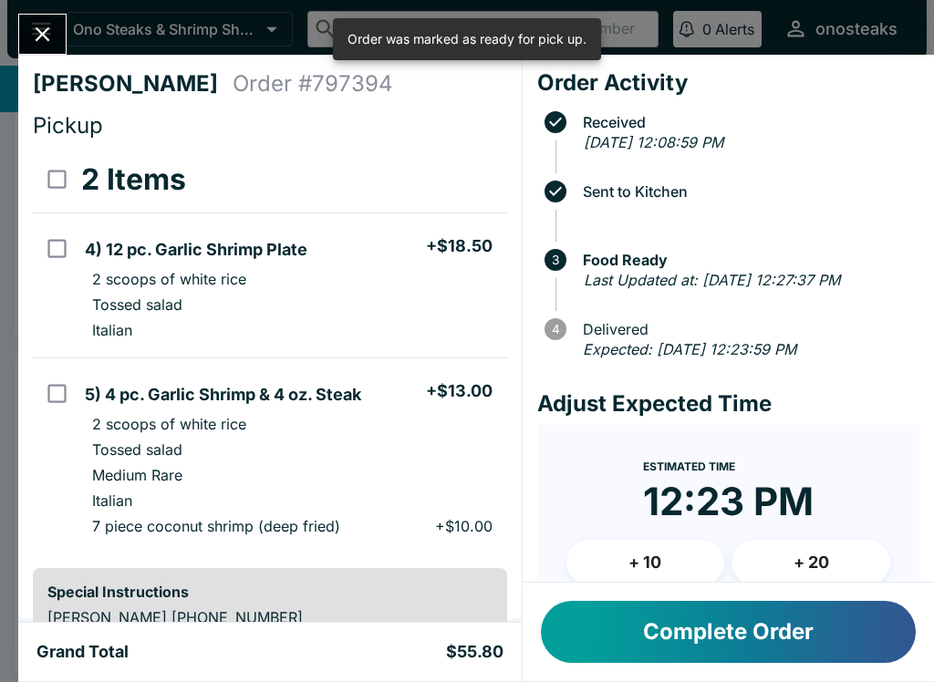
click at [40, 18] on button "Close" at bounding box center [42, 34] width 47 height 39
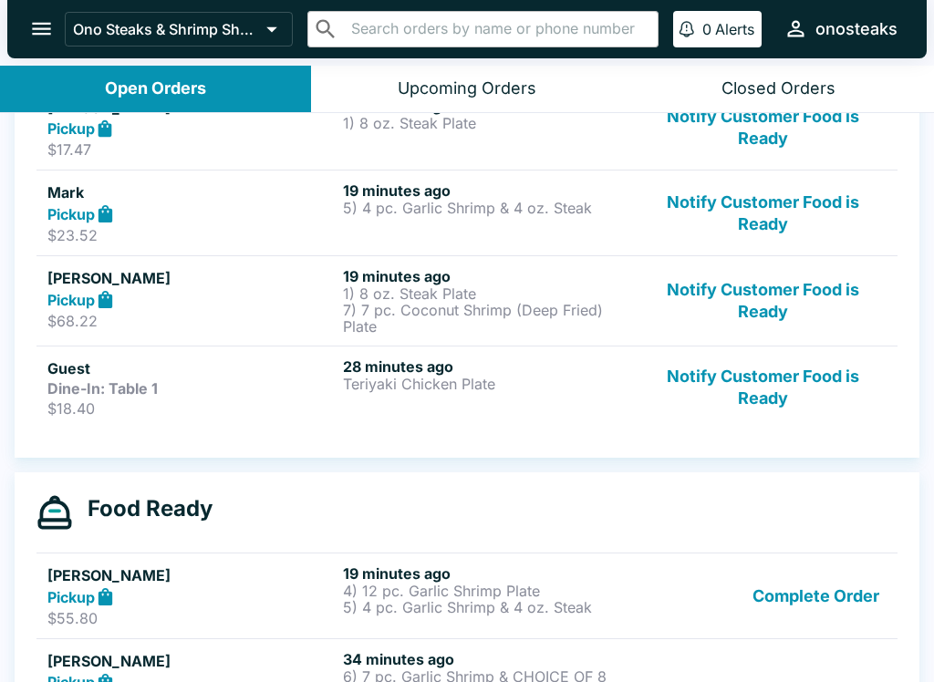
scroll to position [381, 0]
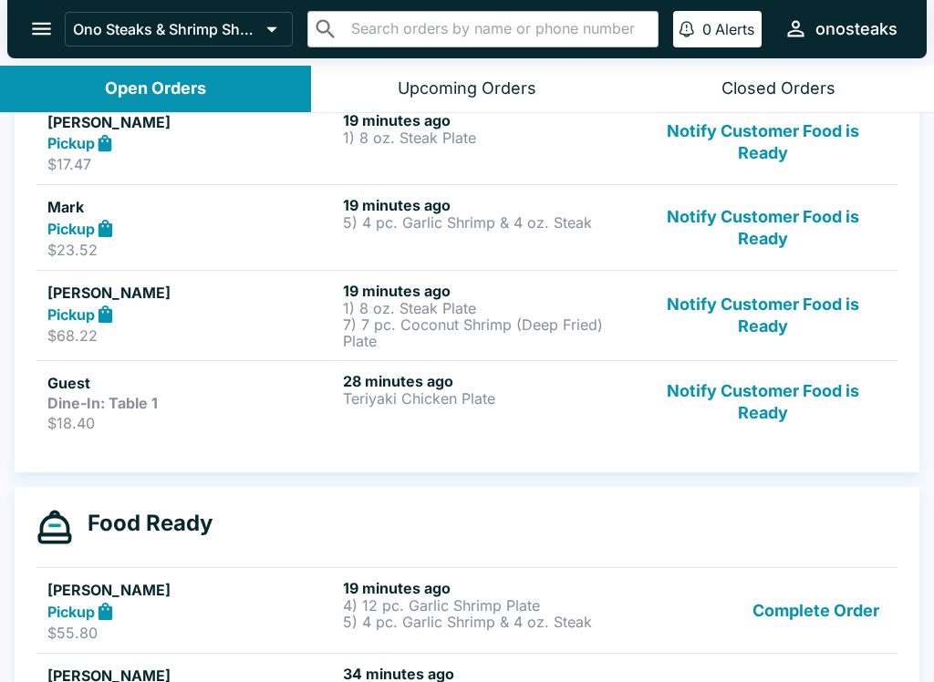
click at [529, 289] on h6 "19 minutes ago" at bounding box center [487, 291] width 288 height 18
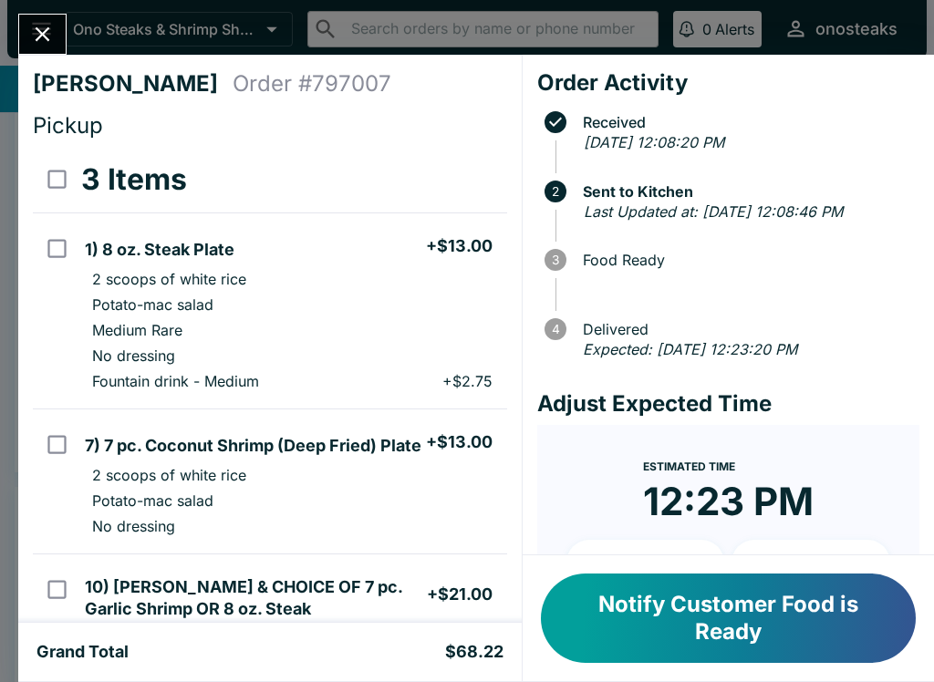
click at [55, 24] on icon "Close" at bounding box center [42, 34] width 25 height 25
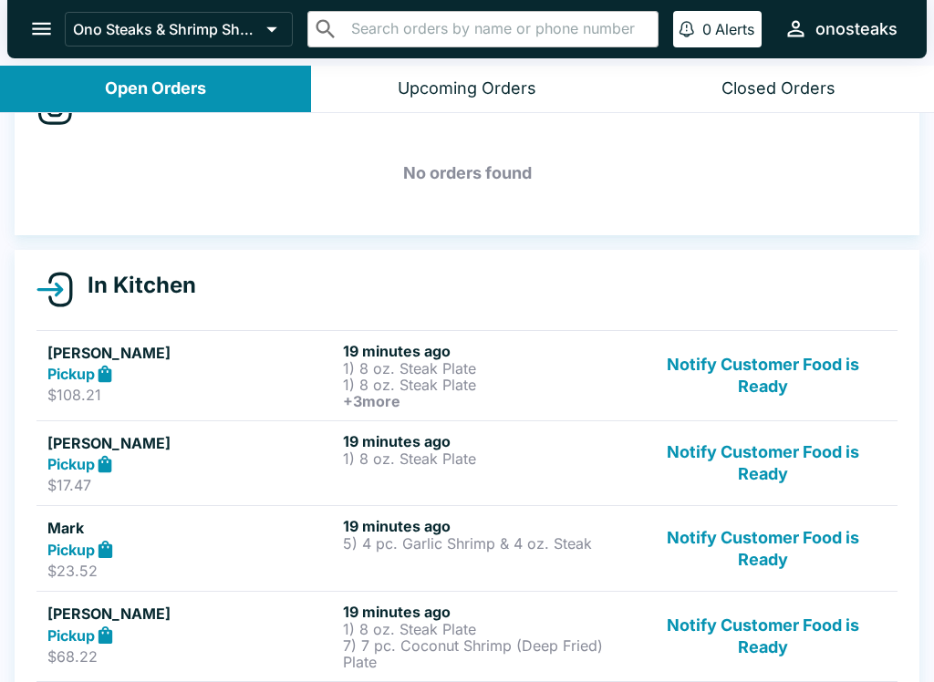
scroll to position [69, 0]
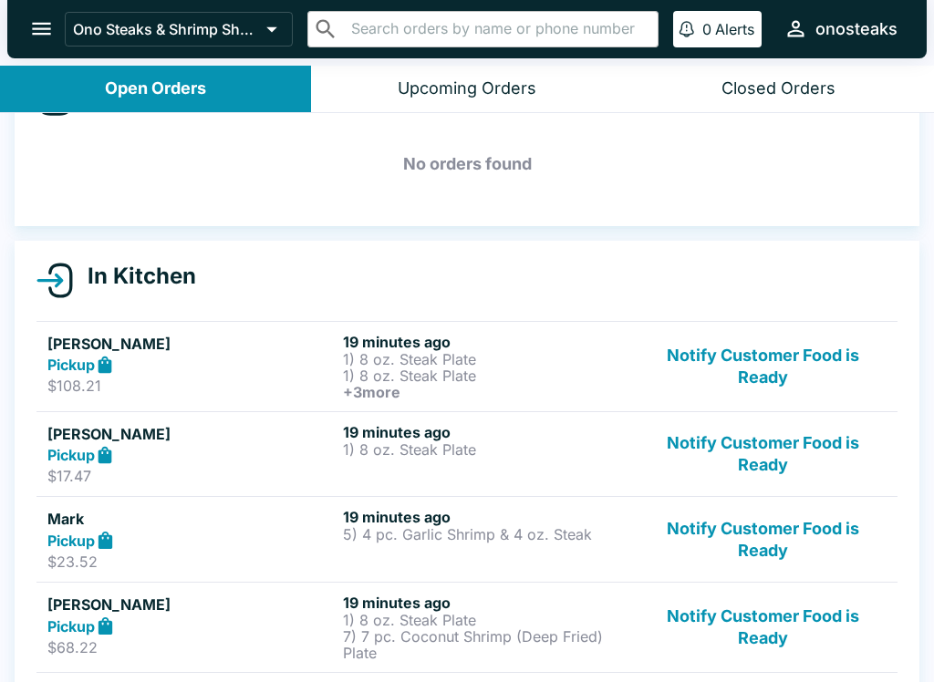
click at [427, 361] on p "1) 8 oz. Steak Plate" at bounding box center [487, 359] width 288 height 16
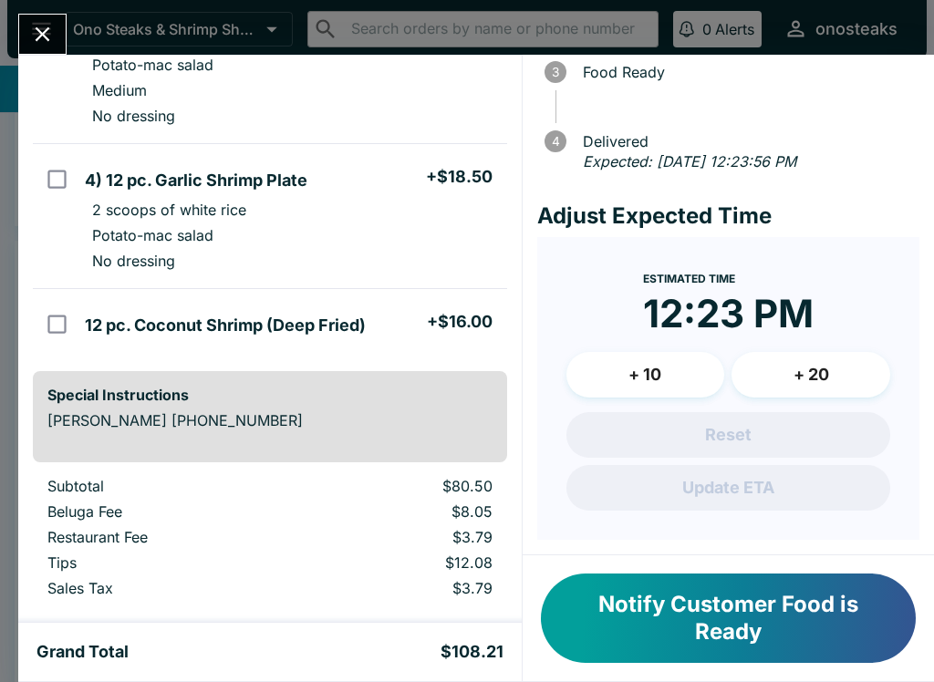
click at [648, 363] on button "+ 10" at bounding box center [645, 375] width 159 height 46
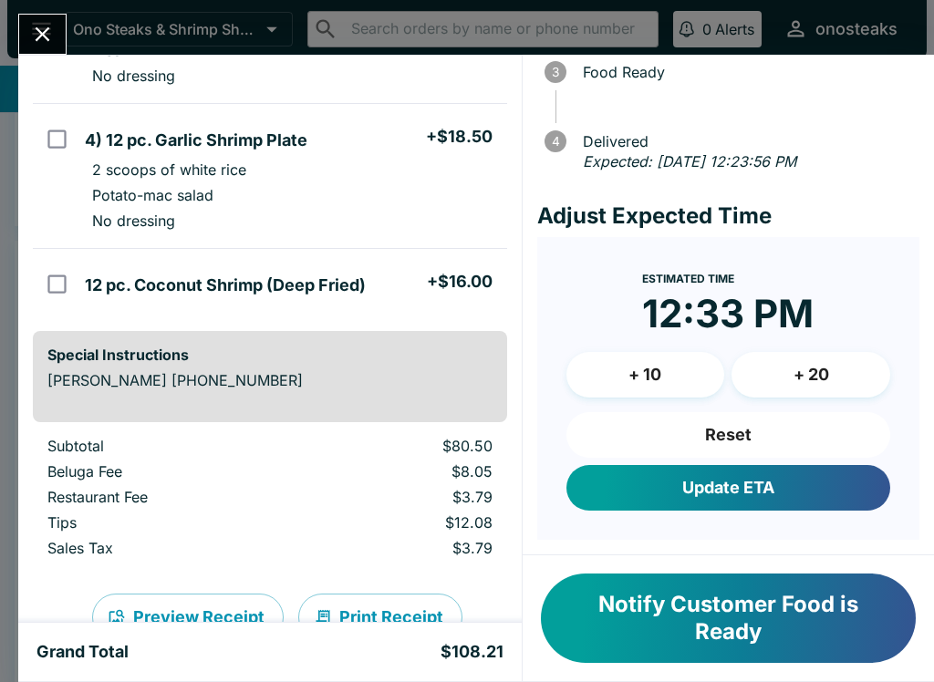
scroll to position [623, 0]
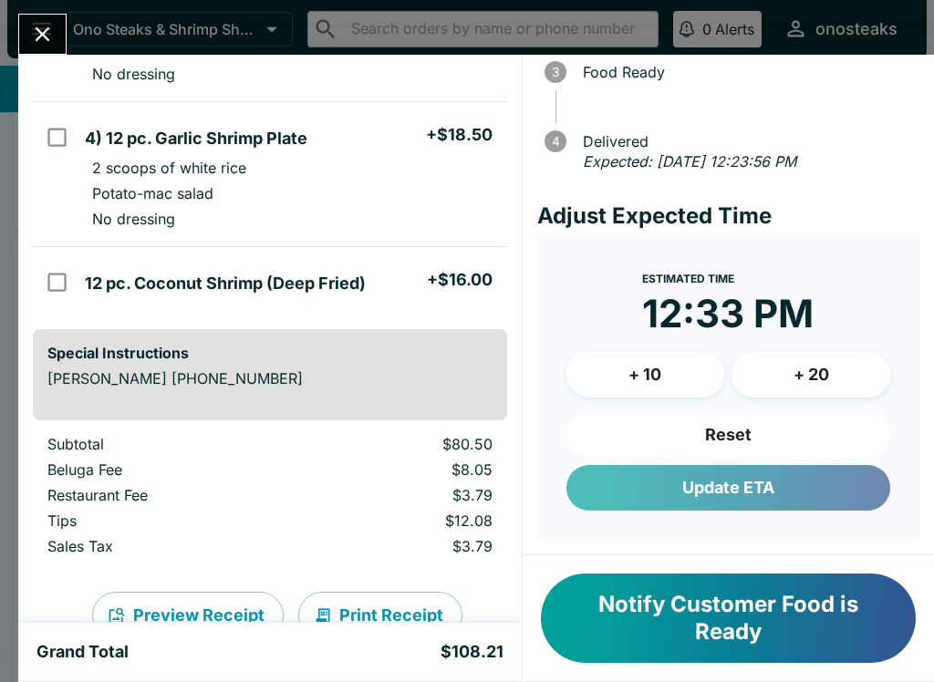
click at [810, 498] on button "Update ETA" at bounding box center [728, 488] width 324 height 46
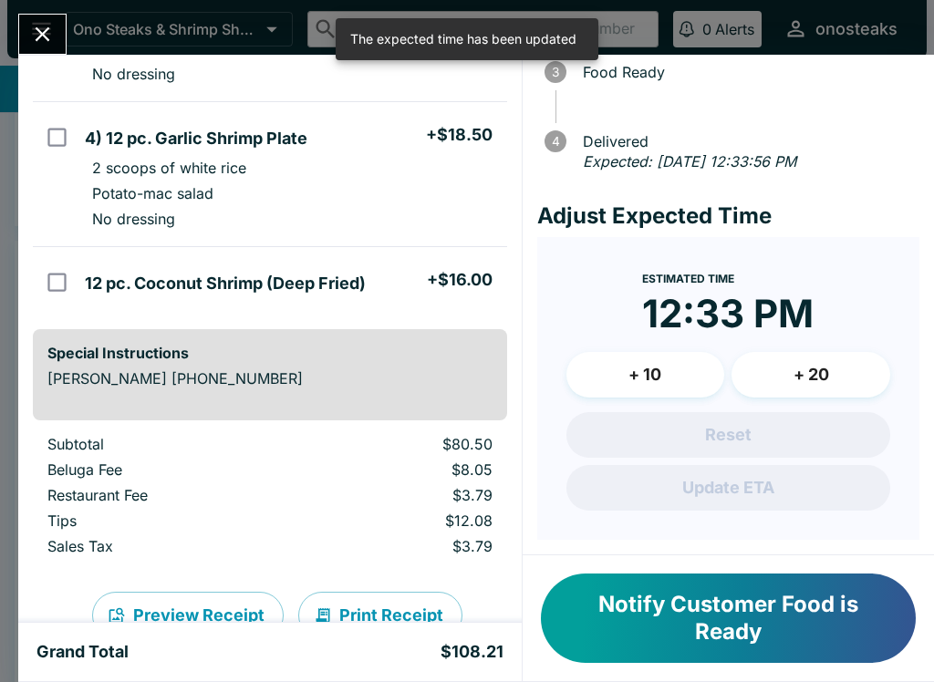
click at [40, 28] on icon "Close" at bounding box center [42, 34] width 25 height 25
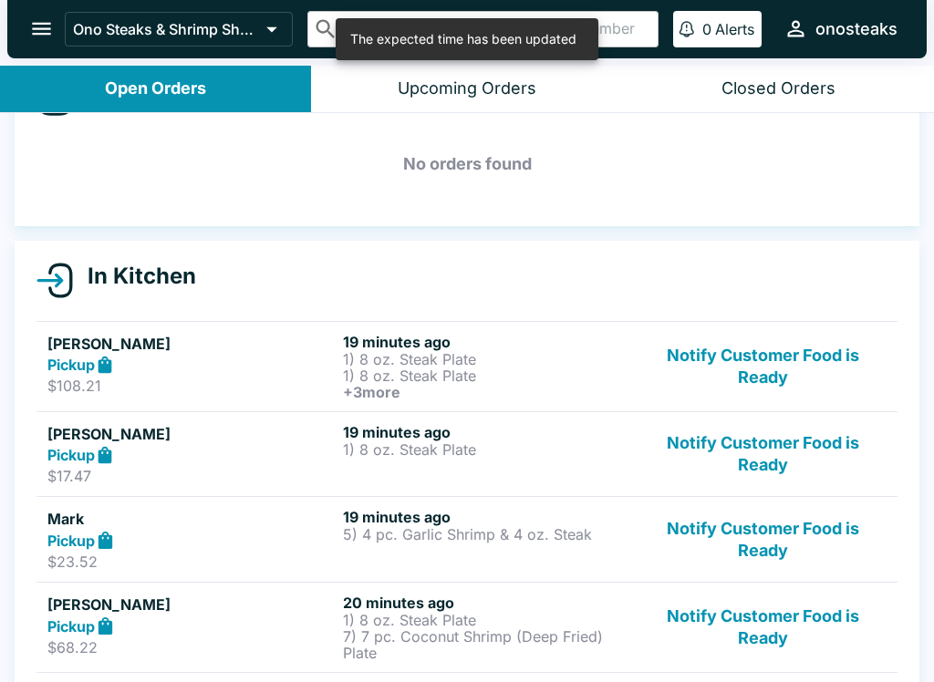
click at [473, 431] on h6 "19 minutes ago" at bounding box center [487, 432] width 288 height 18
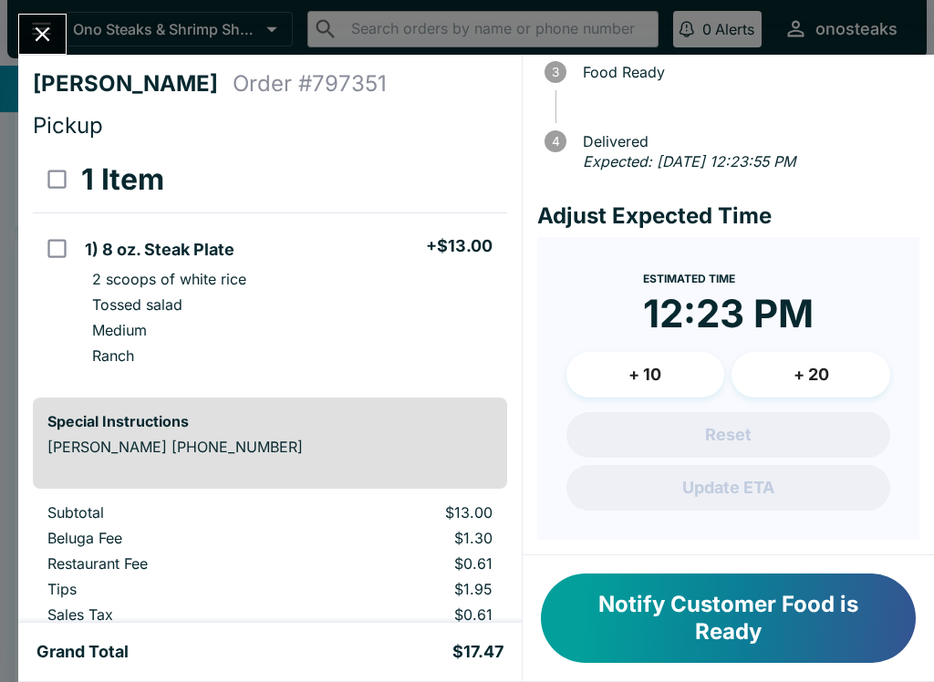
click at [50, 36] on icon "Close" at bounding box center [42, 34] width 25 height 25
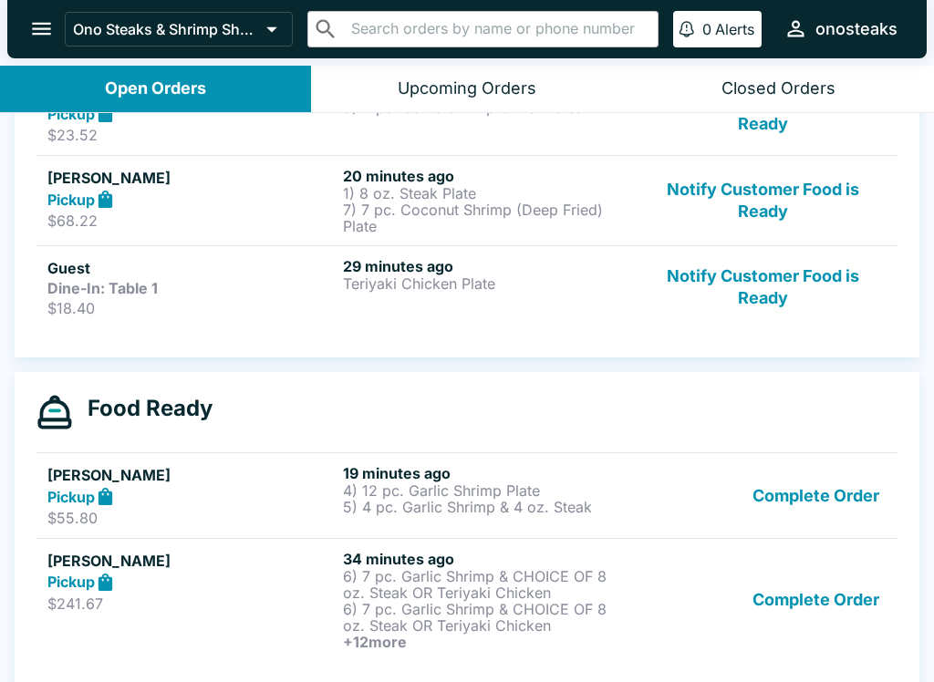
scroll to position [504, 0]
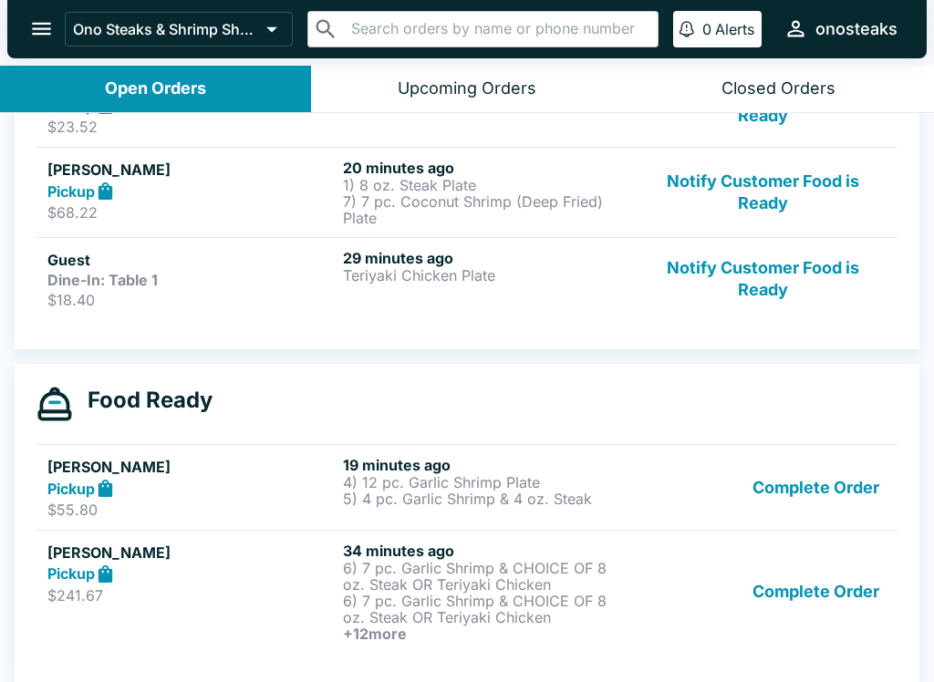
click at [462, 501] on p "5) 4 pc. Garlic Shrimp & 4 oz. Steak" at bounding box center [487, 499] width 288 height 16
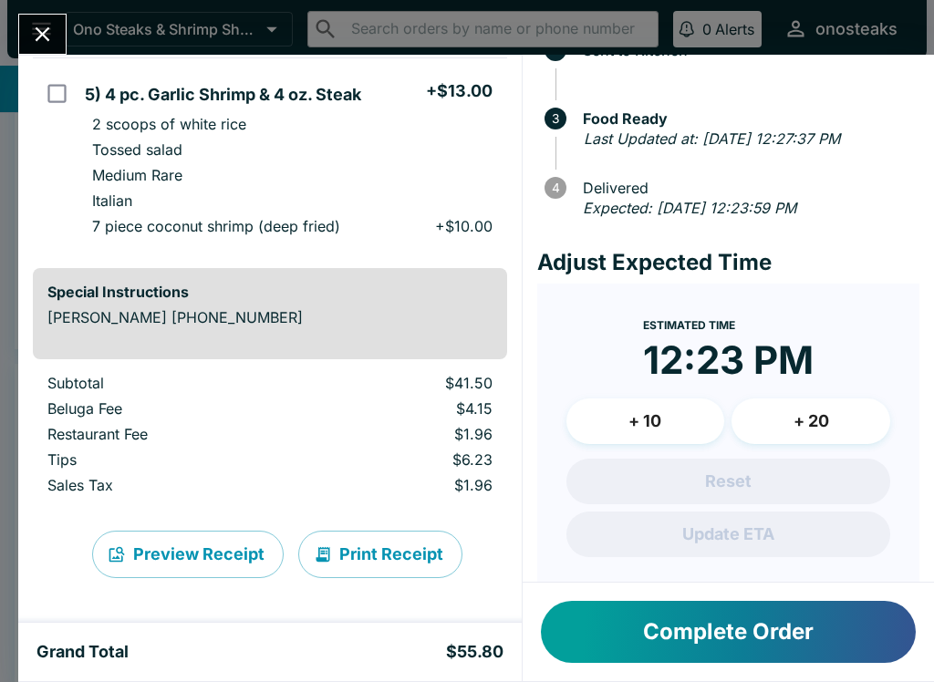
scroll to position [300, 0]
click at [665, 439] on button "+ 10" at bounding box center [645, 422] width 159 height 46
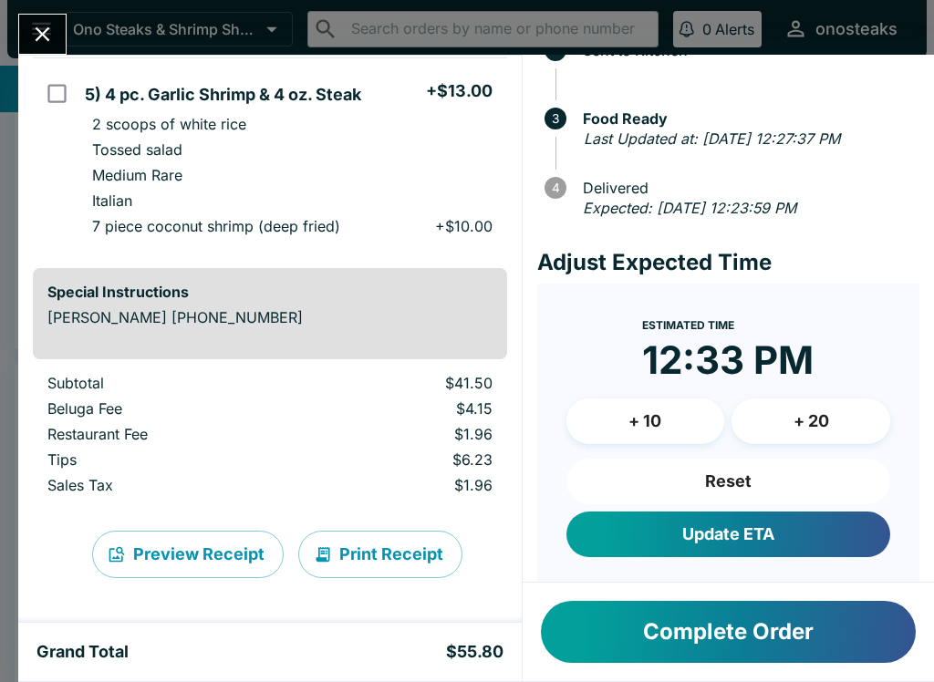
click at [758, 549] on button "Update ETA" at bounding box center [728, 535] width 324 height 46
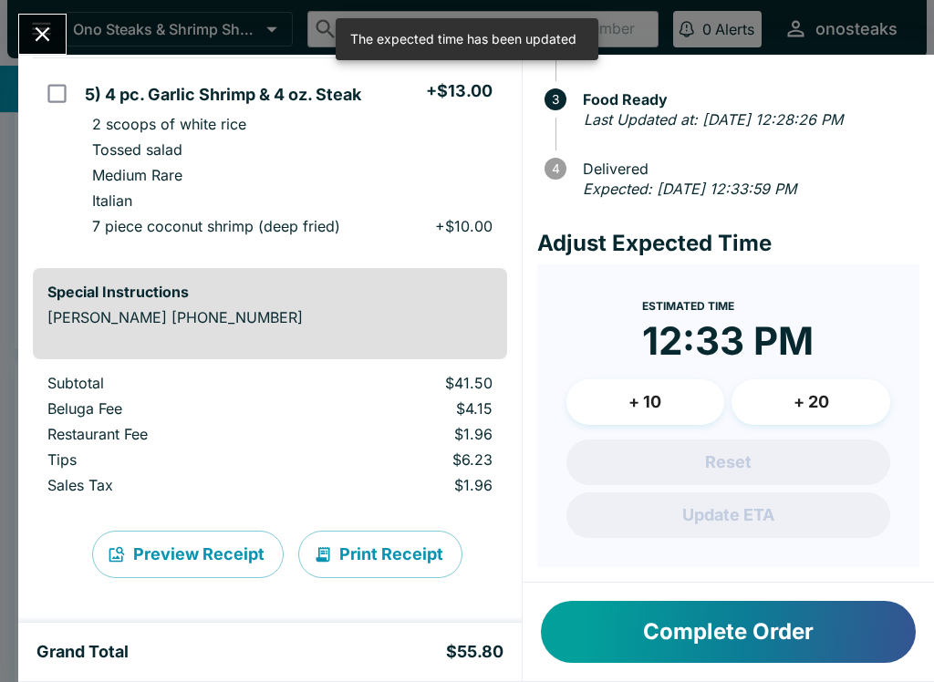
scroll to position [182, 0]
click at [27, 39] on button "Close" at bounding box center [42, 34] width 47 height 39
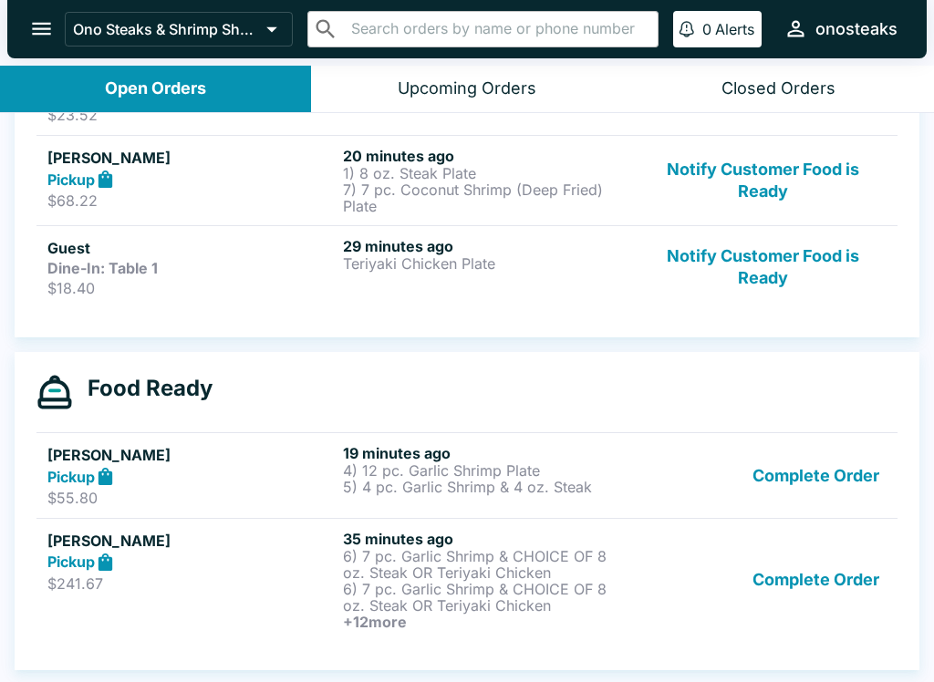
scroll to position [516, 0]
click at [317, 571] on div "Pickup" at bounding box center [191, 562] width 288 height 21
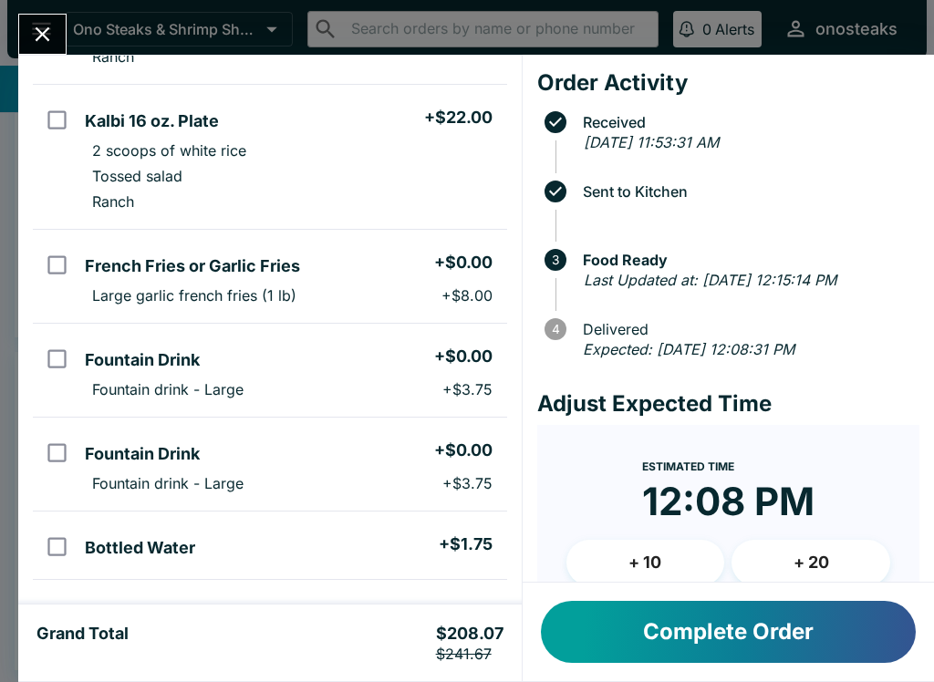
scroll to position [1488, 0]
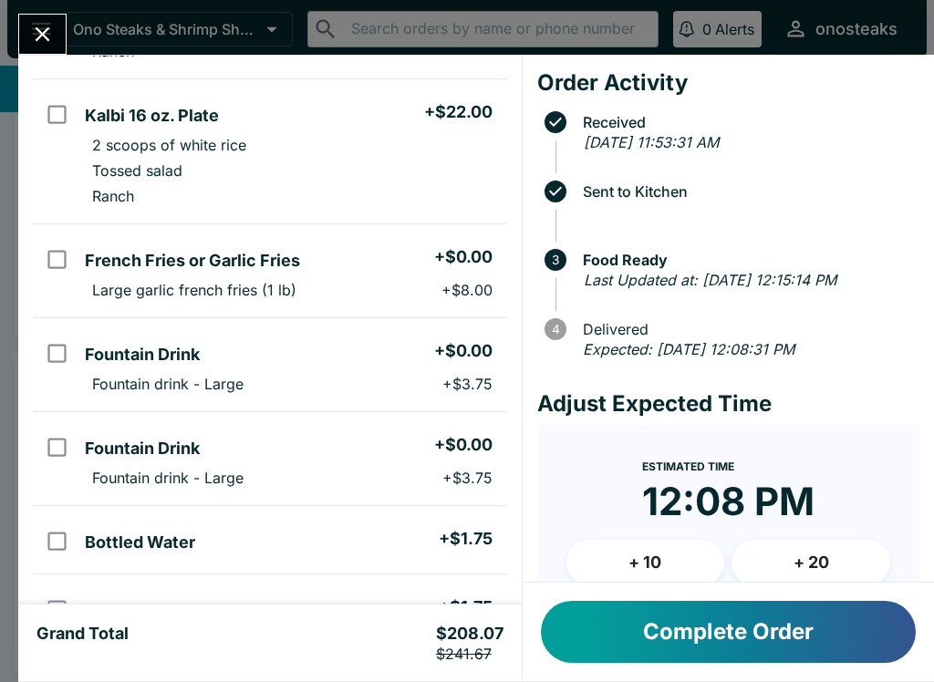
click at [37, 11] on div "[PERSON_NAME] Order # 788112 Pickup Refunds issued by: onosteaks . 14 Items 6) …" at bounding box center [467, 341] width 934 height 682
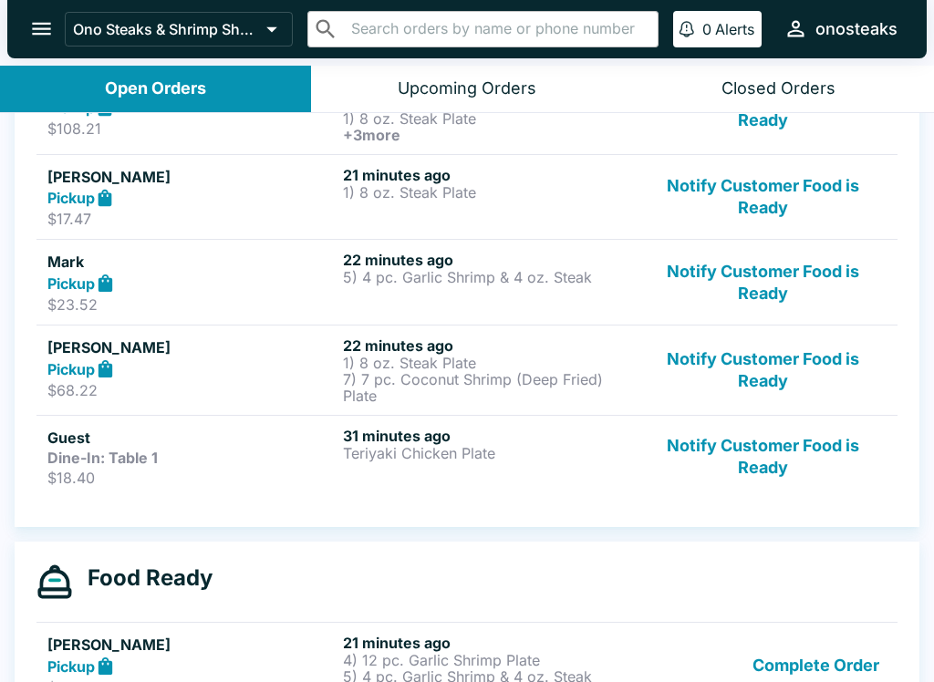
scroll to position [309, 0]
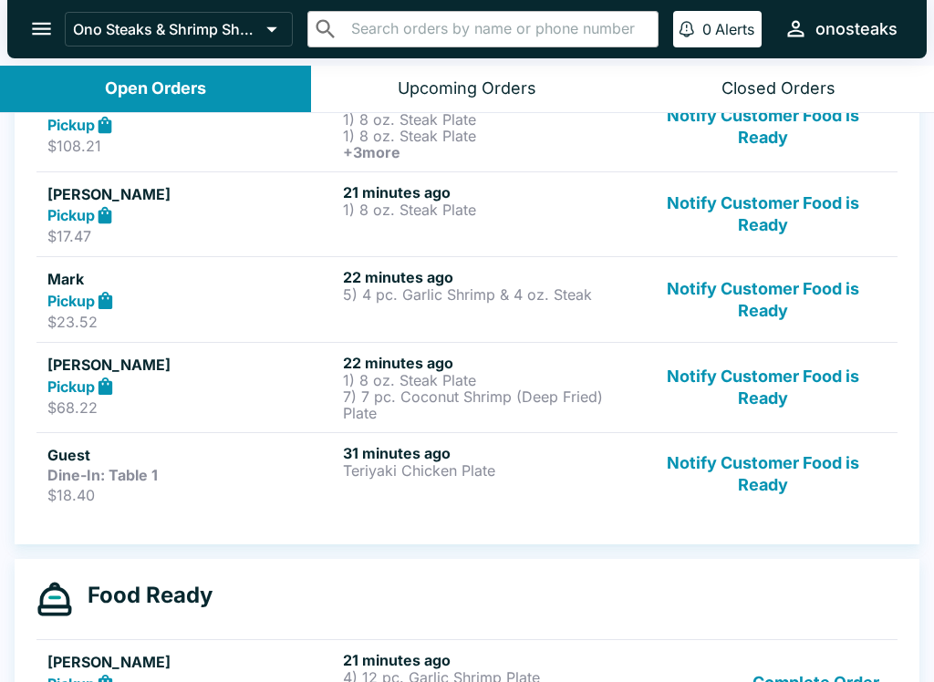
click at [763, 385] on button "Notify Customer Food is Ready" at bounding box center [762, 387] width 247 height 67
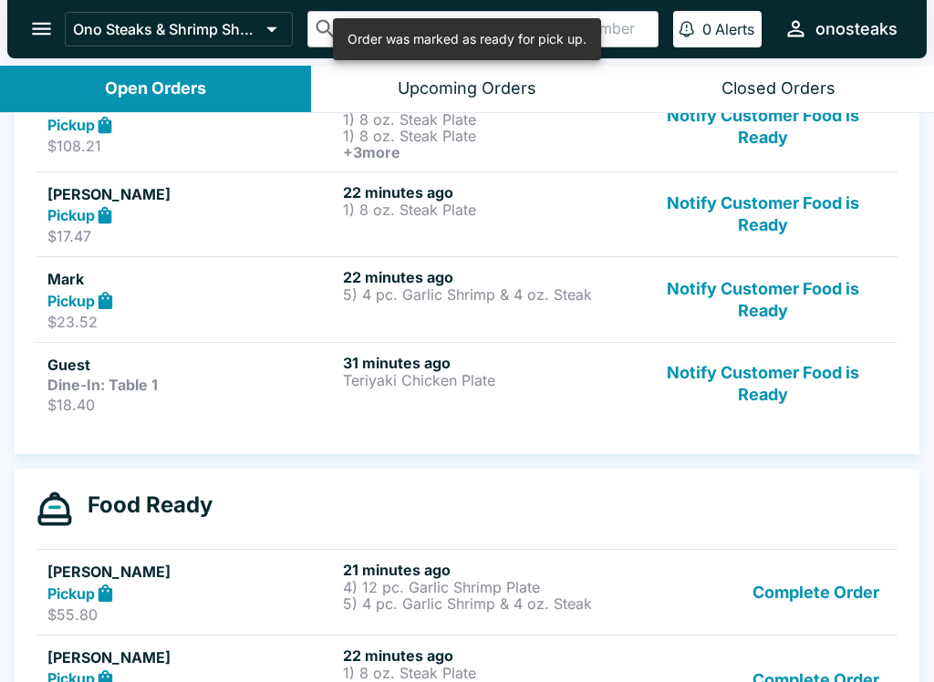
click at [406, 407] on div "31 minutes ago Teriyaki Chicken Plate" at bounding box center [487, 384] width 288 height 60
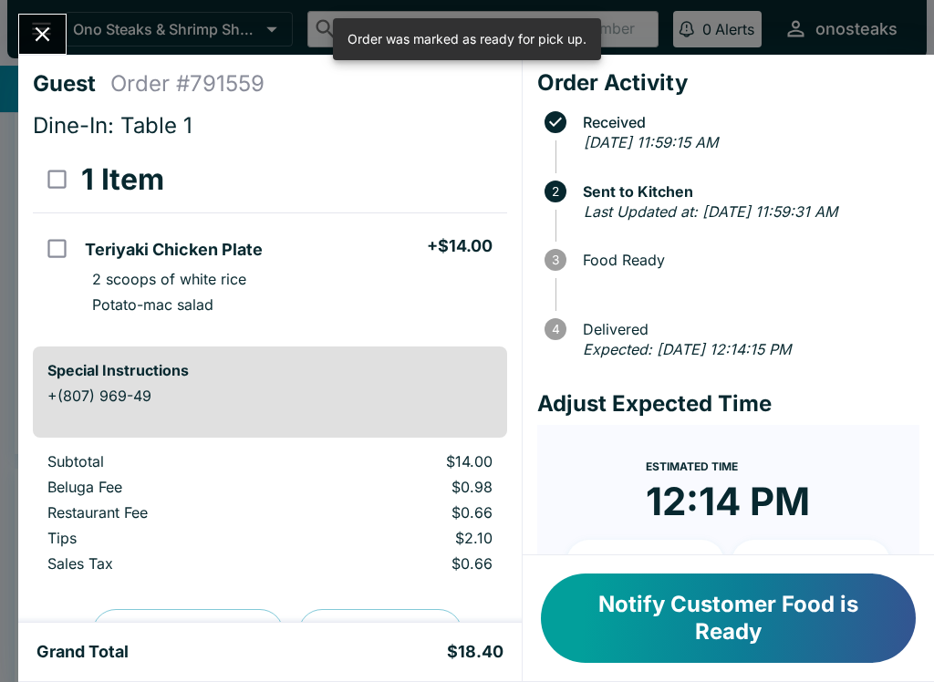
click at [35, 35] on icon "Close" at bounding box center [42, 34] width 25 height 25
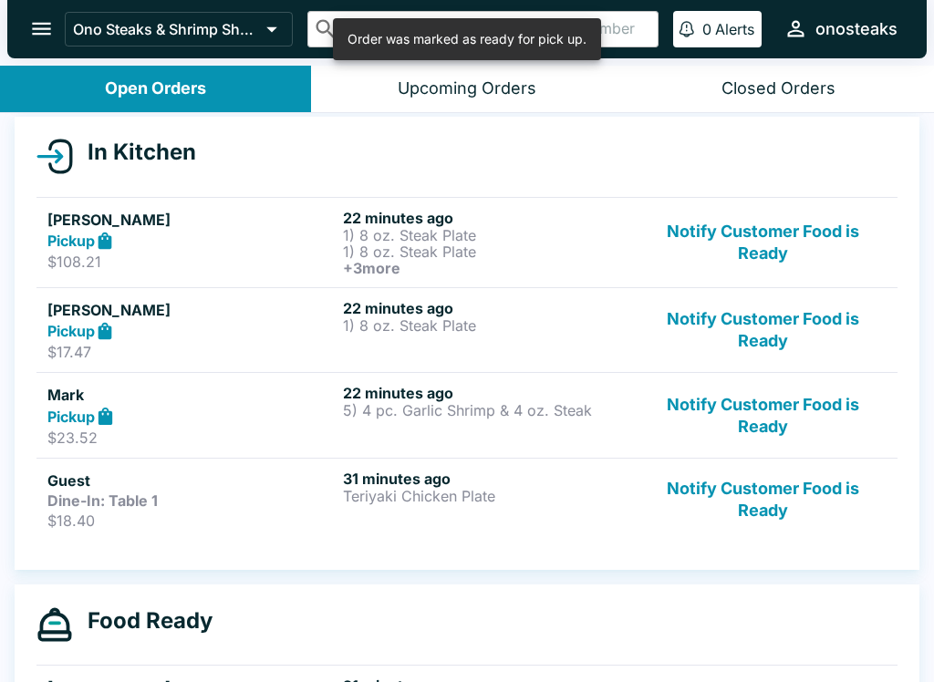
scroll to position [190, 0]
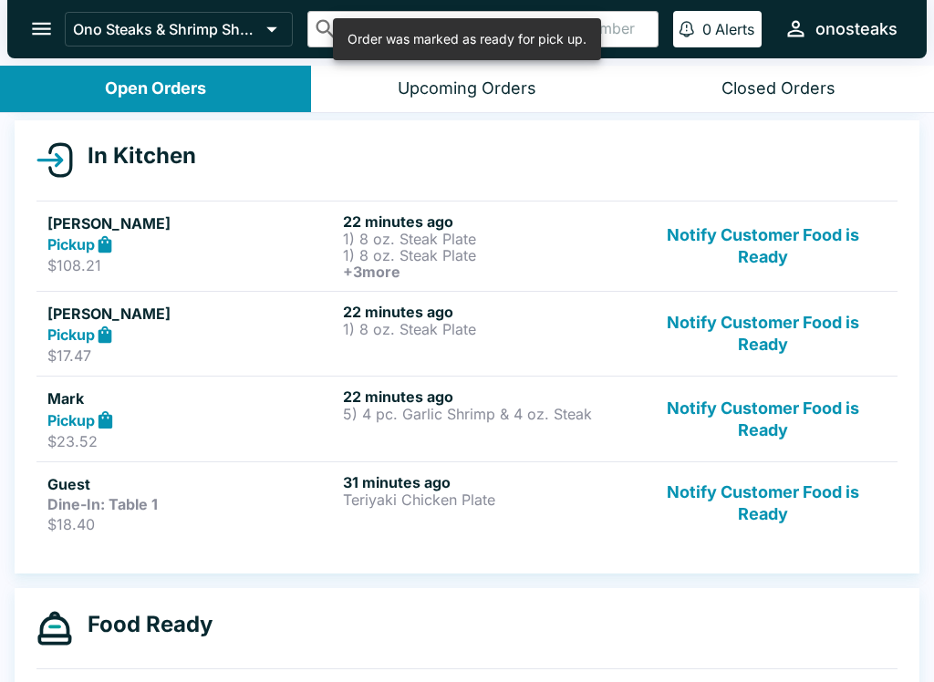
click at [386, 425] on div "22 minutes ago 5) 4 pc. Garlic Shrimp & 4 oz. Steak" at bounding box center [487, 419] width 288 height 63
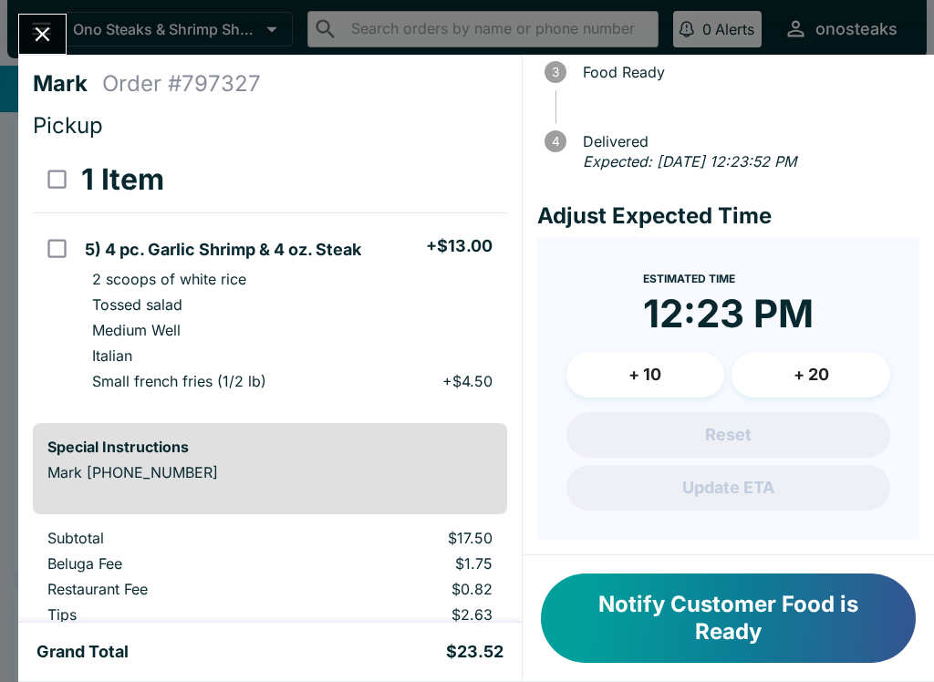
scroll to position [208, 0]
click at [639, 361] on button "+ 10" at bounding box center [645, 375] width 159 height 46
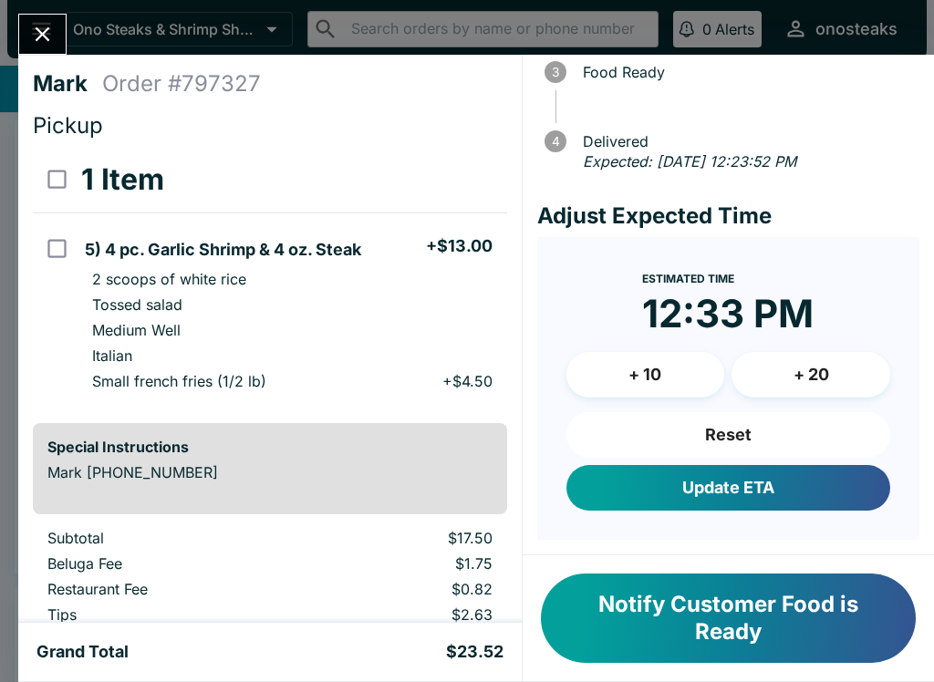
click at [733, 497] on button "Update ETA" at bounding box center [728, 488] width 324 height 46
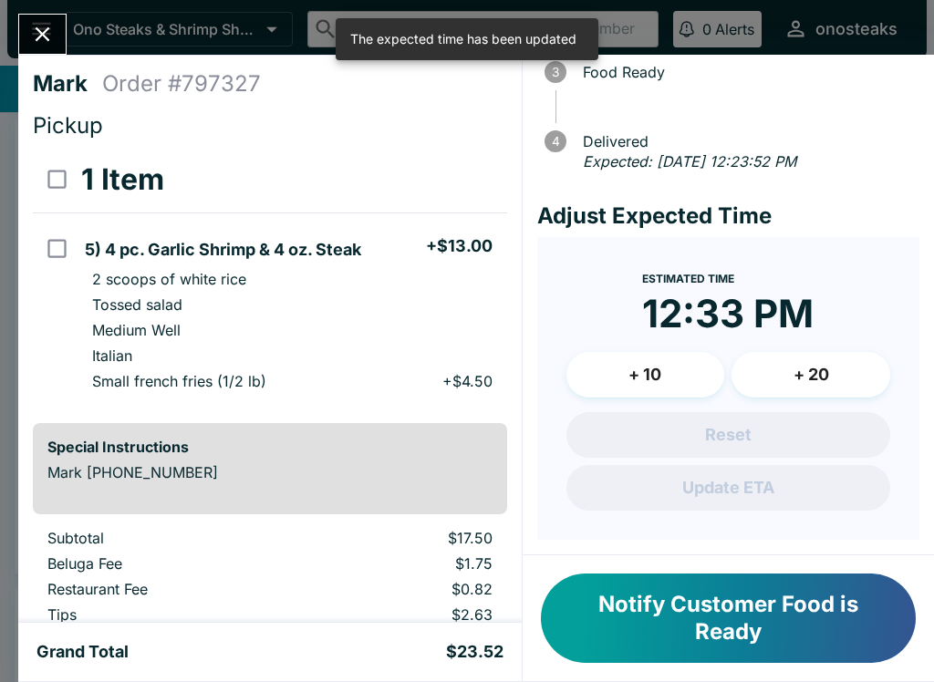
click at [32, 28] on icon "Close" at bounding box center [42, 34] width 25 height 25
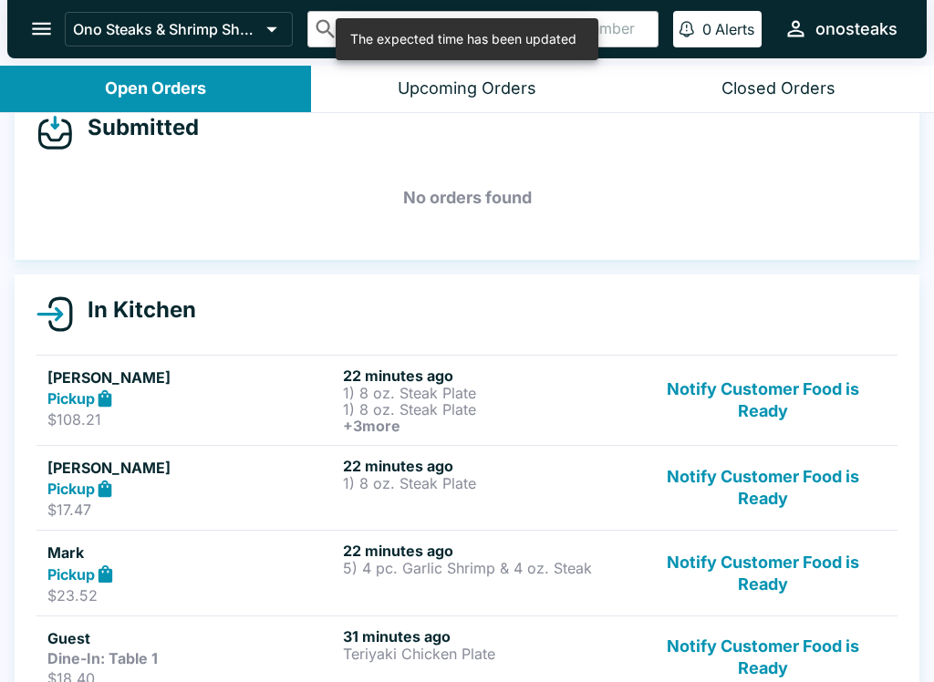
scroll to position [36, 0]
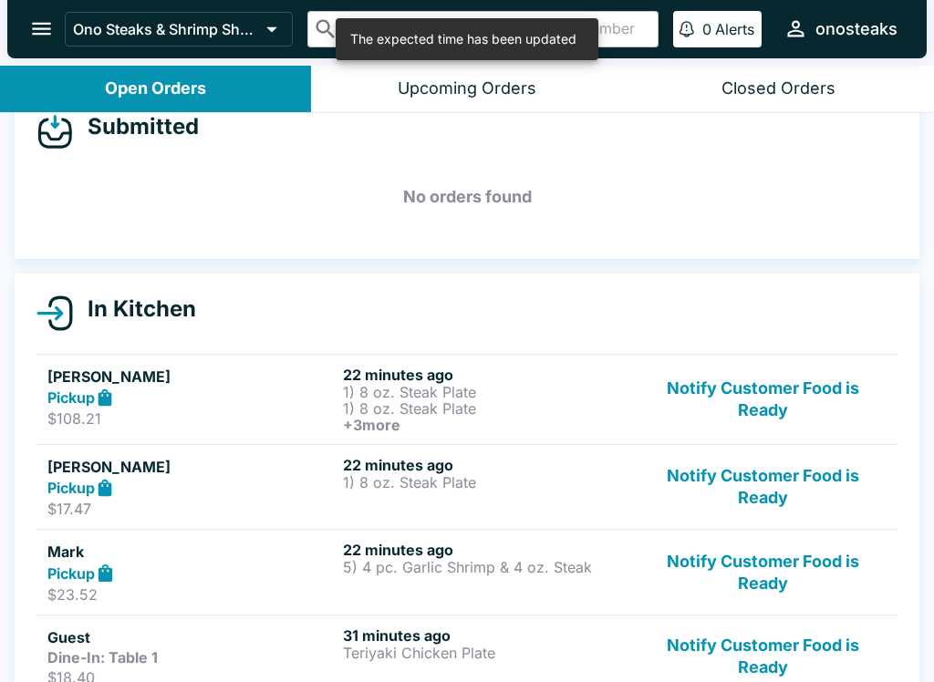
click at [383, 482] on p "1) 8 oz. Steak Plate" at bounding box center [487, 482] width 288 height 16
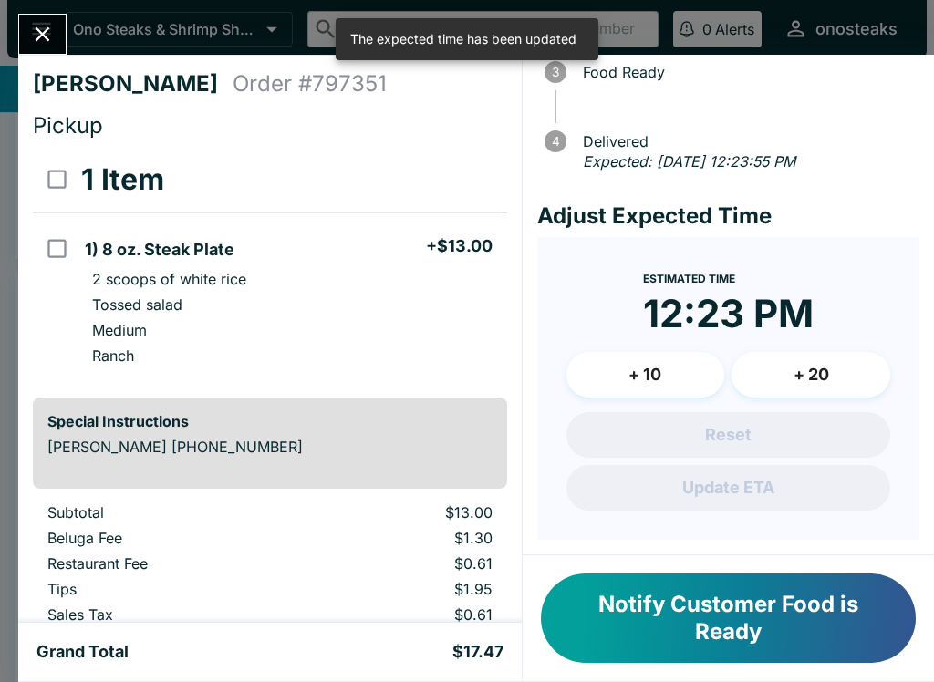
click at [649, 376] on button "+ 10" at bounding box center [645, 375] width 159 height 46
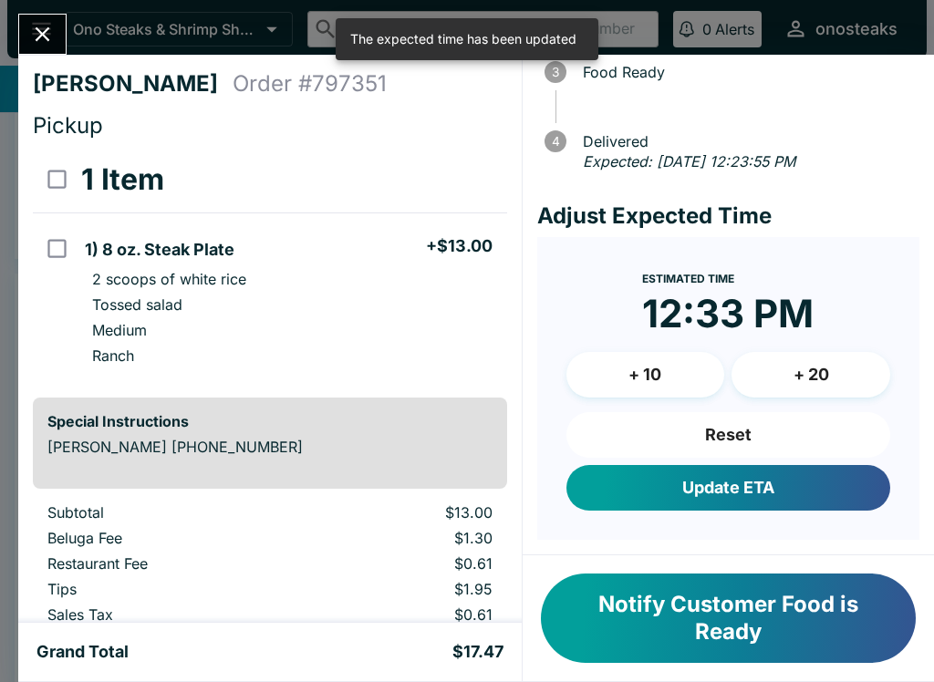
click at [723, 492] on button "Update ETA" at bounding box center [728, 488] width 324 height 46
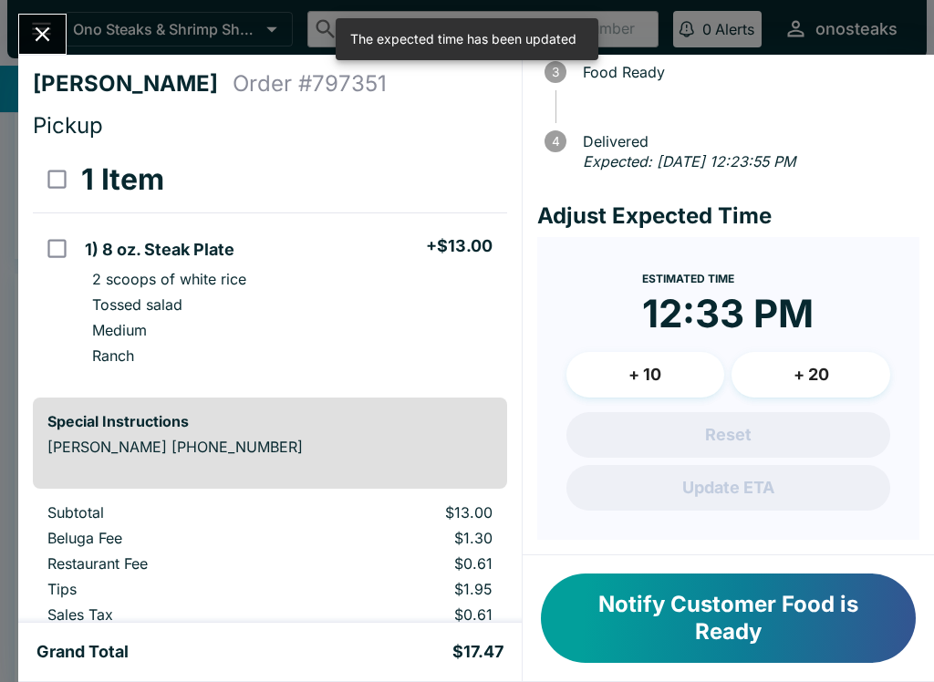
click at [36, 23] on icon "Close" at bounding box center [42, 34] width 25 height 25
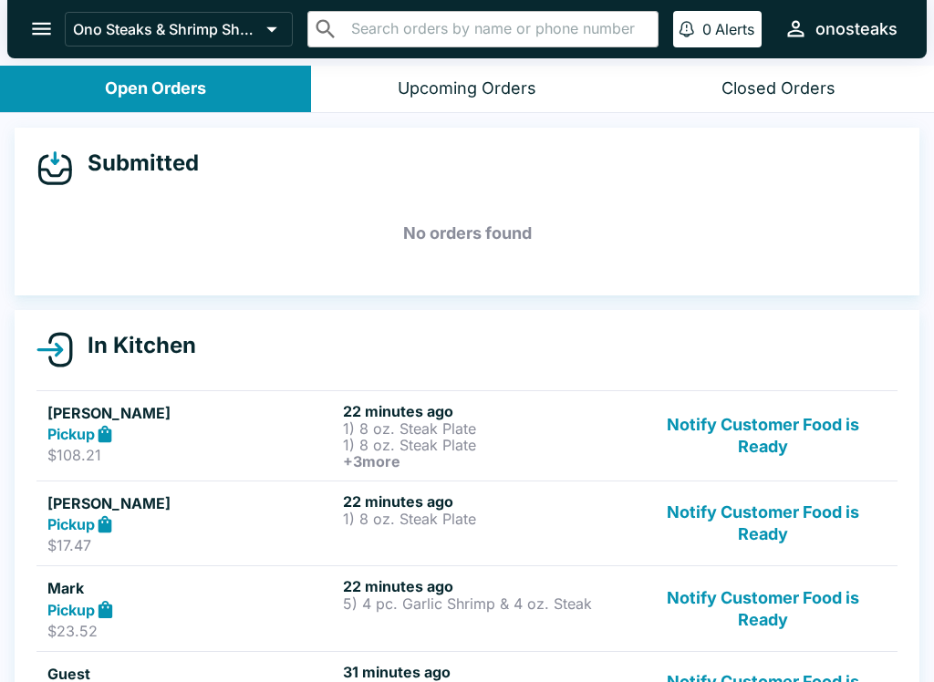
click at [412, 427] on p "1) 8 oz. Steak Plate" at bounding box center [487, 428] width 288 height 16
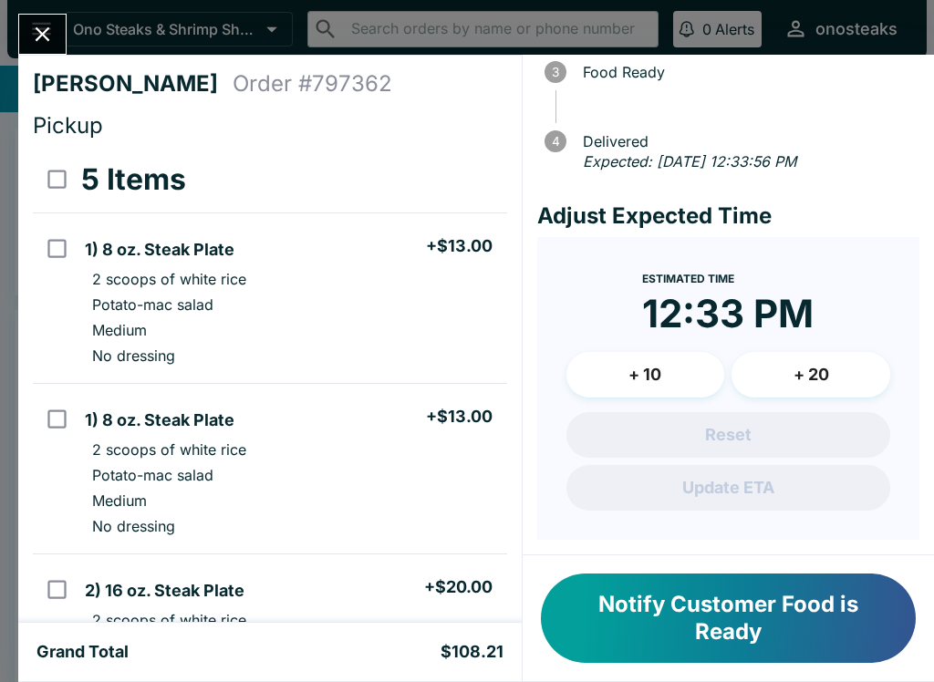
scroll to position [208, 0]
click at [37, 27] on icon "Close" at bounding box center [42, 34] width 25 height 25
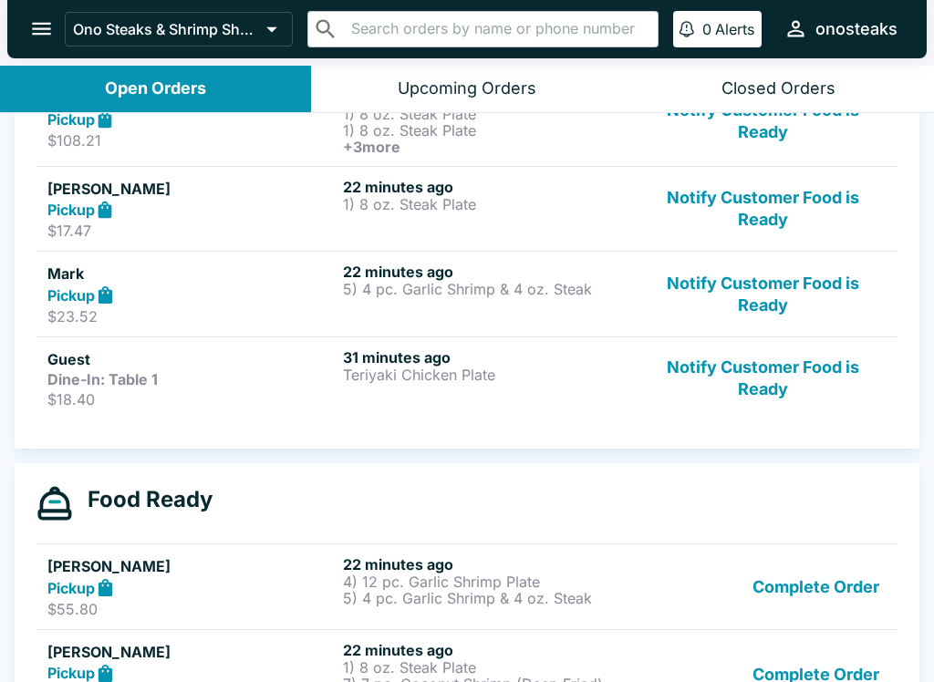
scroll to position [316, 0]
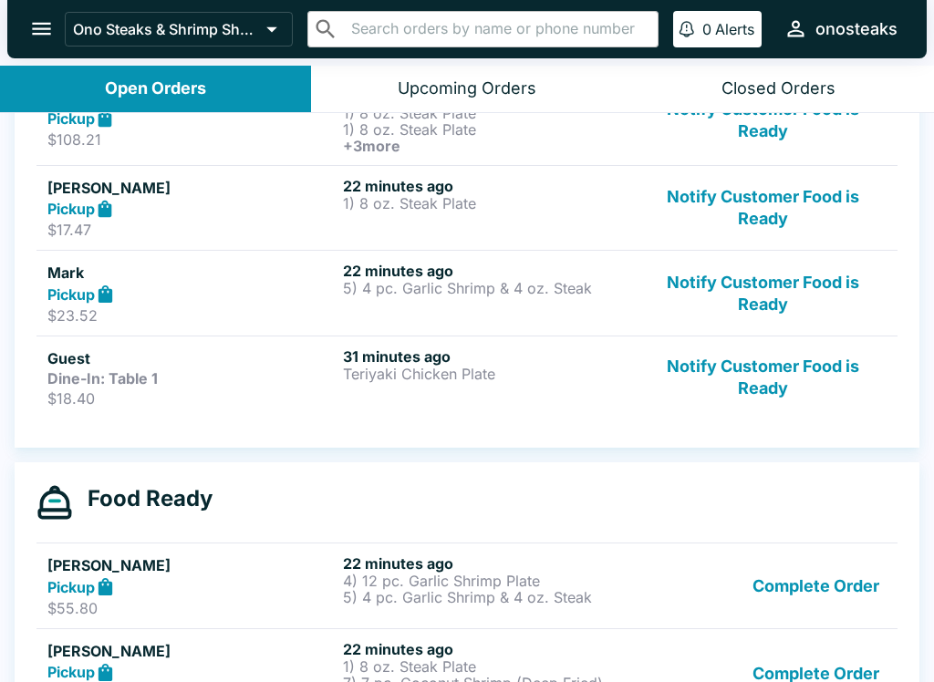
click at [776, 118] on button "Notify Customer Food is Ready" at bounding box center [762, 120] width 247 height 67
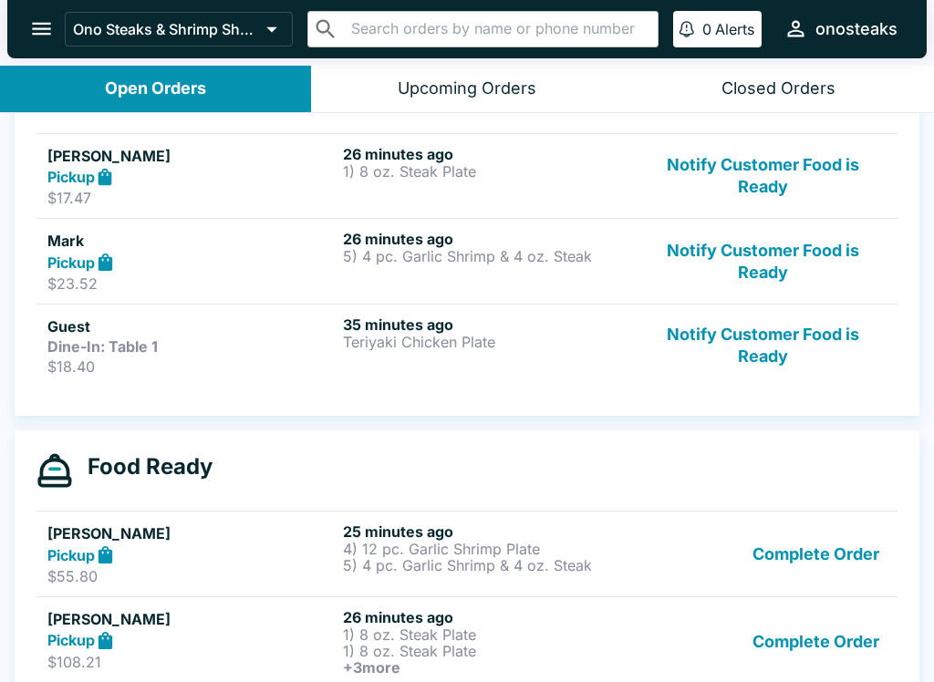
scroll to position [255, 0]
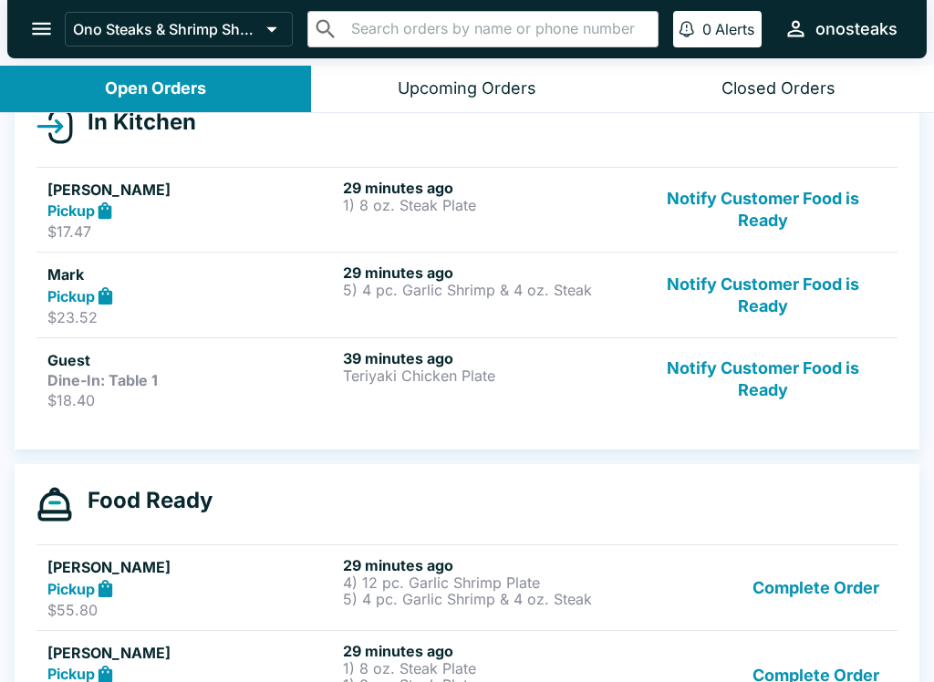
click at [826, 599] on button "Complete Order" at bounding box center [815, 587] width 141 height 63
click at [839, 590] on button "Complete Order" at bounding box center [815, 587] width 141 height 63
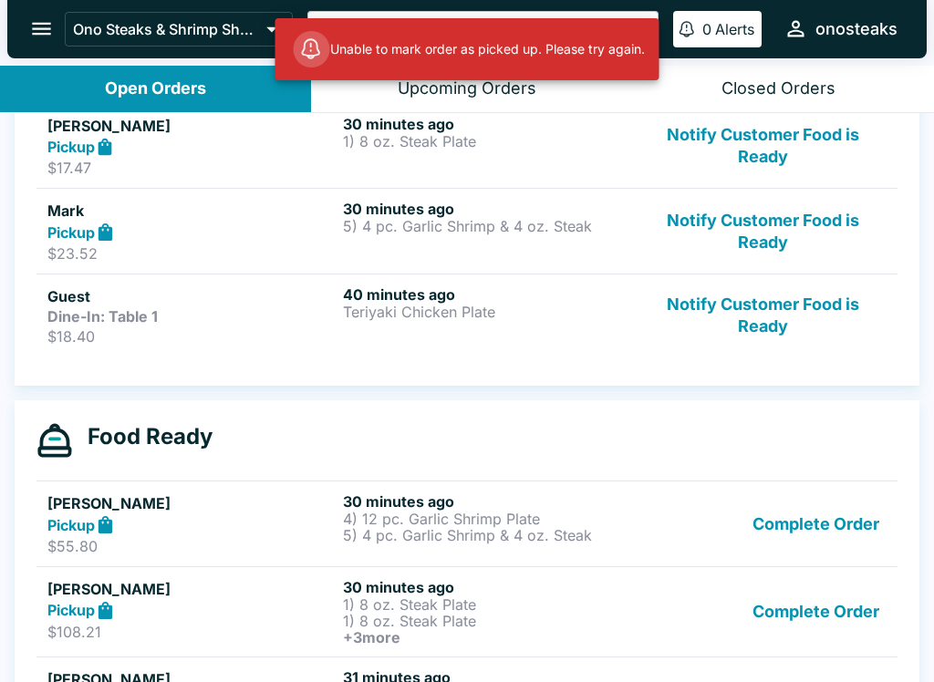
scroll to position [331, 0]
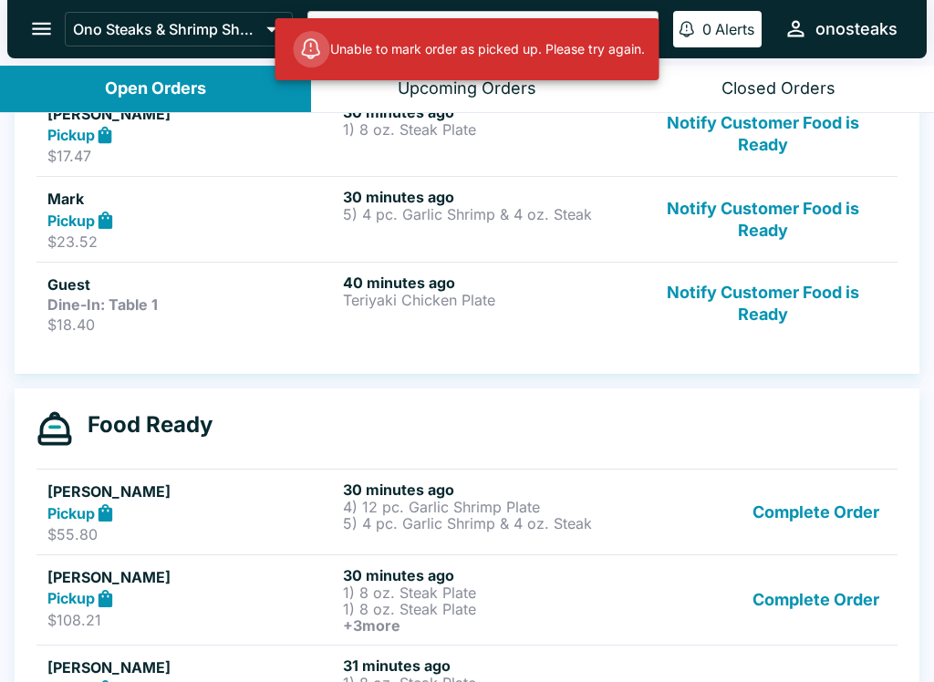
click at [833, 607] on button "Complete Order" at bounding box center [815, 599] width 141 height 67
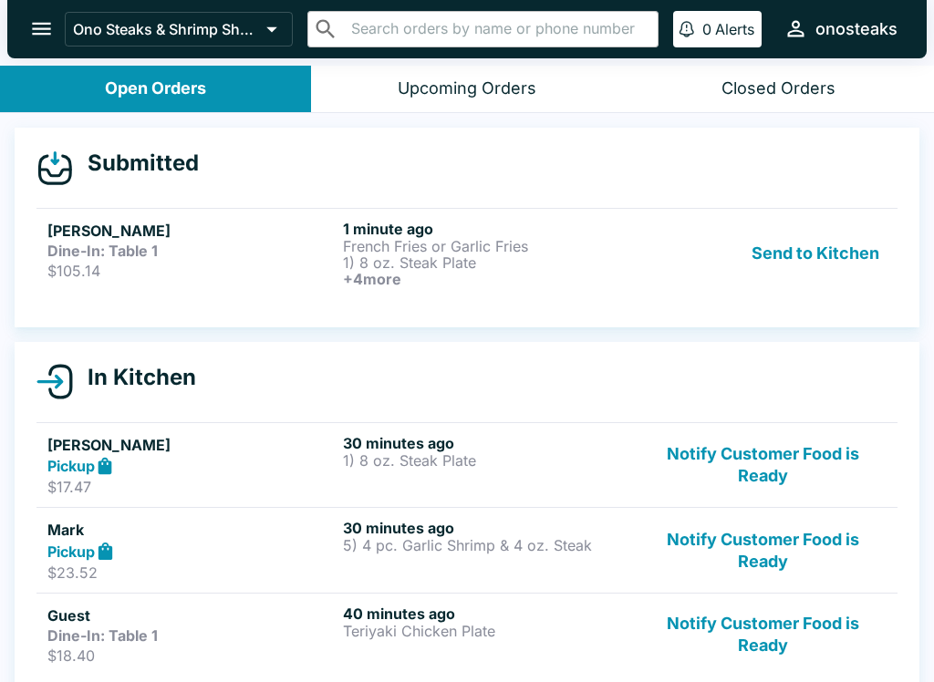
scroll to position [0, 0]
click at [467, 256] on p "1) 8 oz. Steak Plate" at bounding box center [487, 262] width 288 height 16
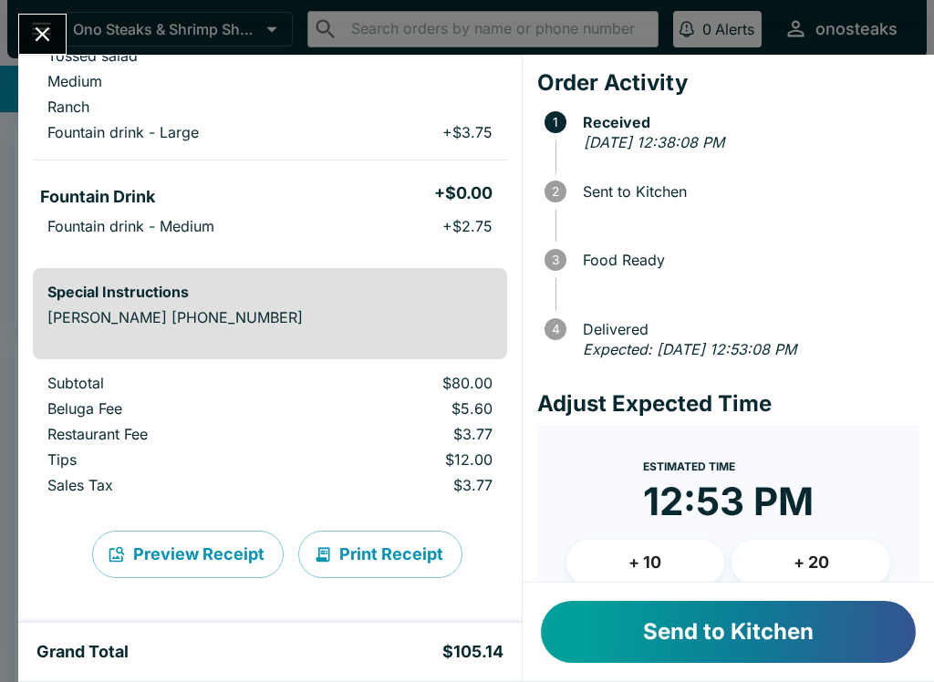
click at [676, 636] on button "Send to Kitchen" at bounding box center [728, 632] width 375 height 62
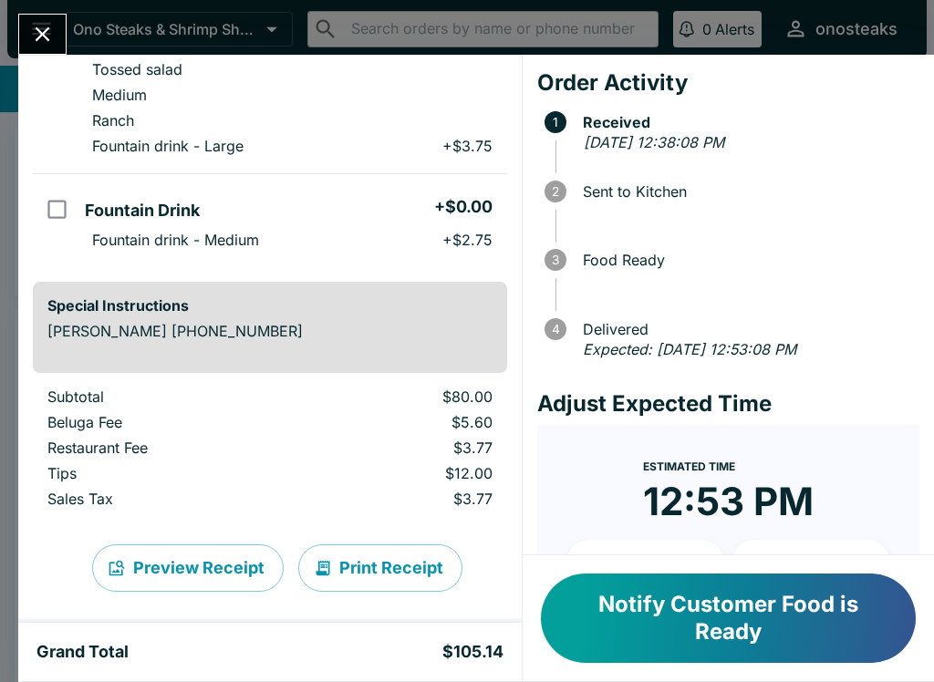
scroll to position [804, 0]
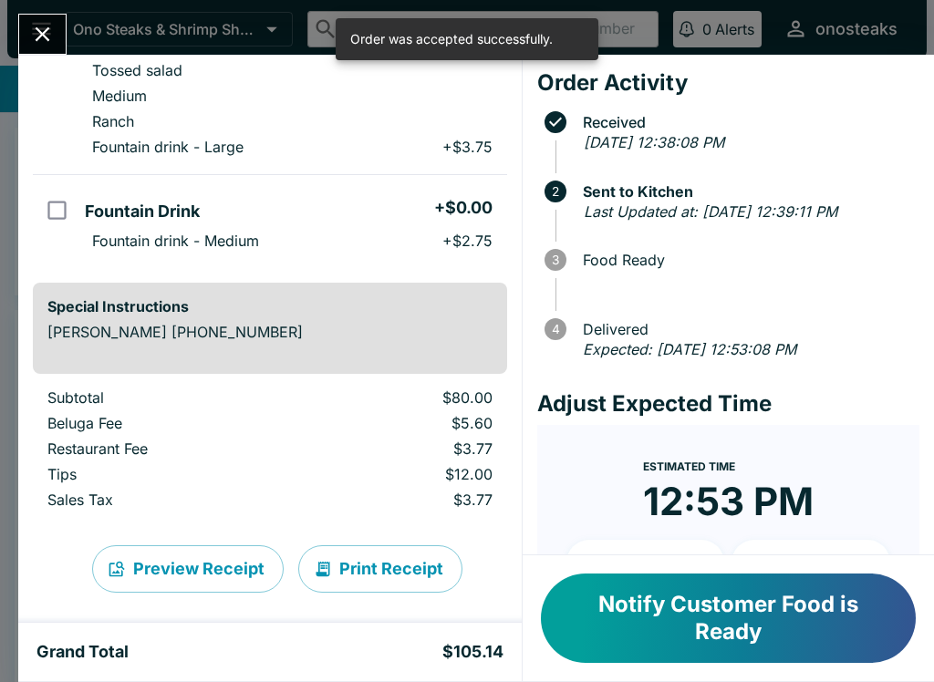
click at [36, 43] on icon "Close" at bounding box center [42, 34] width 25 height 25
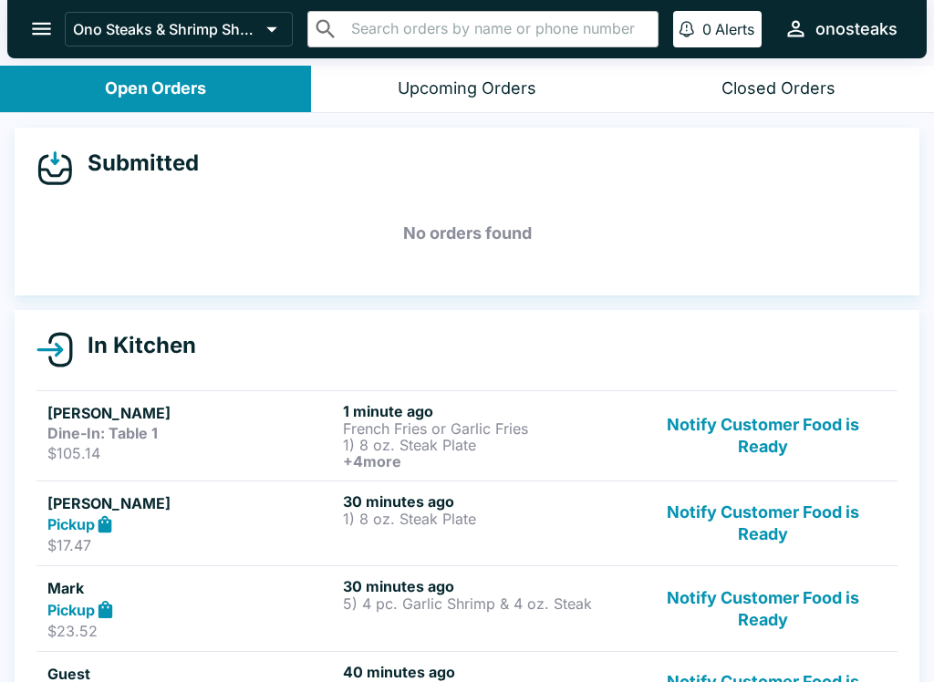
click at [760, 451] on button "Notify Customer Food is Ready" at bounding box center [762, 435] width 247 height 67
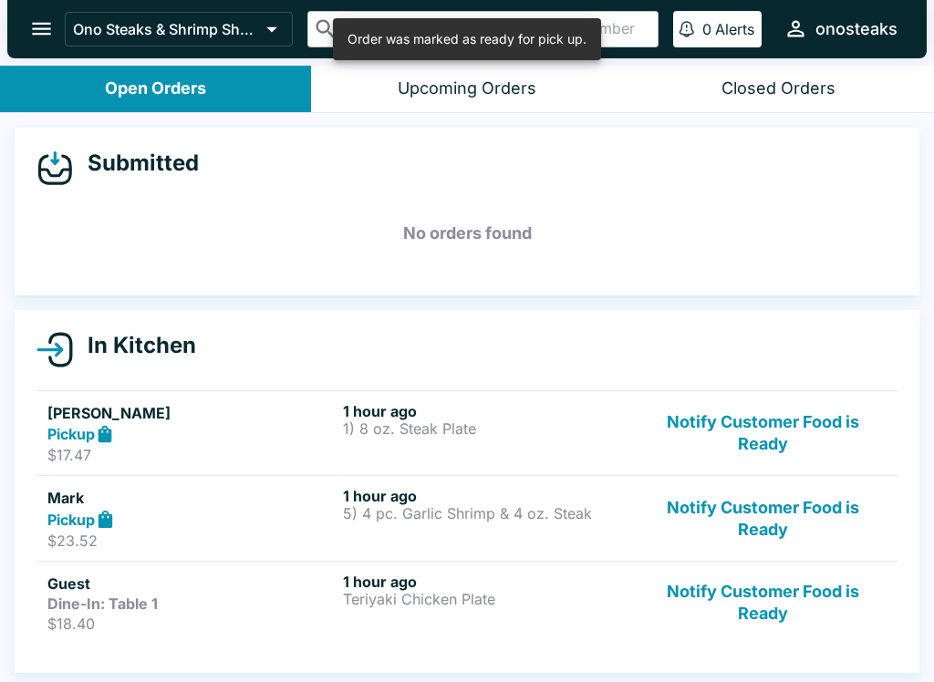
click at [738, 586] on button "Notify Customer Food is Ready" at bounding box center [762, 603] width 247 height 60
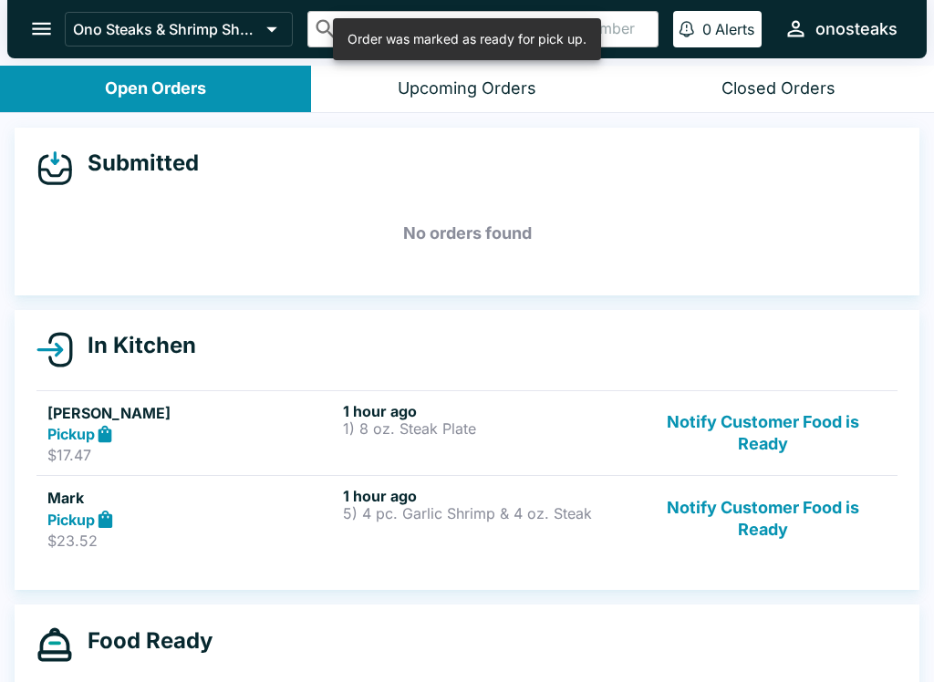
click at [768, 511] on button "Notify Customer Food is Ready" at bounding box center [762, 518] width 247 height 63
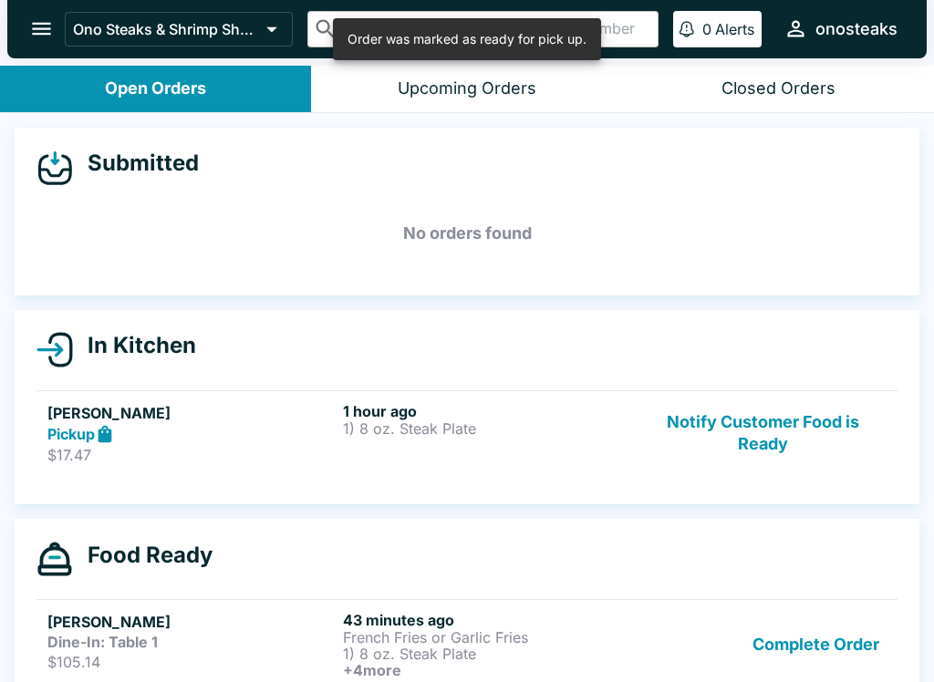
click at [758, 434] on button "Notify Customer Food is Ready" at bounding box center [762, 433] width 247 height 63
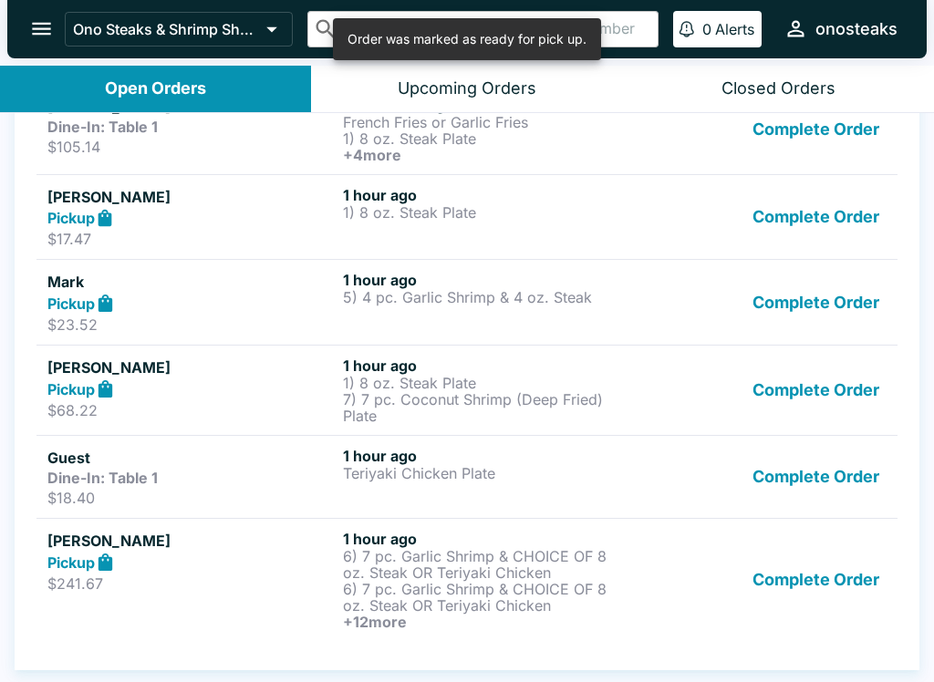
click at [833, 223] on button "Complete Order" at bounding box center [815, 217] width 141 height 63
click at [832, 223] on button "Complete Order" at bounding box center [815, 217] width 141 height 63
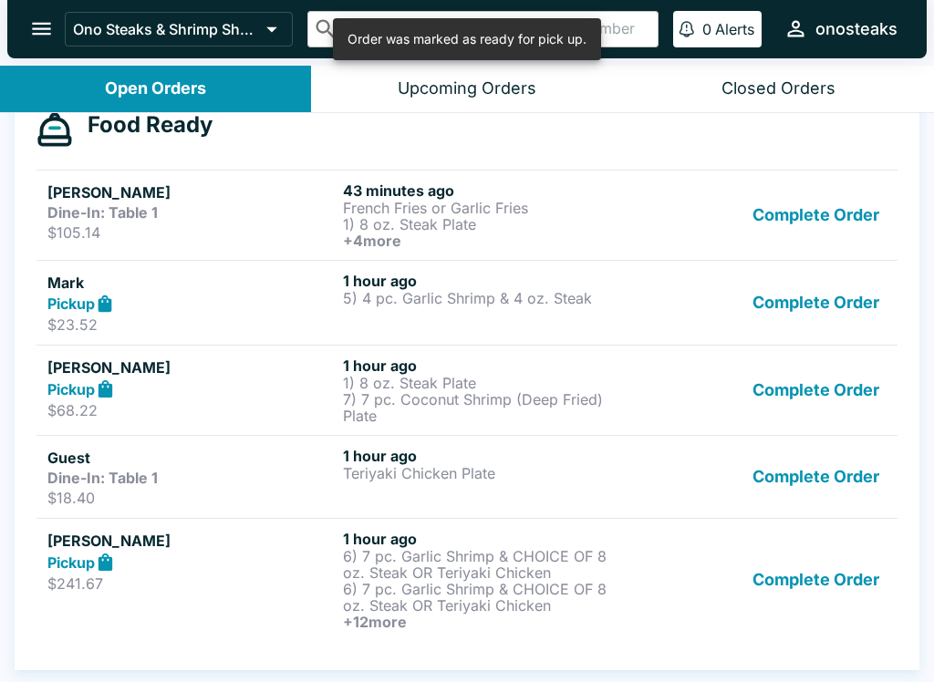
click at [830, 232] on button "Complete Order" at bounding box center [815, 215] width 141 height 67
click at [830, 231] on button "Complete Order" at bounding box center [815, 215] width 141 height 67
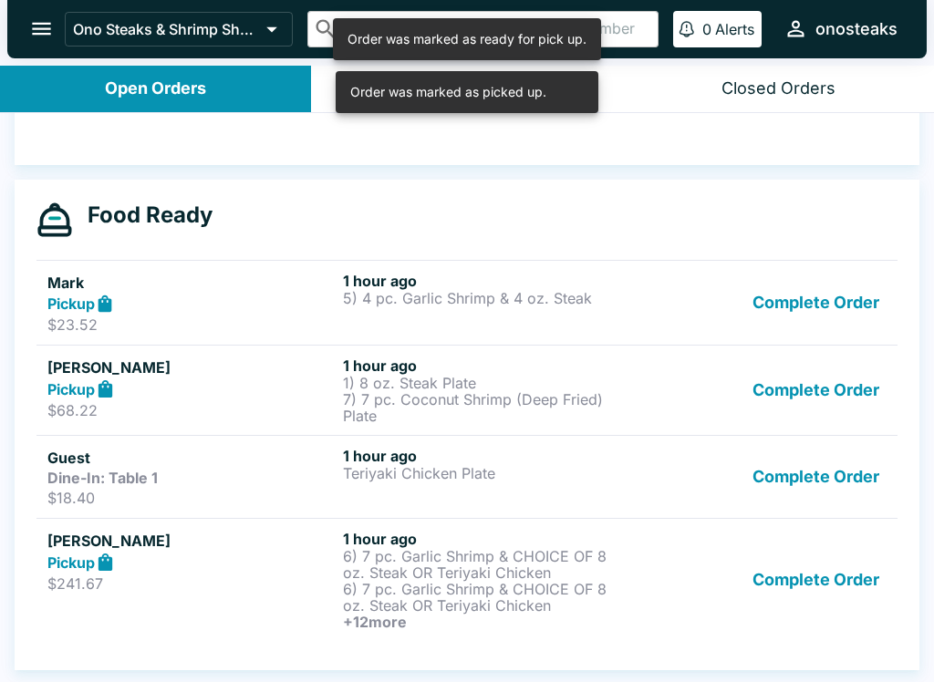
click at [832, 229] on div "Food Ready" at bounding box center [466, 220] width 861 height 36
click at [820, 316] on button "Complete Order" at bounding box center [815, 303] width 141 height 63
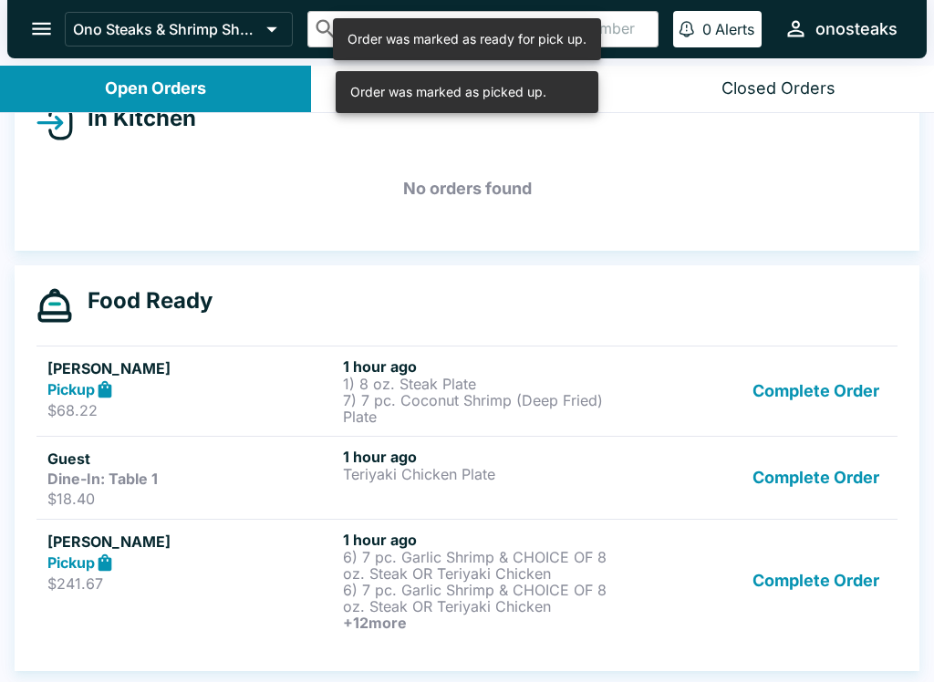
click at [857, 374] on button "Complete Order" at bounding box center [815, 391] width 141 height 67
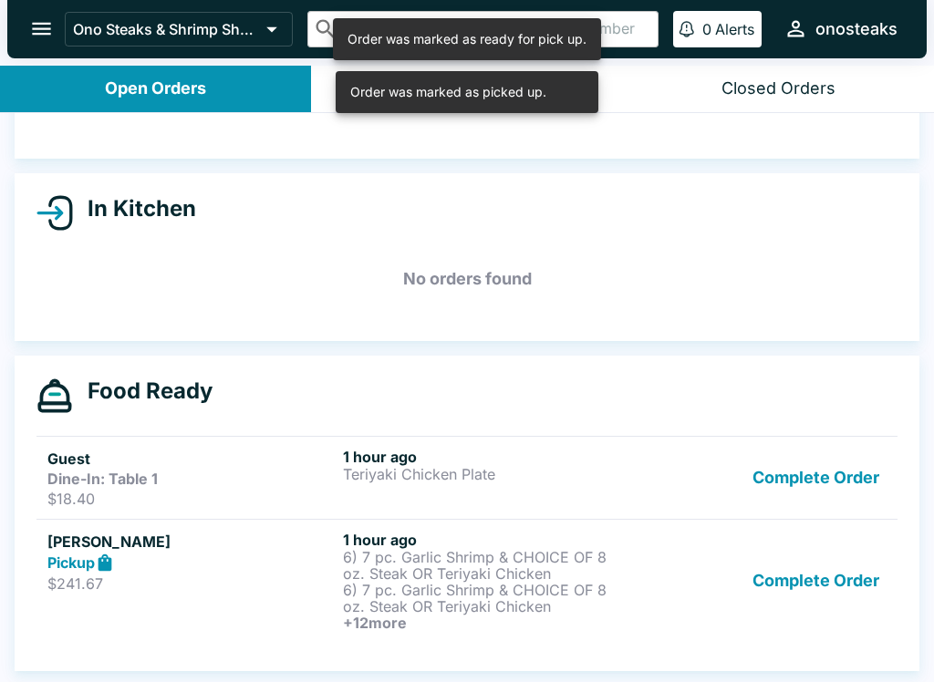
click at [842, 482] on button "Complete Order" at bounding box center [815, 478] width 141 height 60
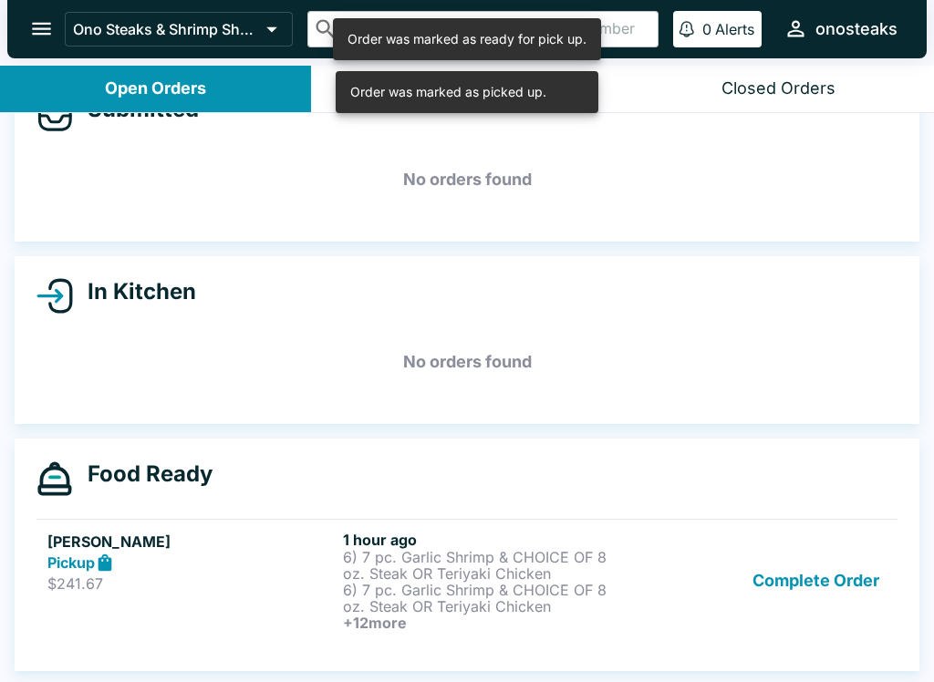
scroll to position [74, 0]
click at [810, 596] on button "Complete Order" at bounding box center [815, 581] width 141 height 100
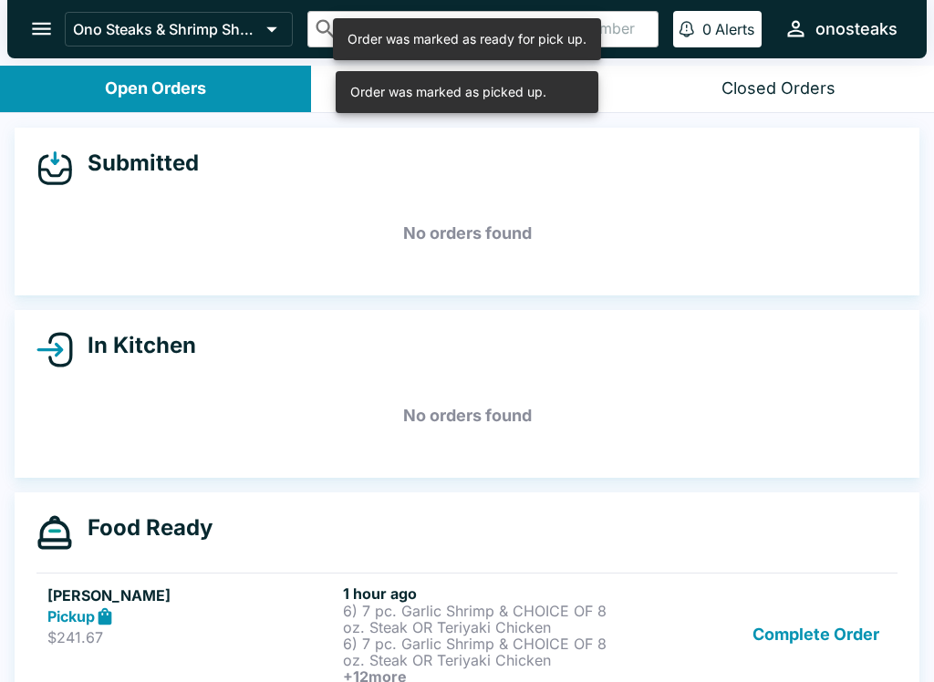
scroll to position [0, 0]
